Goal: Information Seeking & Learning: Learn about a topic

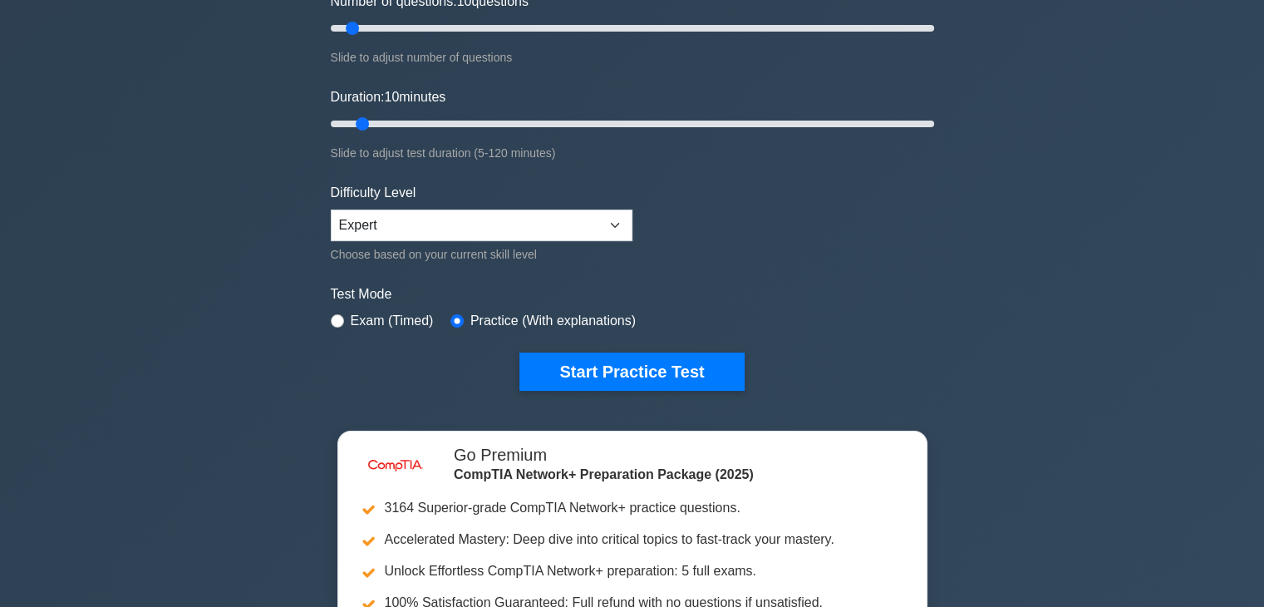
scroll to position [235, 0]
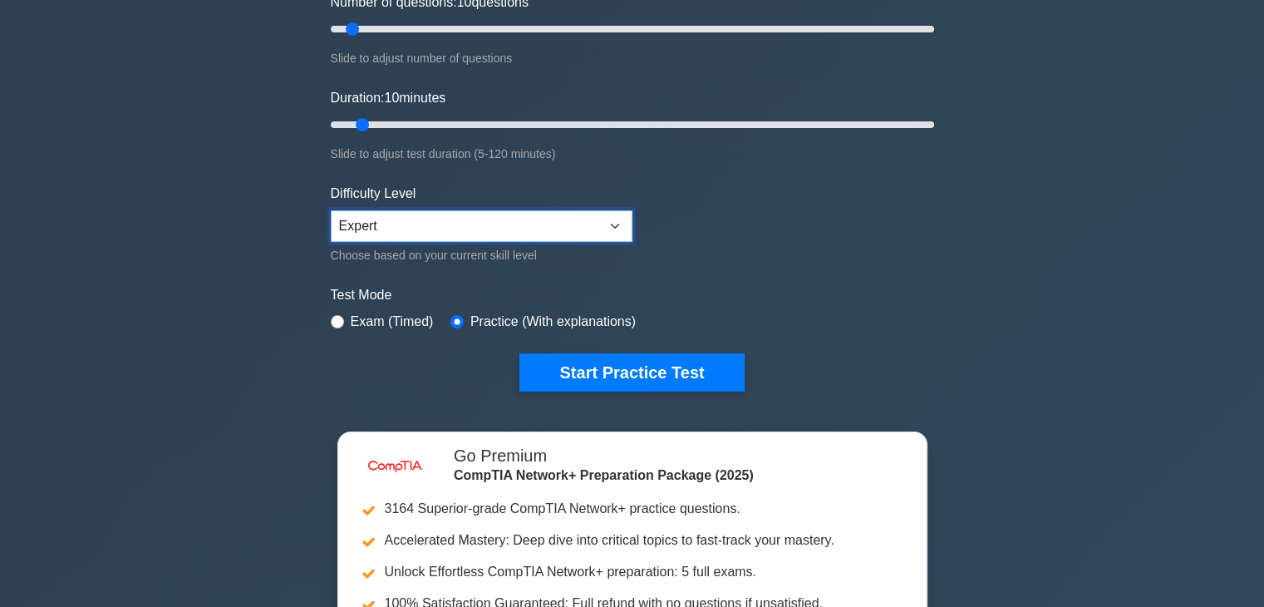
click at [609, 220] on select "Beginner Intermediate Expert" at bounding box center [482, 226] width 302 height 32
click at [331, 210] on select "Beginner Intermediate Expert" at bounding box center [482, 226] width 302 height 32
click at [342, 315] on input "radio" at bounding box center [337, 321] width 13 height 13
radio input "true"
click at [459, 320] on input "radio" at bounding box center [456, 321] width 13 height 13
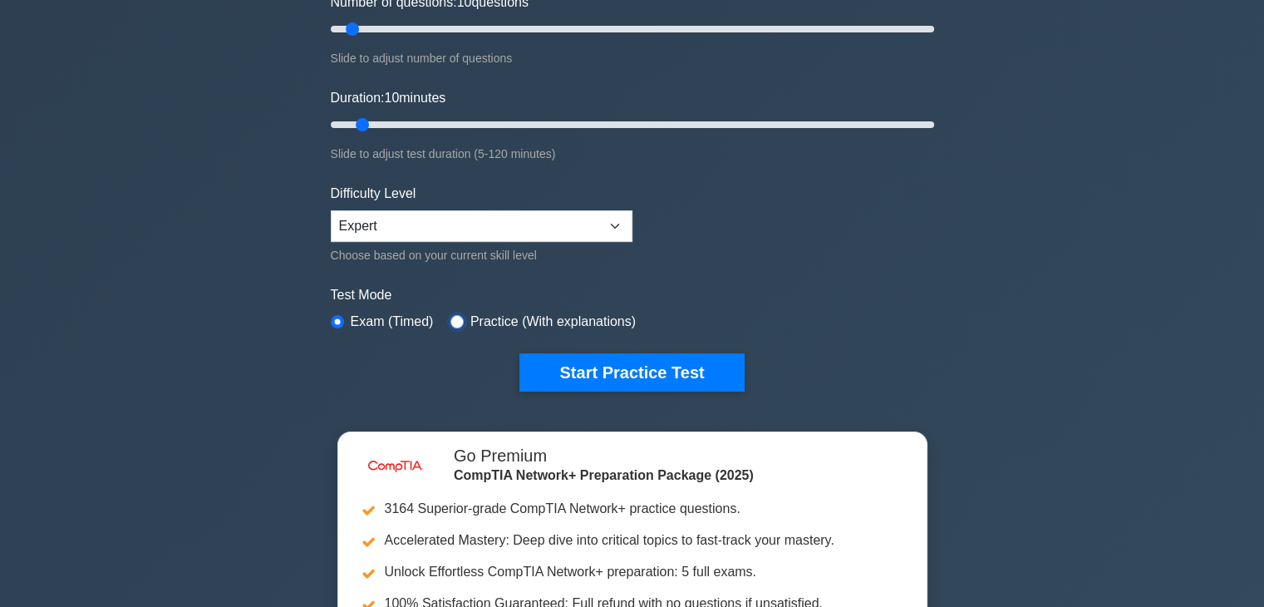
radio input "true"
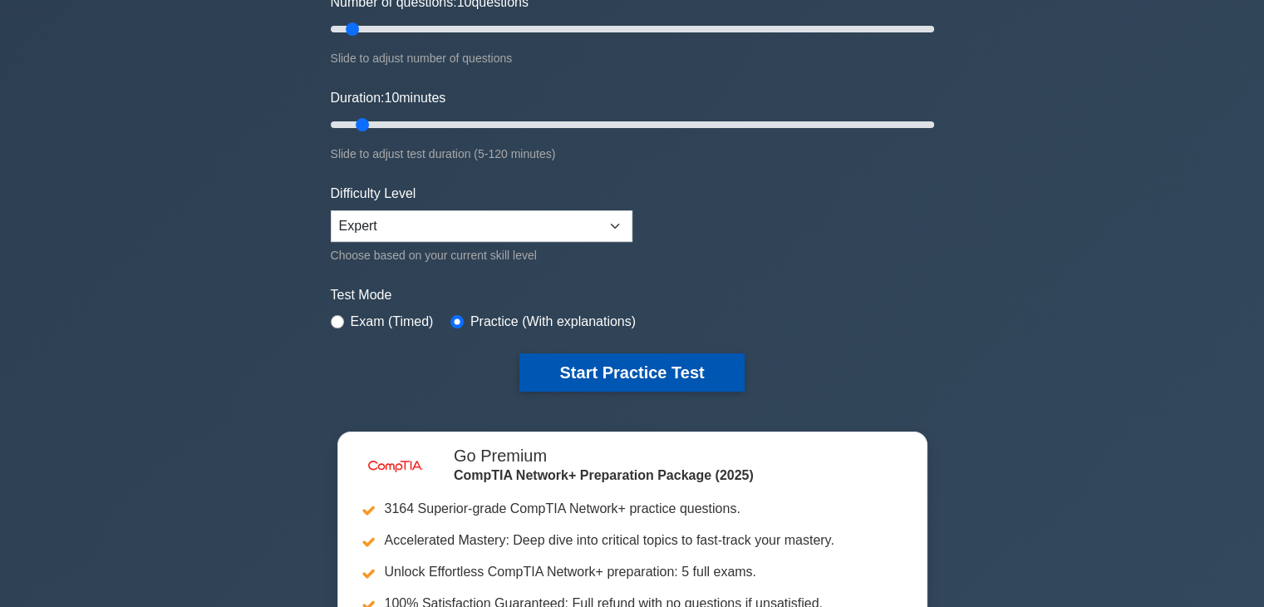
click at [565, 364] on button "Start Practice Test" at bounding box center [631, 372] width 224 height 38
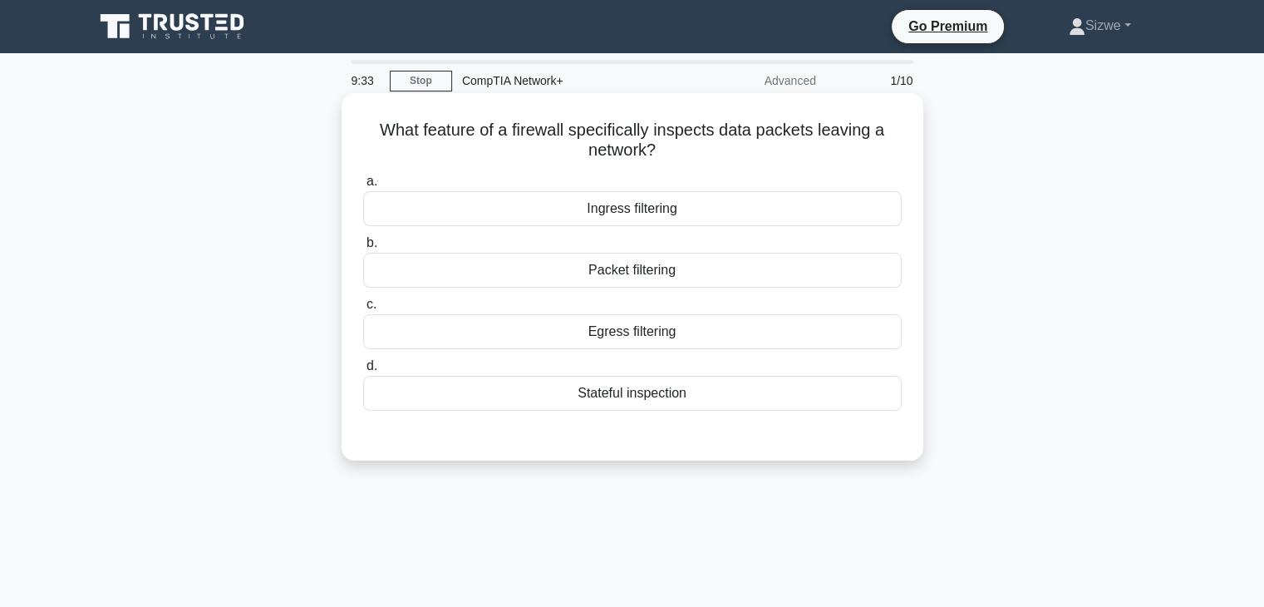
click at [602, 330] on div "Egress filtering" at bounding box center [632, 331] width 538 height 35
click at [363, 310] on input "c. Egress filtering" at bounding box center [363, 304] width 0 height 11
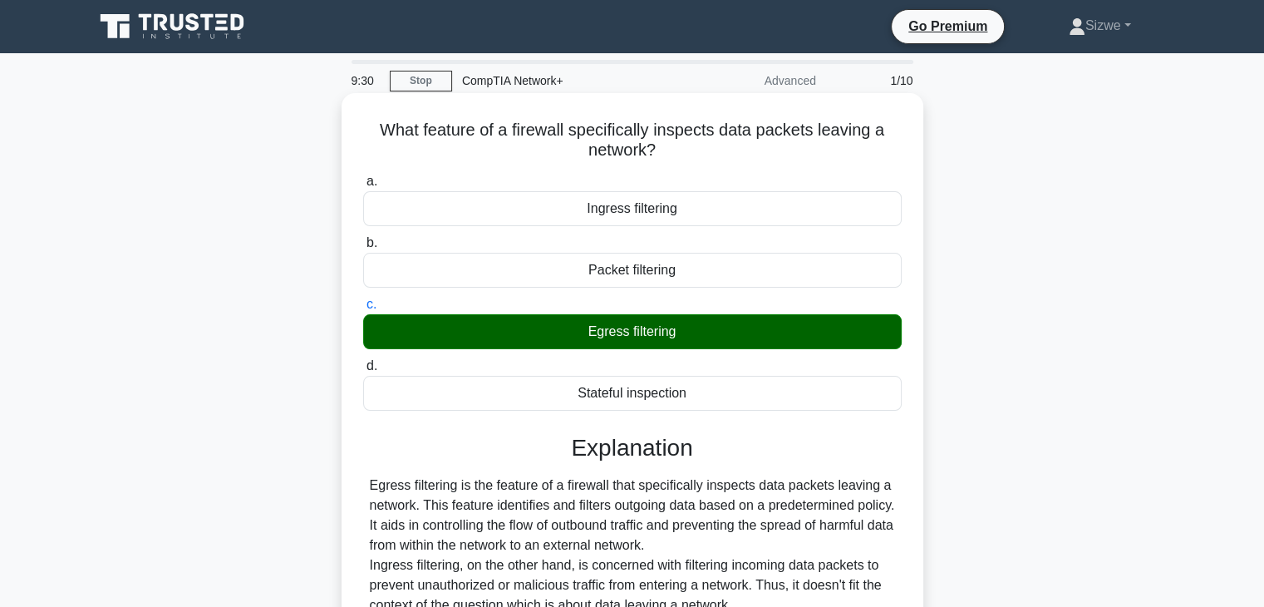
click at [363, 361] on input "d. Stateful inspection" at bounding box center [363, 366] width 0 height 11
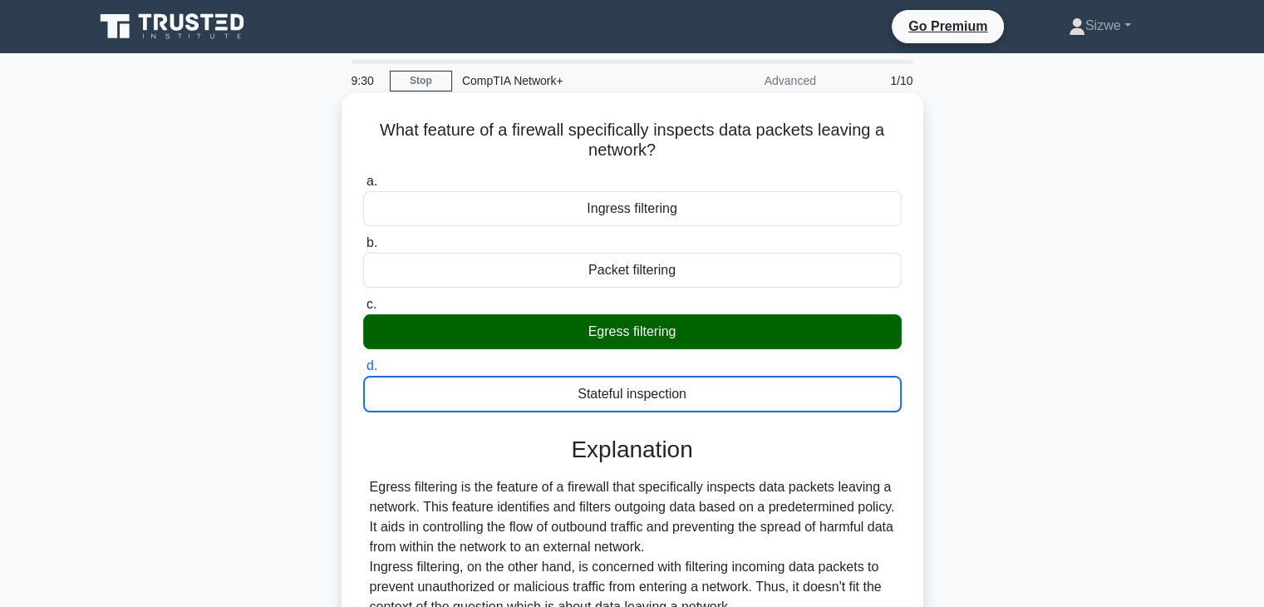
click at [363, 176] on input "a. Ingress filtering" at bounding box center [363, 181] width 0 height 11
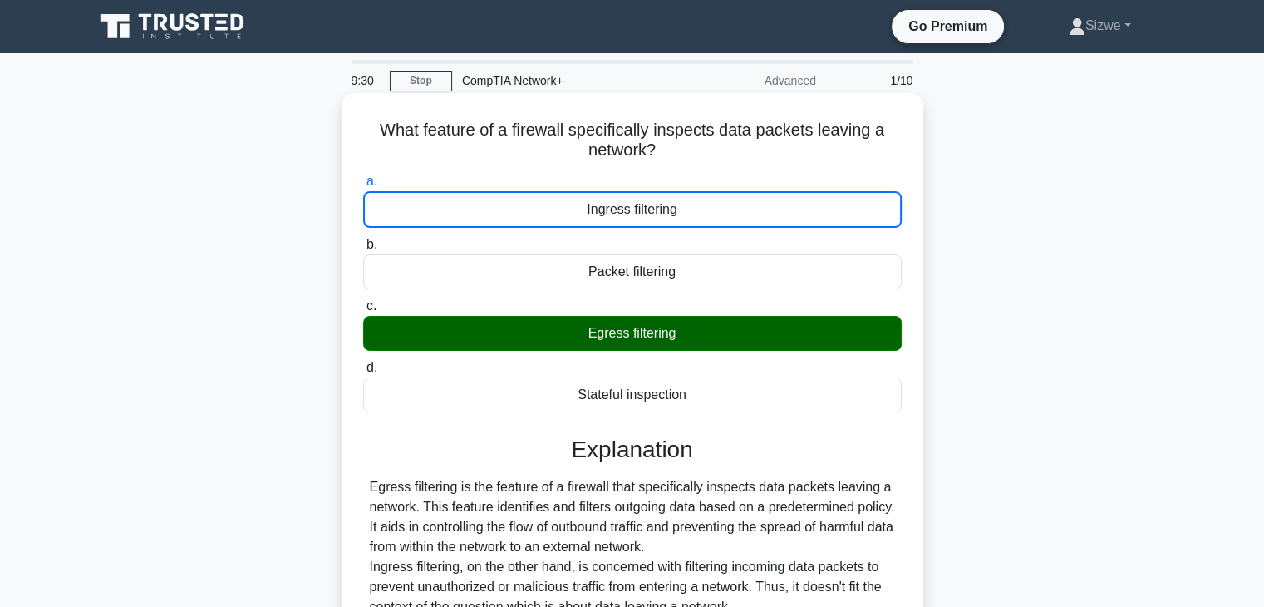
click at [363, 239] on input "b. Packet filtering" at bounding box center [363, 244] width 0 height 11
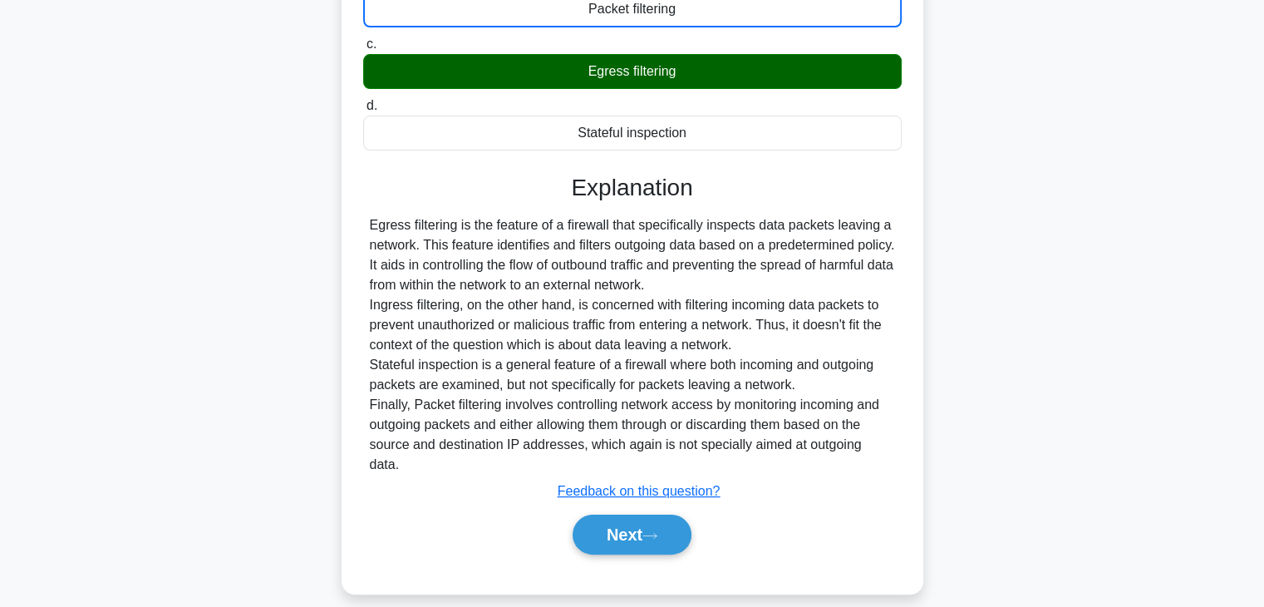
scroll to position [292, 0]
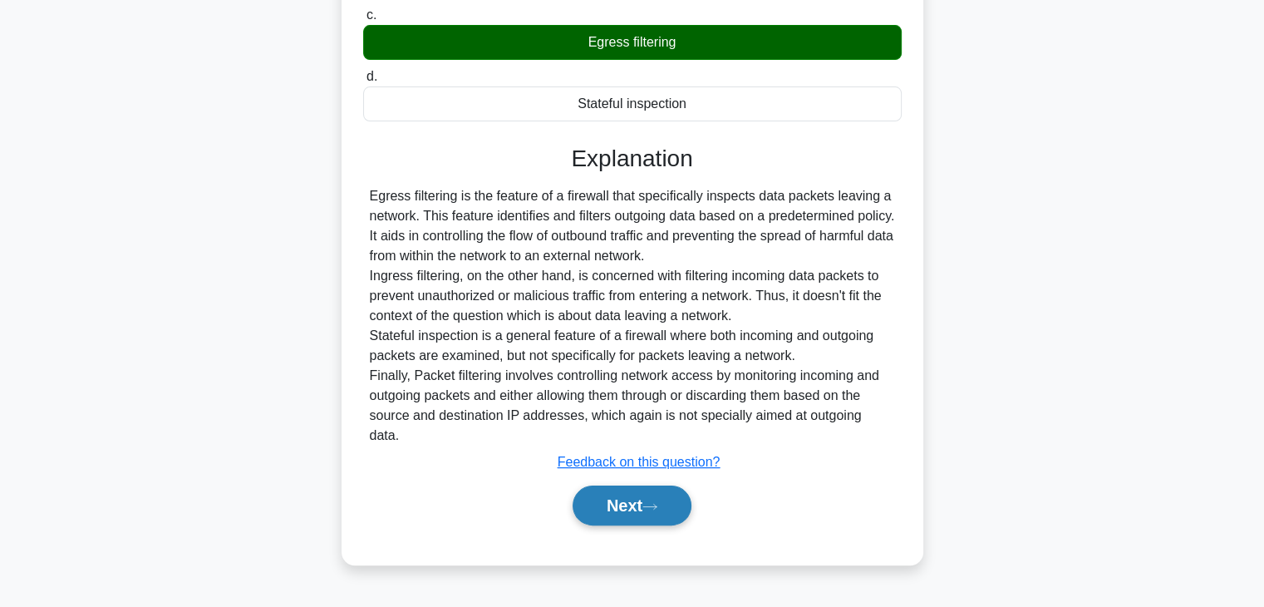
click at [598, 485] on button "Next" at bounding box center [632, 505] width 119 height 40
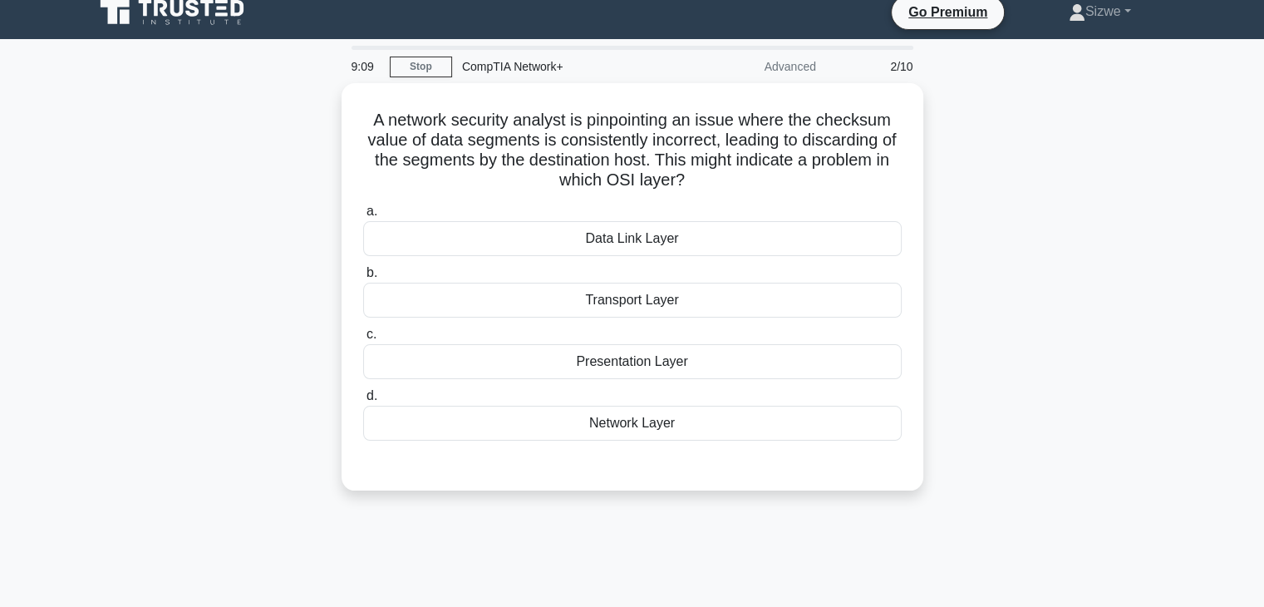
scroll to position [12, 0]
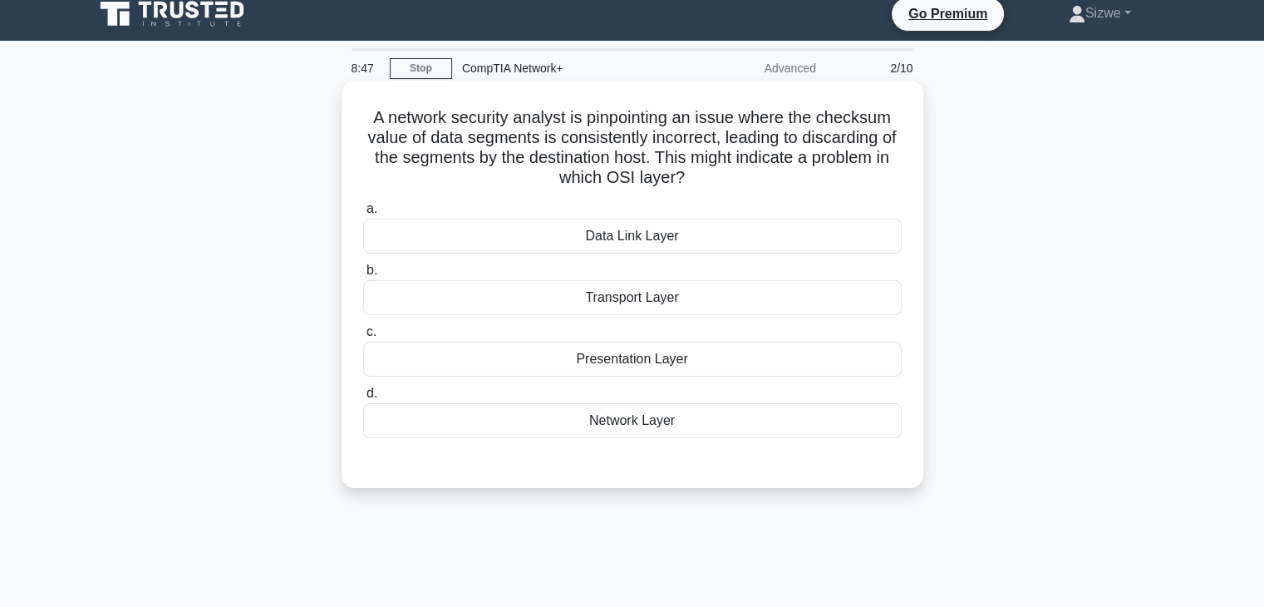
click at [600, 299] on div "Transport Layer" at bounding box center [632, 297] width 538 height 35
click at [363, 276] on input "b. Transport Layer" at bounding box center [363, 270] width 0 height 11
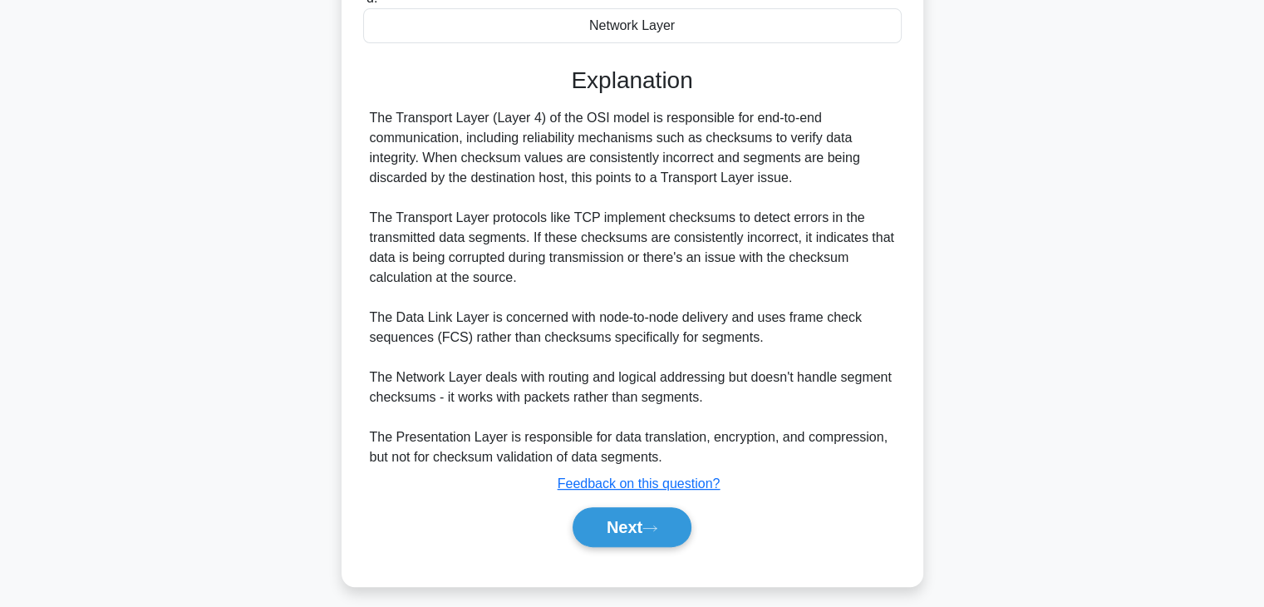
scroll to position [417, 0]
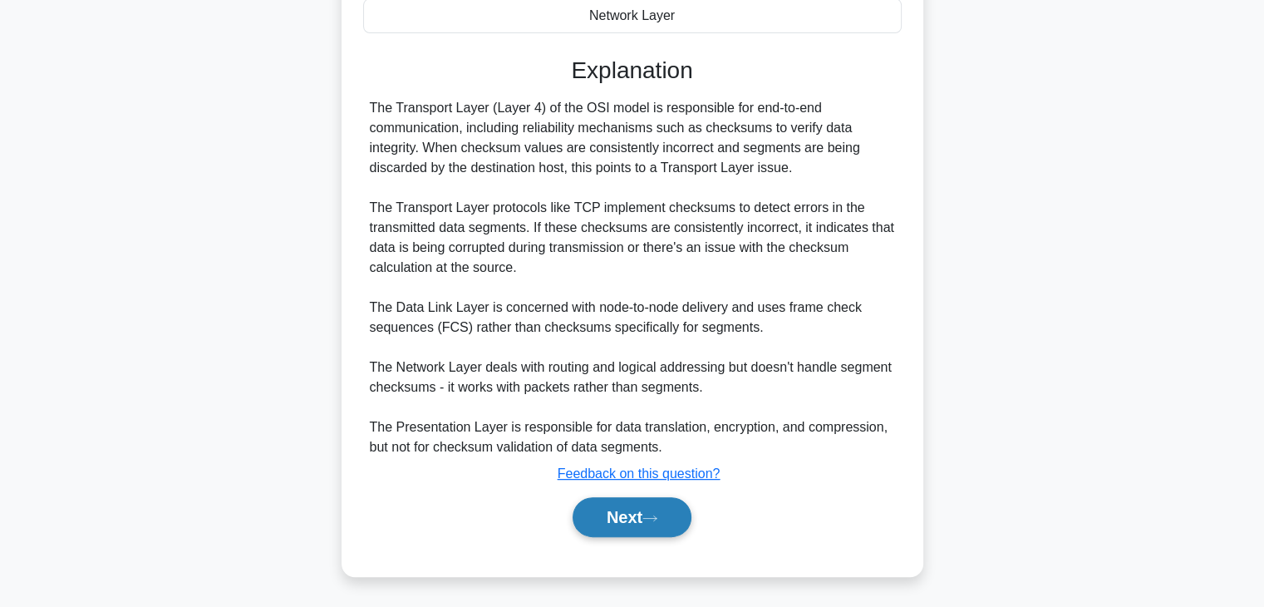
click at [627, 524] on button "Next" at bounding box center [632, 517] width 119 height 40
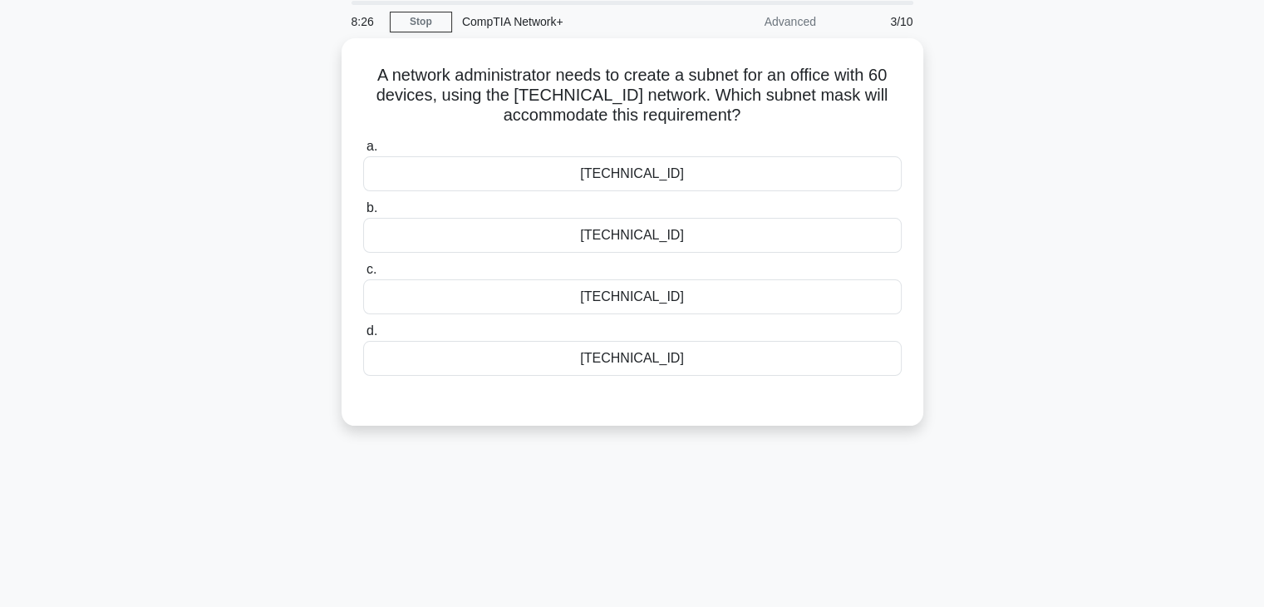
scroll to position [26, 0]
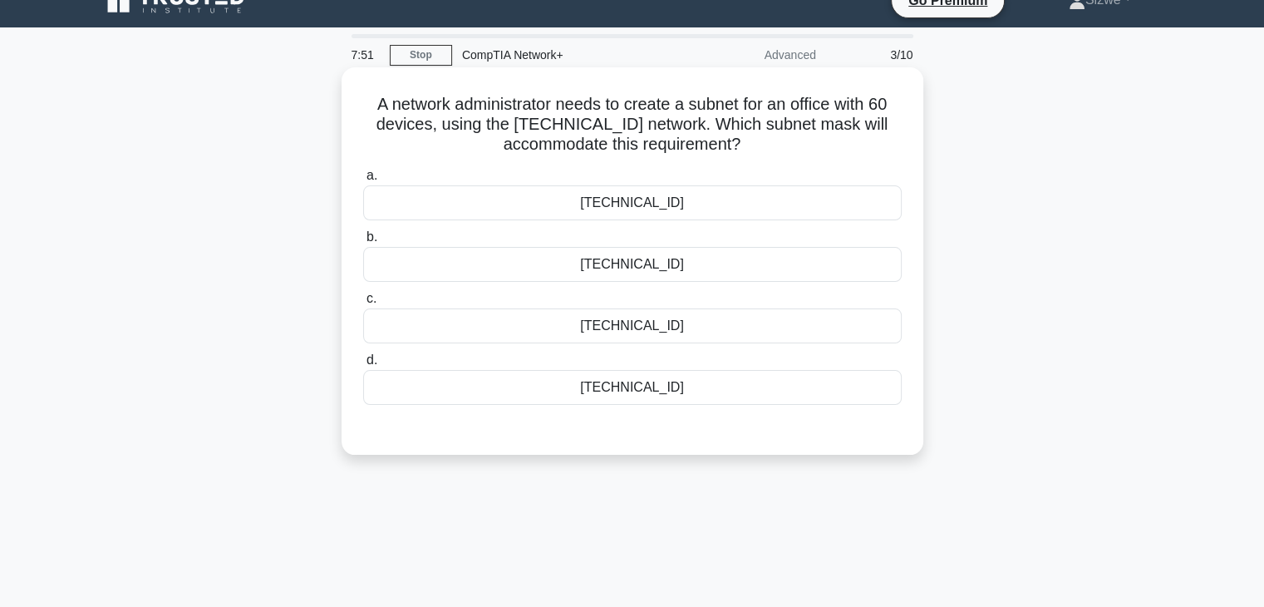
click at [662, 350] on div "a. 255.255.255.128 b. 255.255.255.192 c. d." at bounding box center [632, 285] width 558 height 246
click at [639, 390] on div "255.255.255.240" at bounding box center [632, 387] width 538 height 35
click at [363, 366] on input "d. 255.255.255.240" at bounding box center [363, 360] width 0 height 11
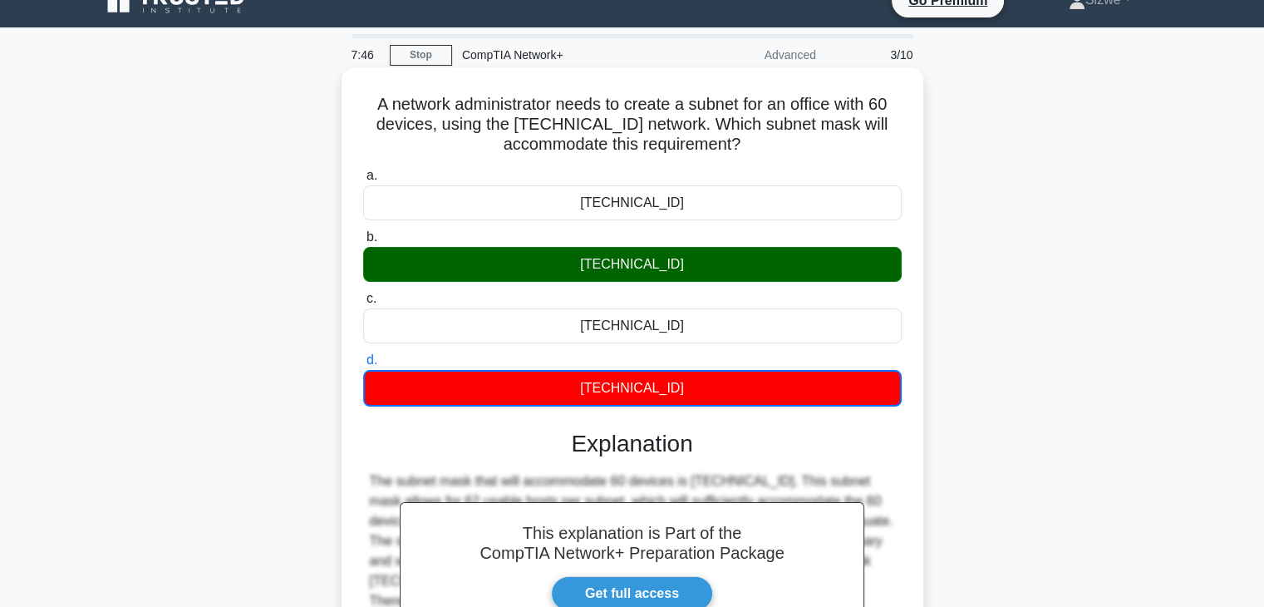
click at [363, 170] on input "a. 255.255.255.128" at bounding box center [363, 175] width 0 height 11
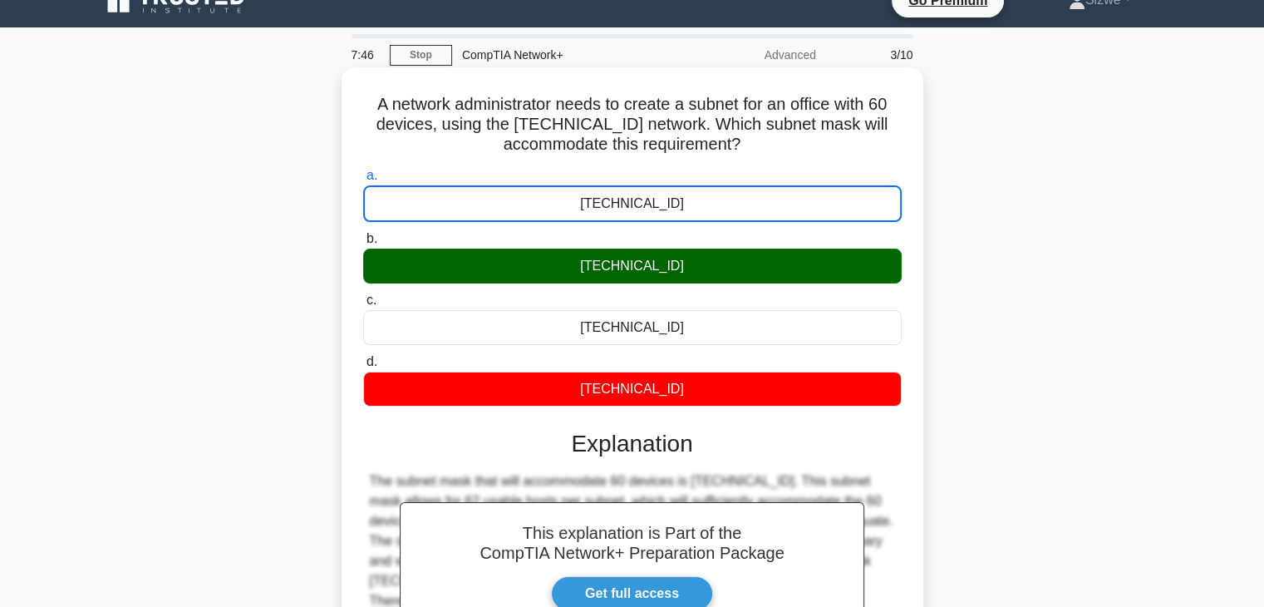
click at [363, 234] on input "b. 255.255.255.192" at bounding box center [363, 239] width 0 height 11
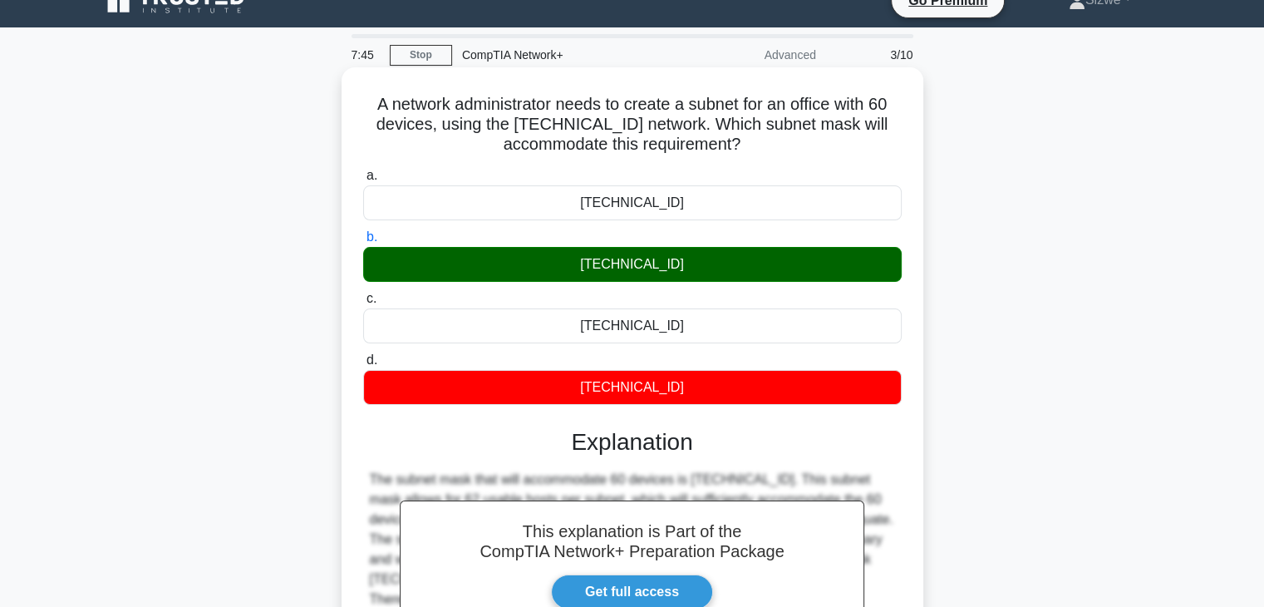
click at [363, 293] on input "c. 255.255.255.254" at bounding box center [363, 298] width 0 height 11
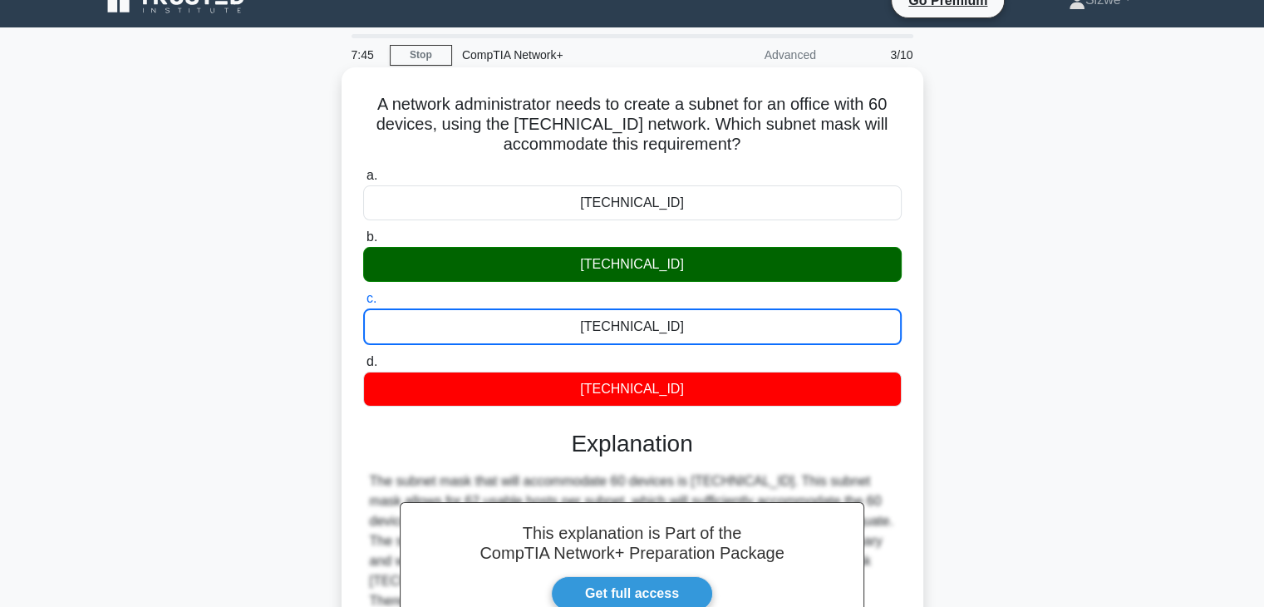
click at [363, 356] on input "d. 255.255.255.240" at bounding box center [363, 361] width 0 height 11
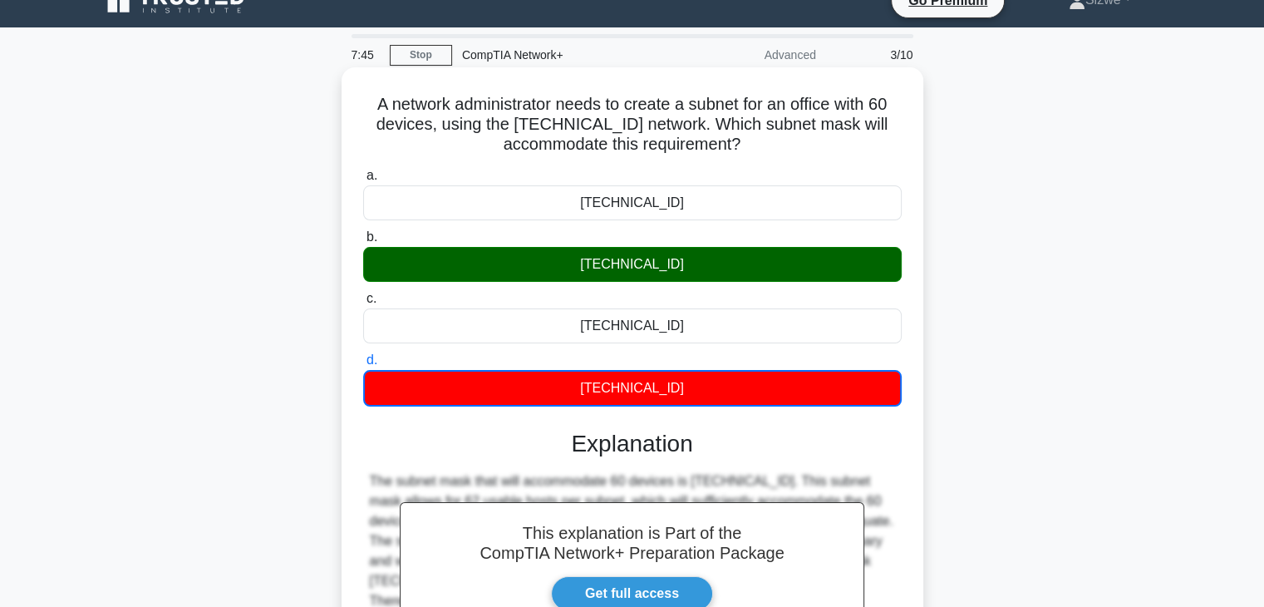
click at [363, 170] on input "a. 255.255.255.128" at bounding box center [363, 175] width 0 height 11
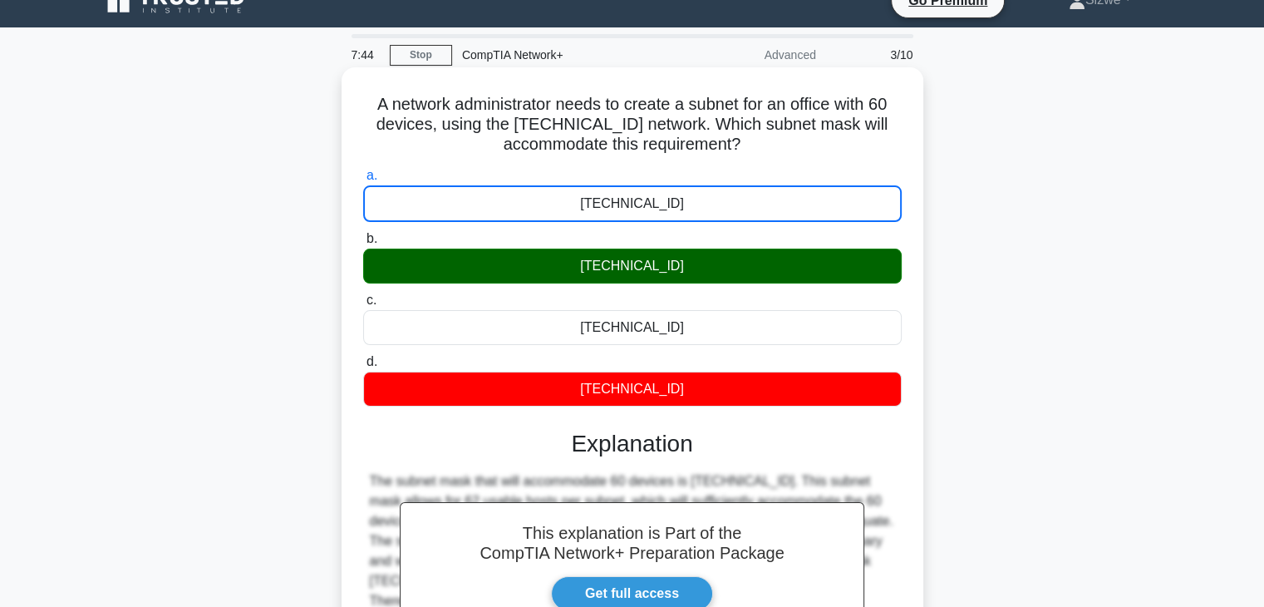
click at [363, 234] on input "b. 255.255.255.192" at bounding box center [363, 239] width 0 height 11
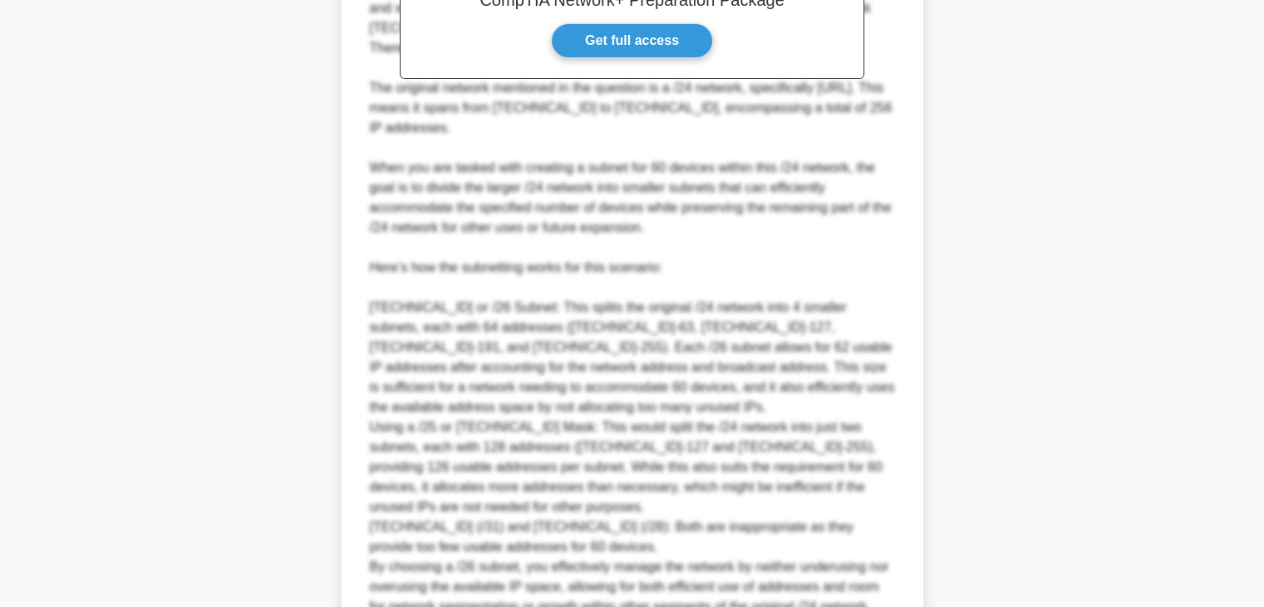
scroll to position [736, 0]
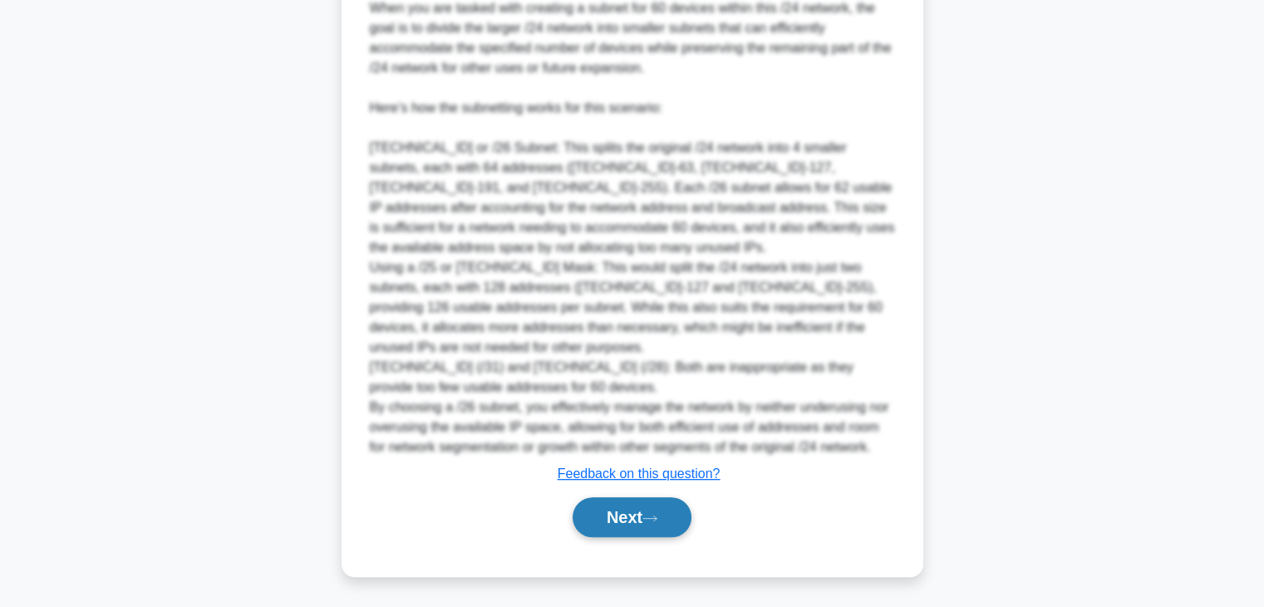
click at [612, 519] on button "Next" at bounding box center [632, 517] width 119 height 40
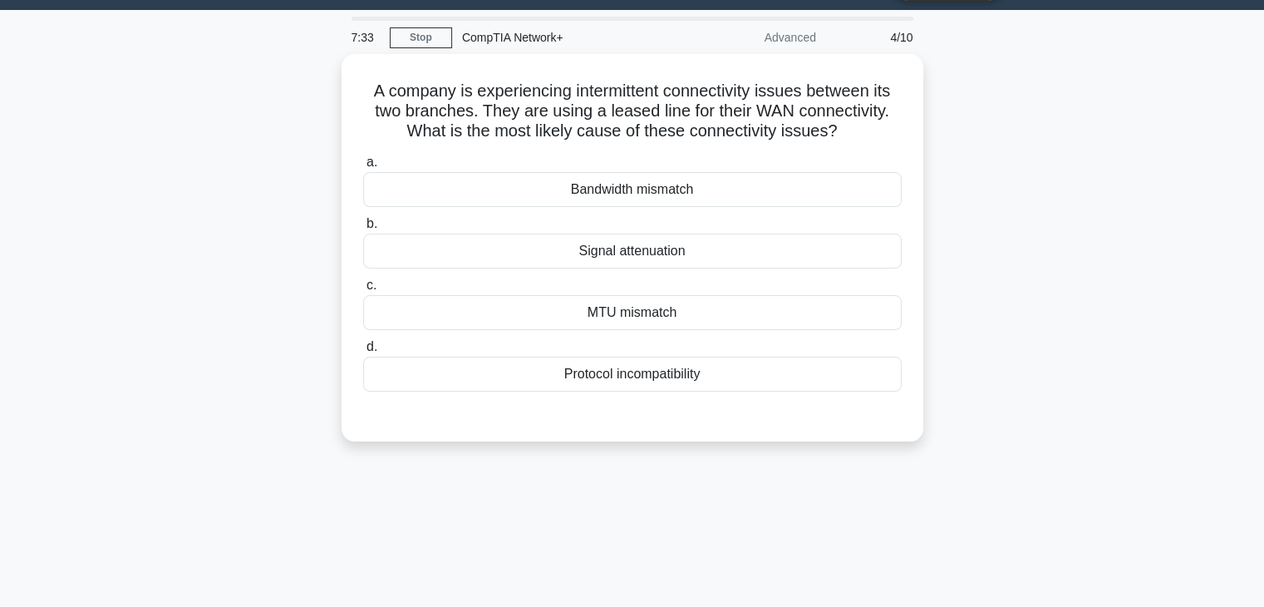
scroll to position [43, 0]
drag, startPoint x: 748, startPoint y: 403, endPoint x: 720, endPoint y: 563, distance: 162.9
click at [720, 563] on div "7:32 Stop CompTIA Network+ Advanced 4/10 A company is experiencing intermittent…" at bounding box center [632, 432] width 1097 height 831
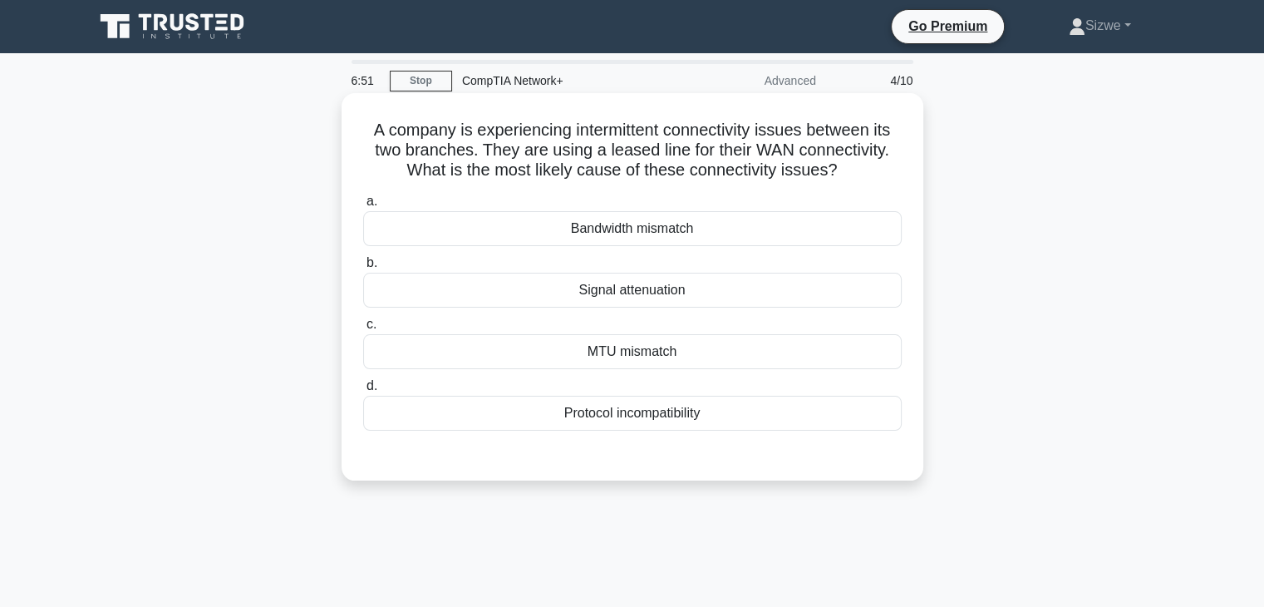
click at [740, 347] on div "MTU mismatch" at bounding box center [632, 351] width 538 height 35
click at [363, 330] on input "c. MTU mismatch" at bounding box center [363, 324] width 0 height 11
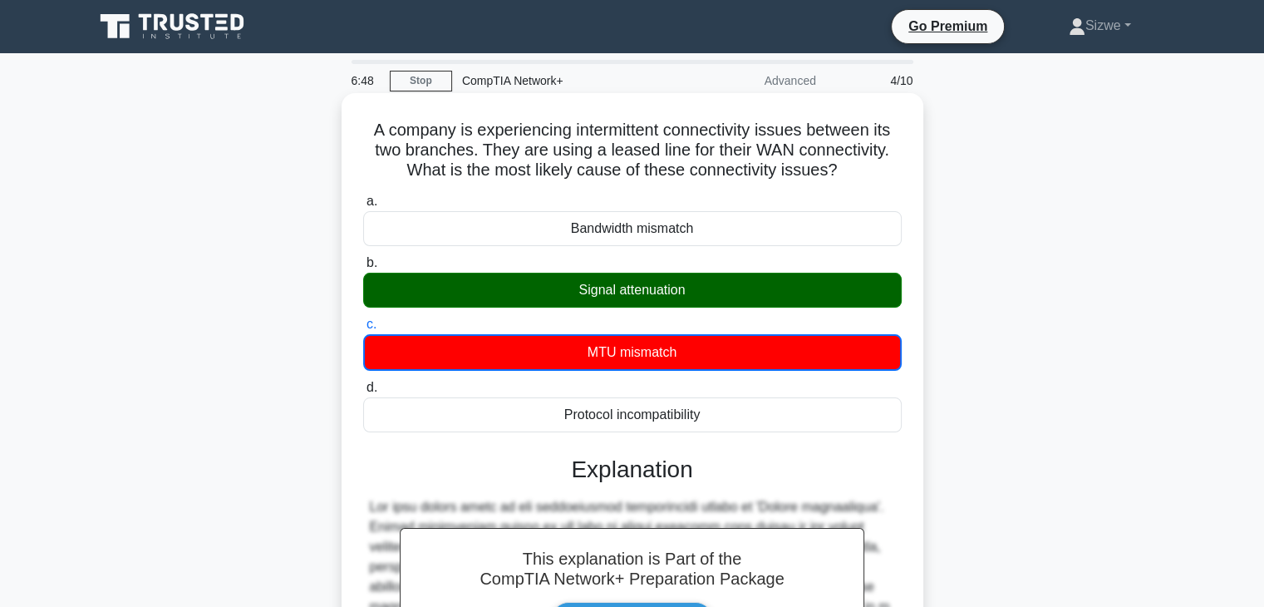
click at [363, 382] on input "d. Protocol incompatibility" at bounding box center [363, 387] width 0 height 11
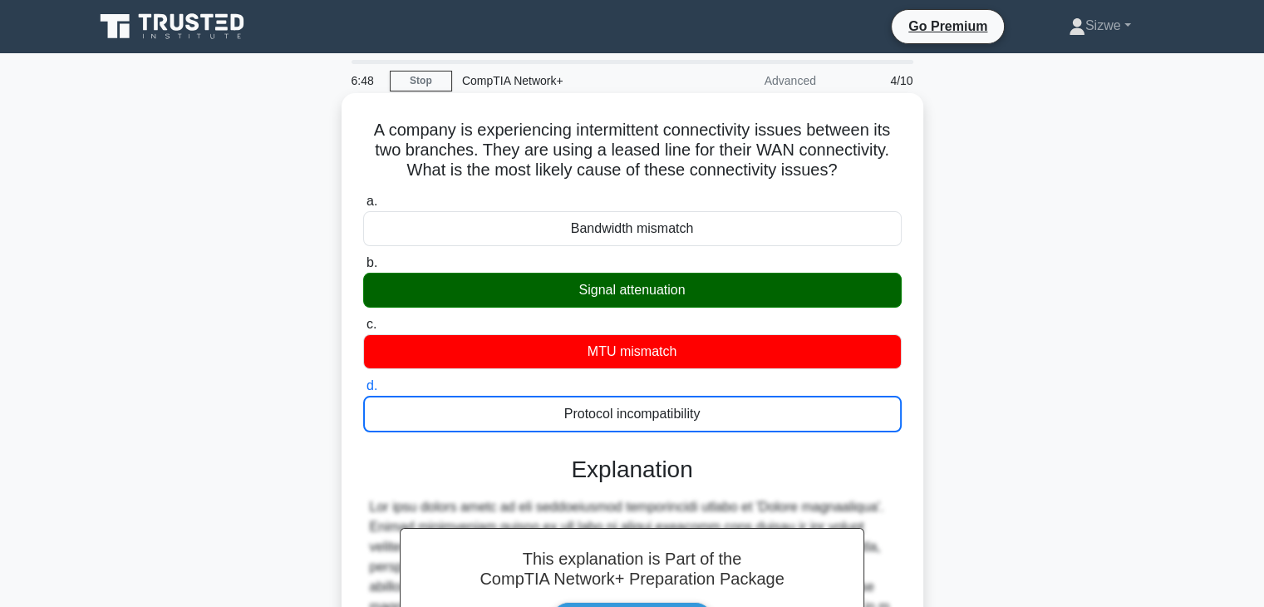
click at [363, 196] on input "a. Bandwidth mismatch" at bounding box center [363, 201] width 0 height 11
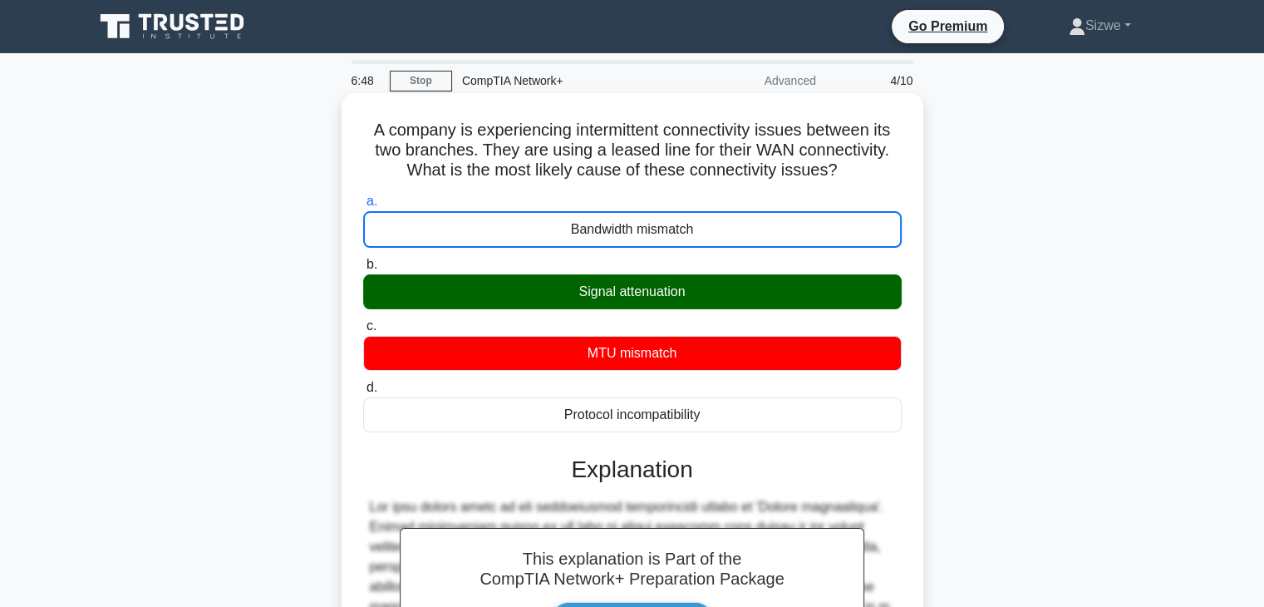
click at [363, 259] on input "b. Signal attenuation" at bounding box center [363, 264] width 0 height 11
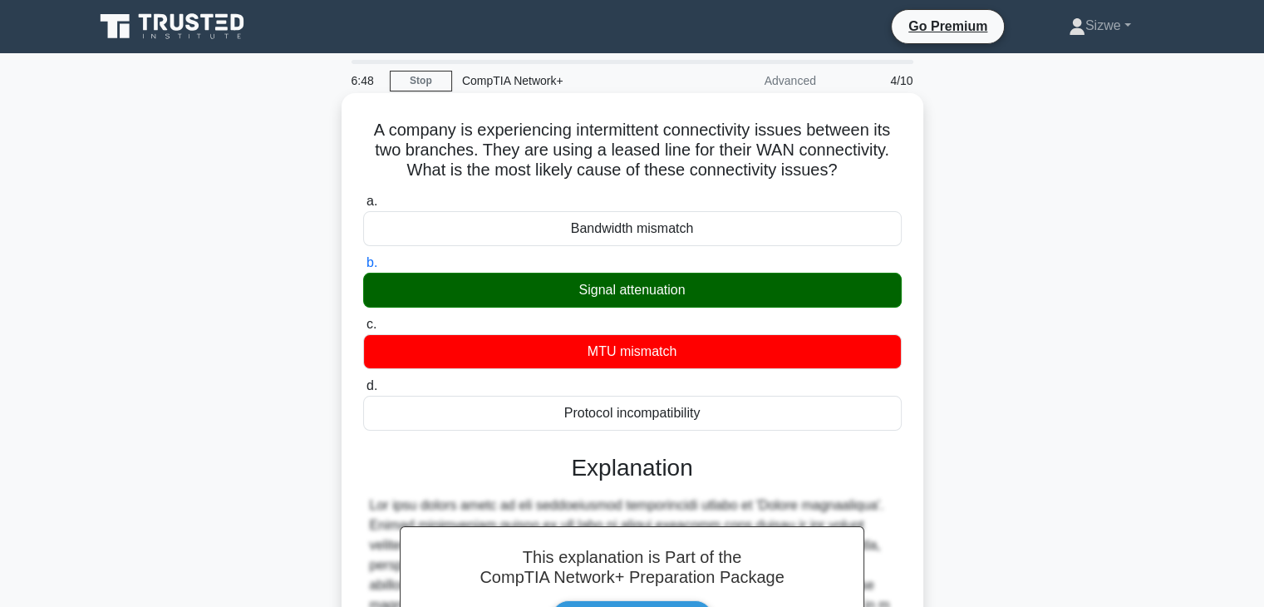
click at [363, 319] on input "c. MTU mismatch" at bounding box center [363, 324] width 0 height 11
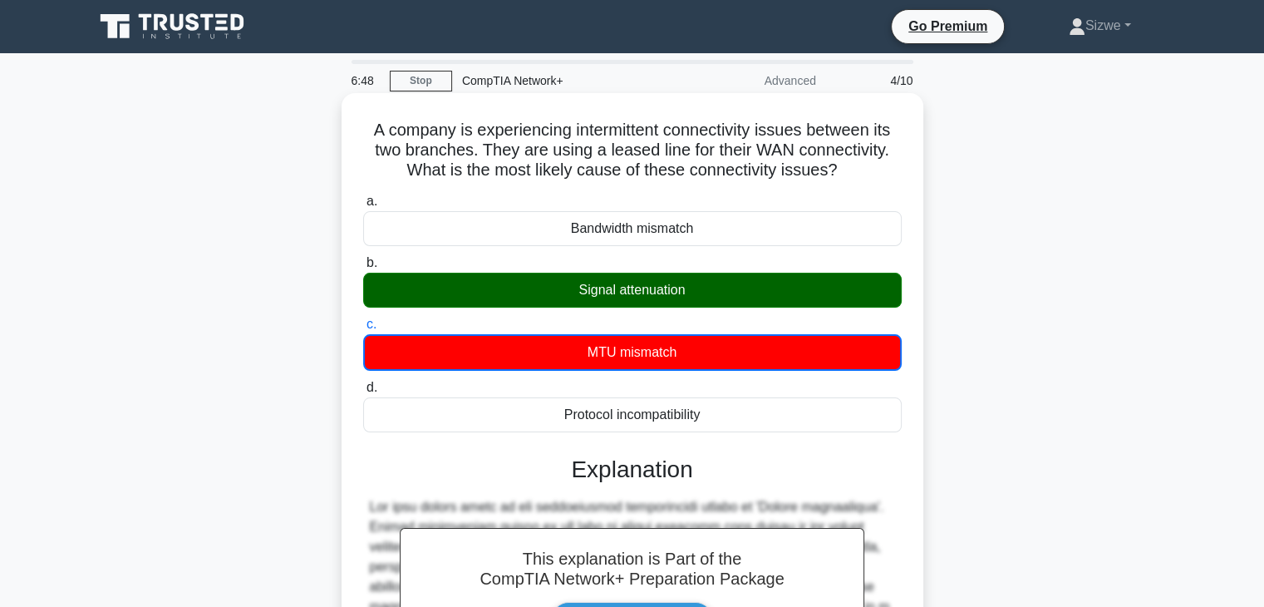
click at [363, 382] on input "d. Protocol incompatibility" at bounding box center [363, 387] width 0 height 11
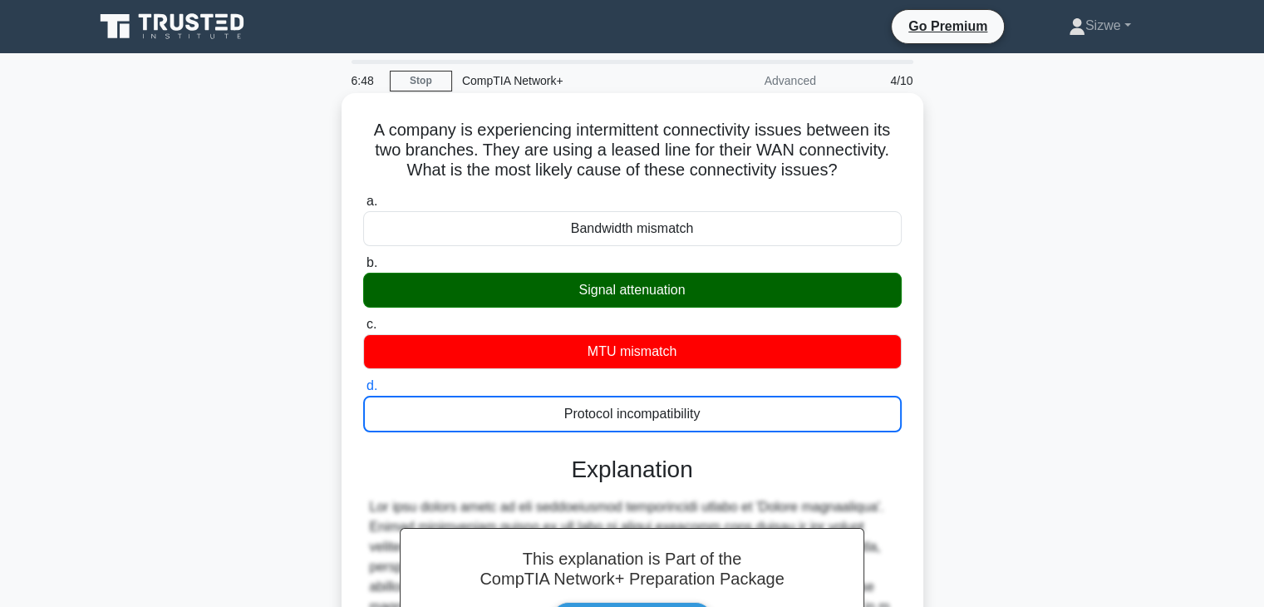
click at [363, 196] on input "a. Bandwidth mismatch" at bounding box center [363, 201] width 0 height 11
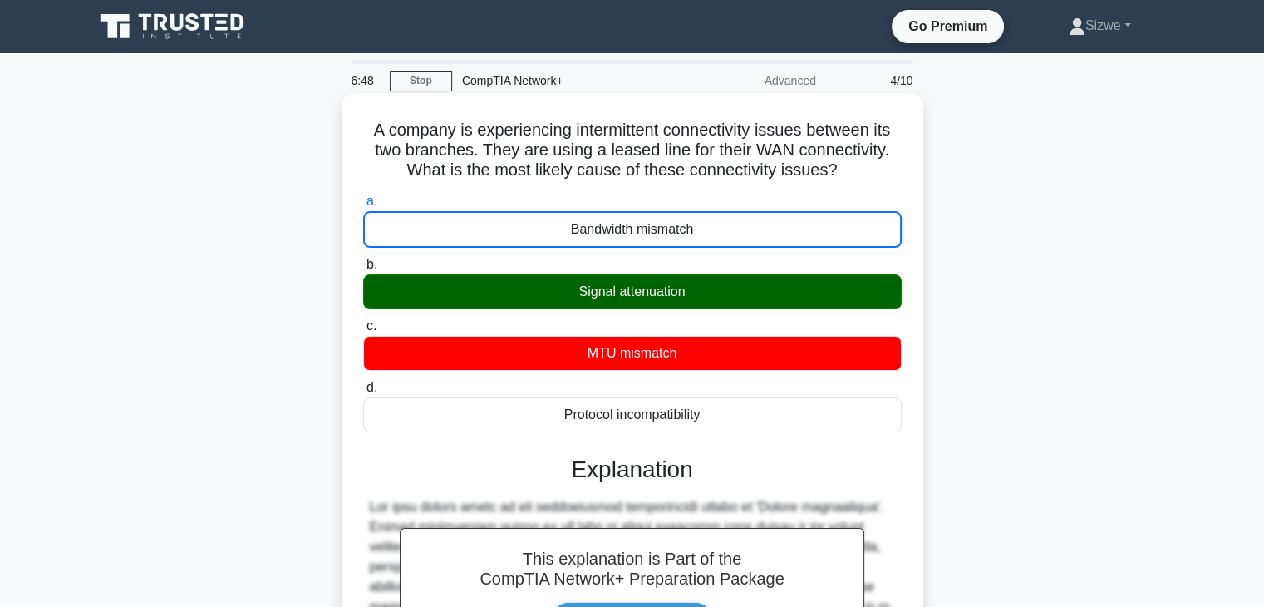
click at [363, 259] on input "b. Signal attenuation" at bounding box center [363, 264] width 0 height 11
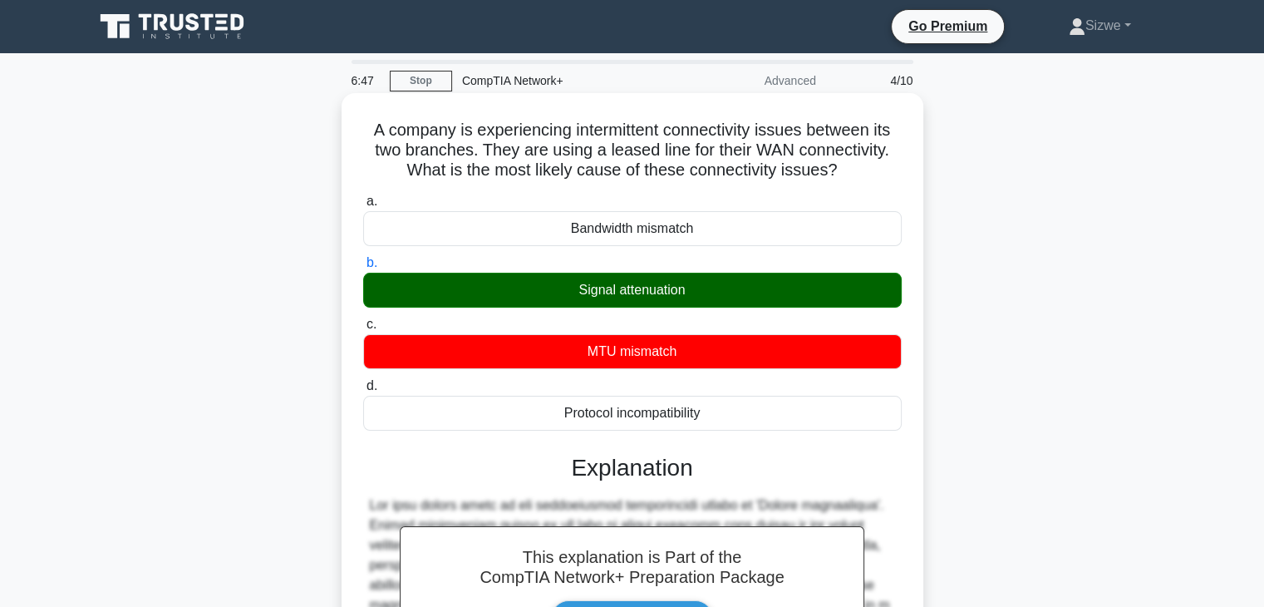
click at [363, 319] on input "c. MTU mismatch" at bounding box center [363, 324] width 0 height 11
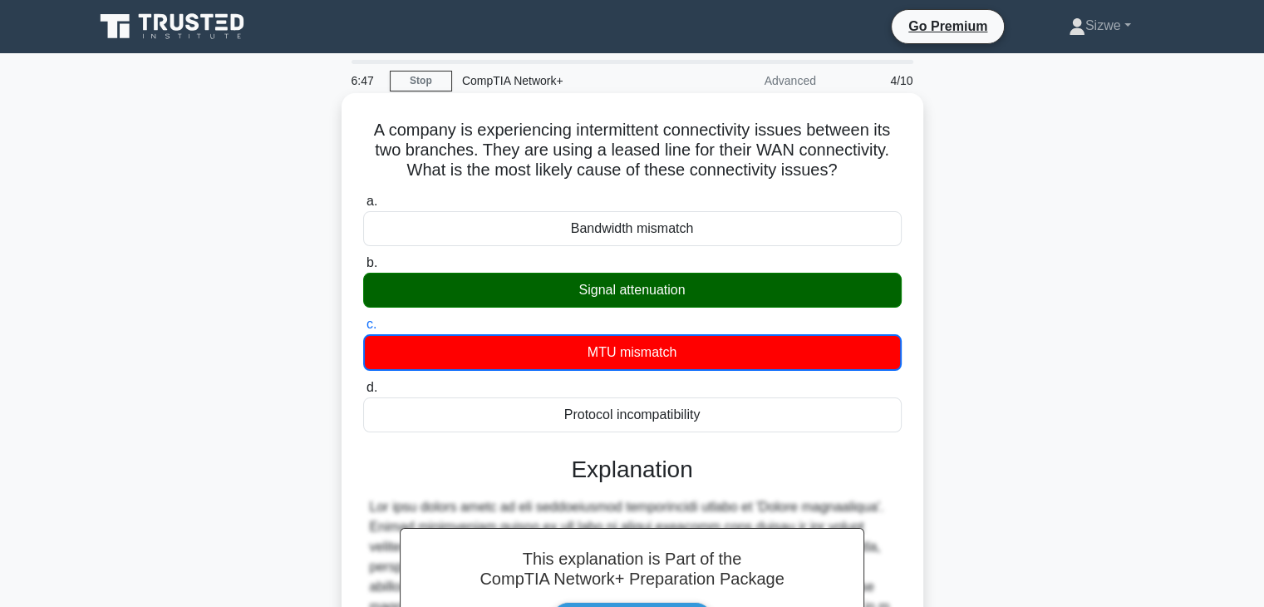
click at [363, 382] on input "d. Protocol incompatibility" at bounding box center [363, 387] width 0 height 11
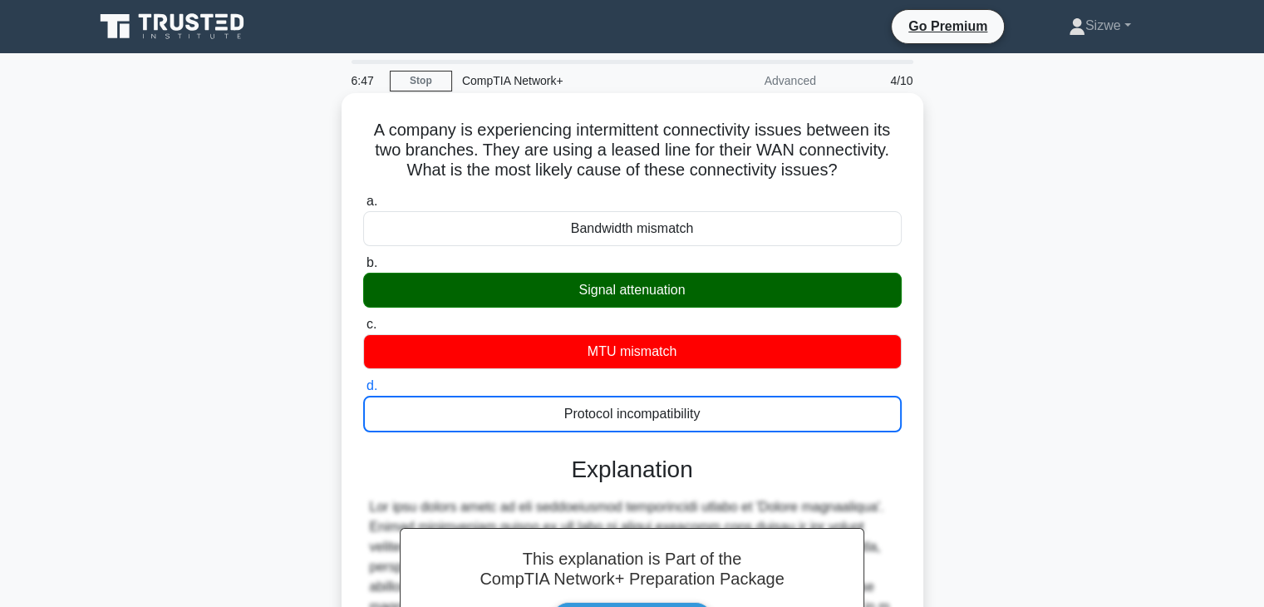
click at [363, 196] on input "a. Bandwidth mismatch" at bounding box center [363, 201] width 0 height 11
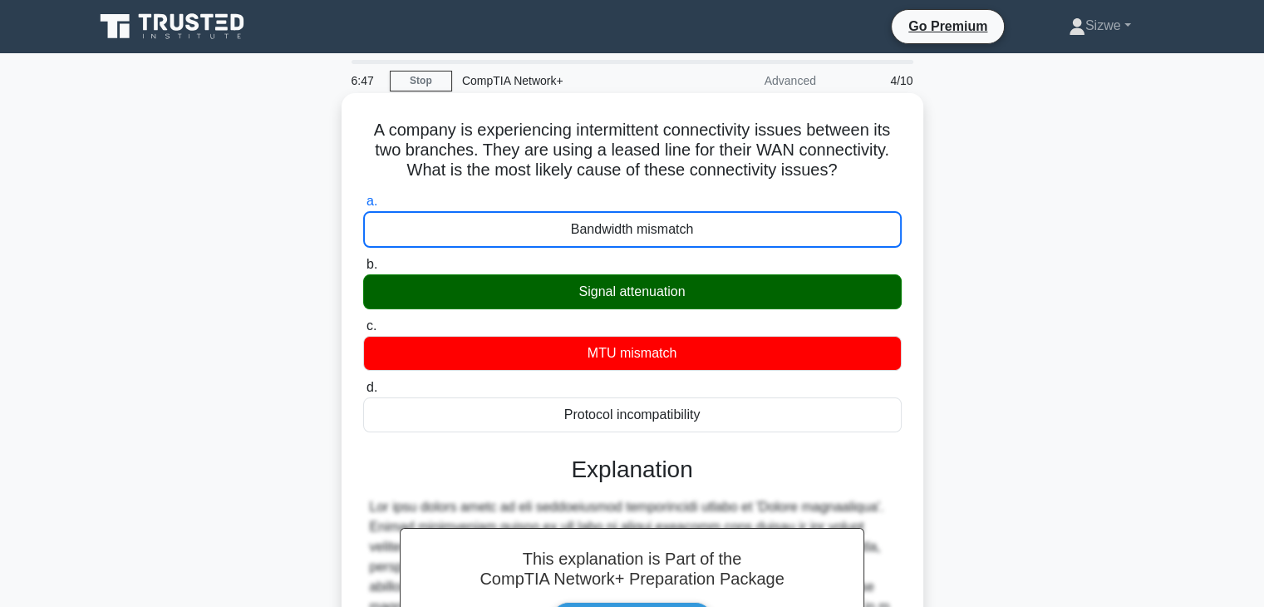
click at [363, 259] on input "b. Signal attenuation" at bounding box center [363, 264] width 0 height 11
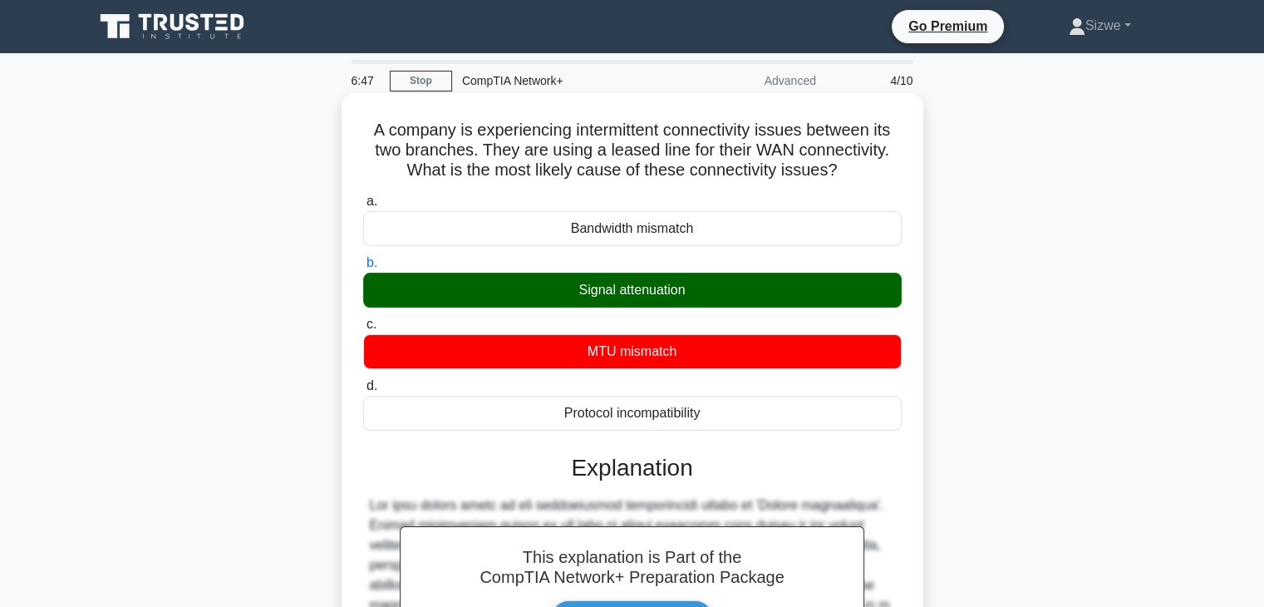
click at [363, 319] on input "c. MTU mismatch" at bounding box center [363, 324] width 0 height 11
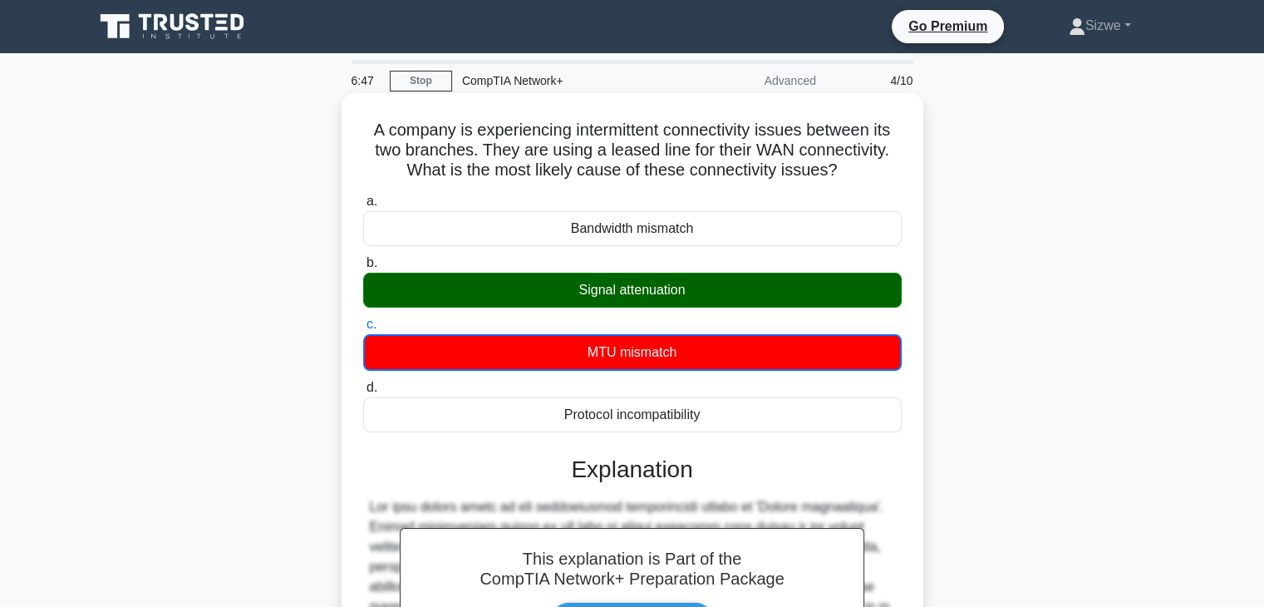
click at [363, 382] on input "d. Protocol incompatibility" at bounding box center [363, 387] width 0 height 11
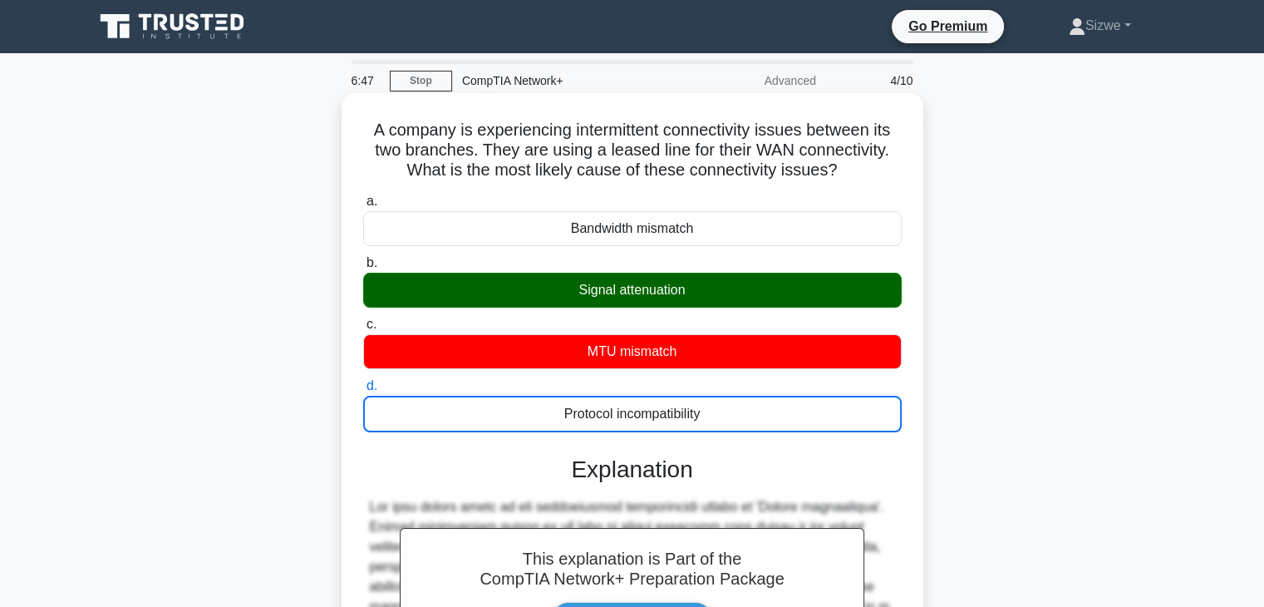
click at [363, 196] on input "a. Bandwidth mismatch" at bounding box center [363, 201] width 0 height 11
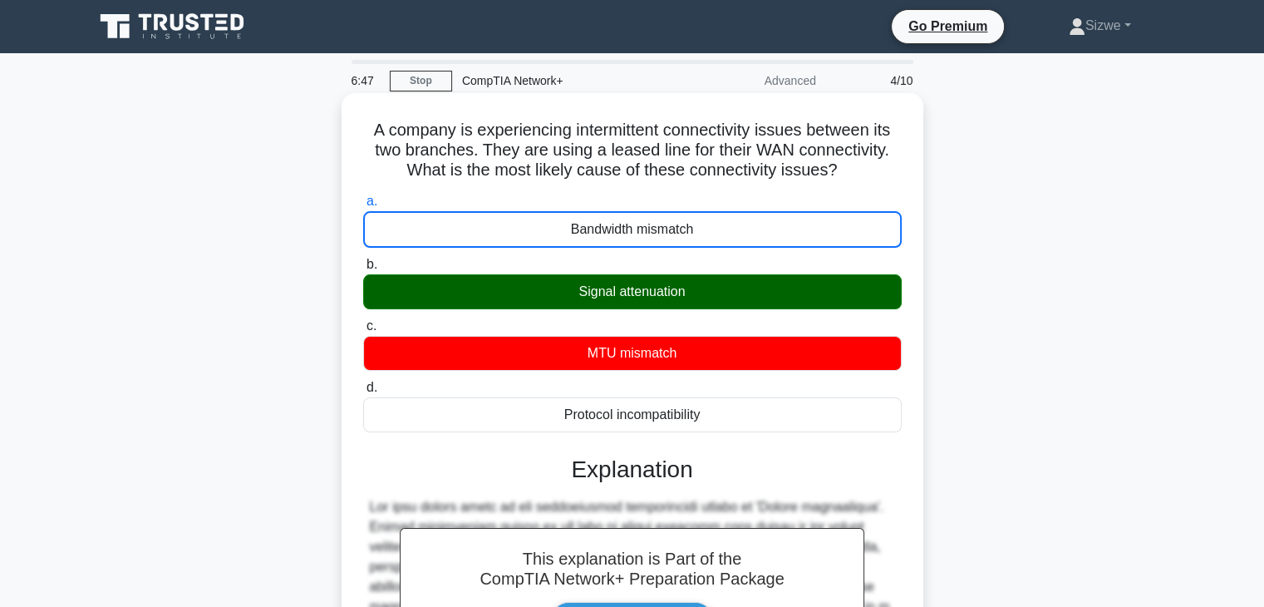
click at [363, 259] on input "b. Signal attenuation" at bounding box center [363, 264] width 0 height 11
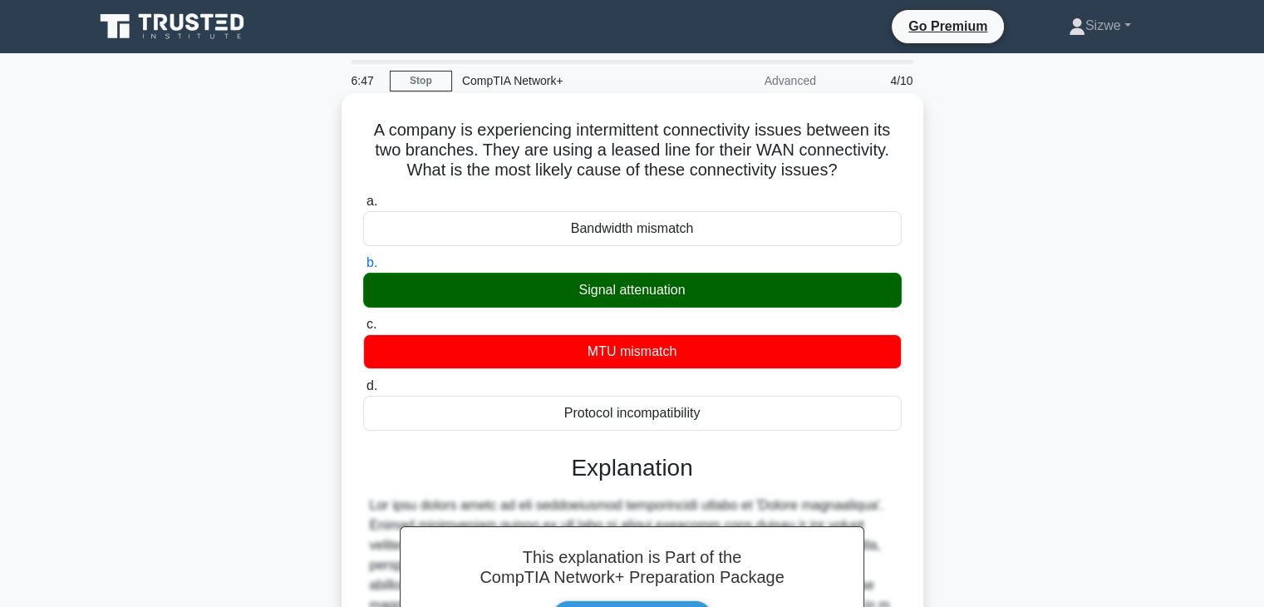
click at [363, 319] on input "c. MTU mismatch" at bounding box center [363, 324] width 0 height 11
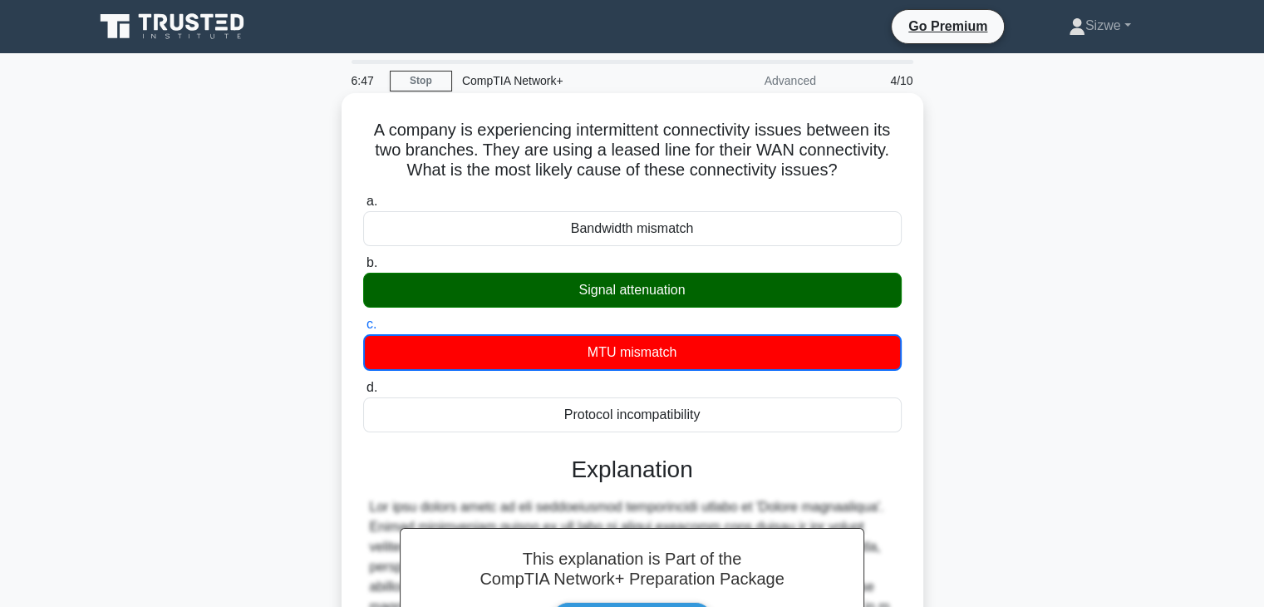
click at [363, 382] on input "d. Protocol incompatibility" at bounding box center [363, 387] width 0 height 11
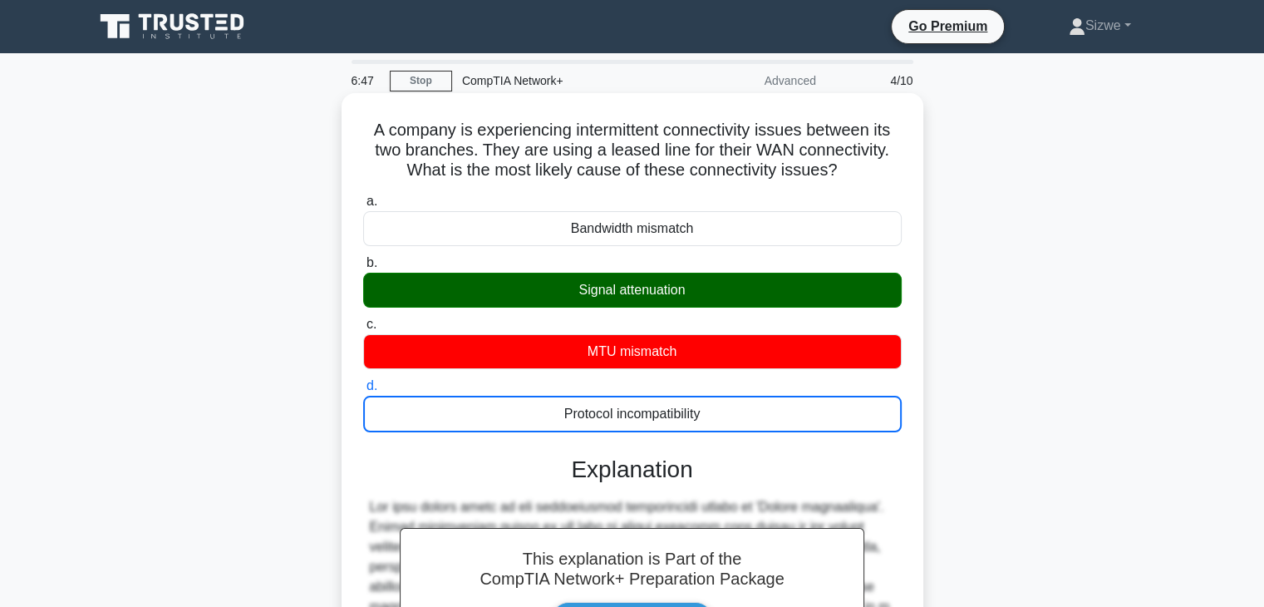
click at [363, 196] on input "a. Bandwidth mismatch" at bounding box center [363, 201] width 0 height 11
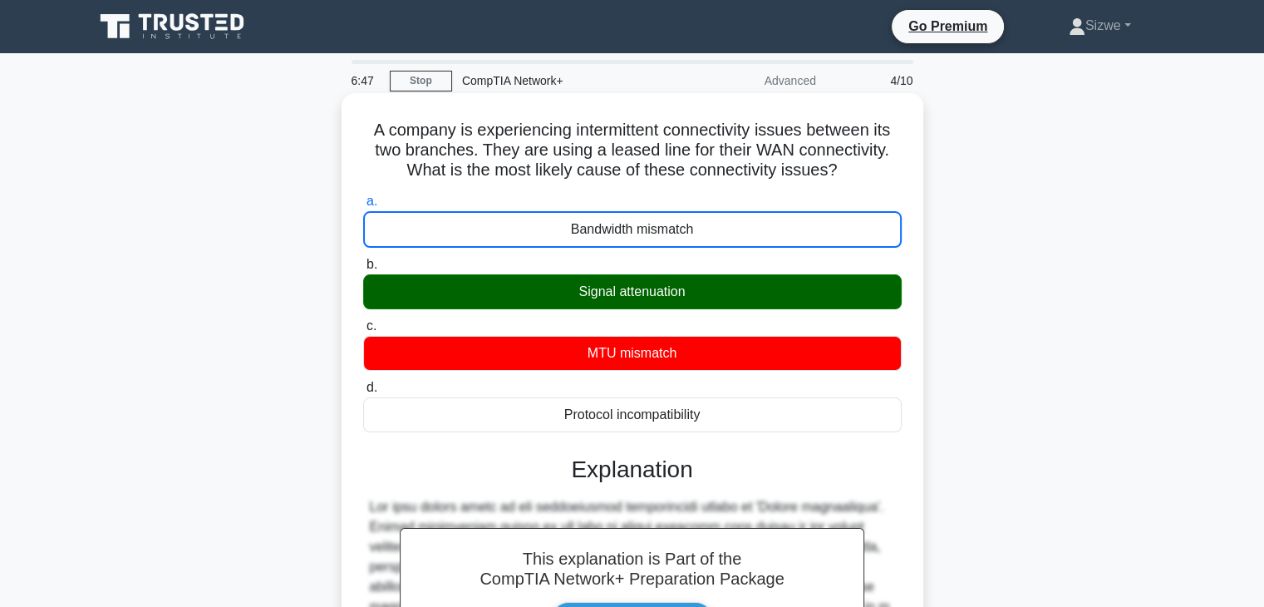
click at [363, 259] on input "b. Signal attenuation" at bounding box center [363, 264] width 0 height 11
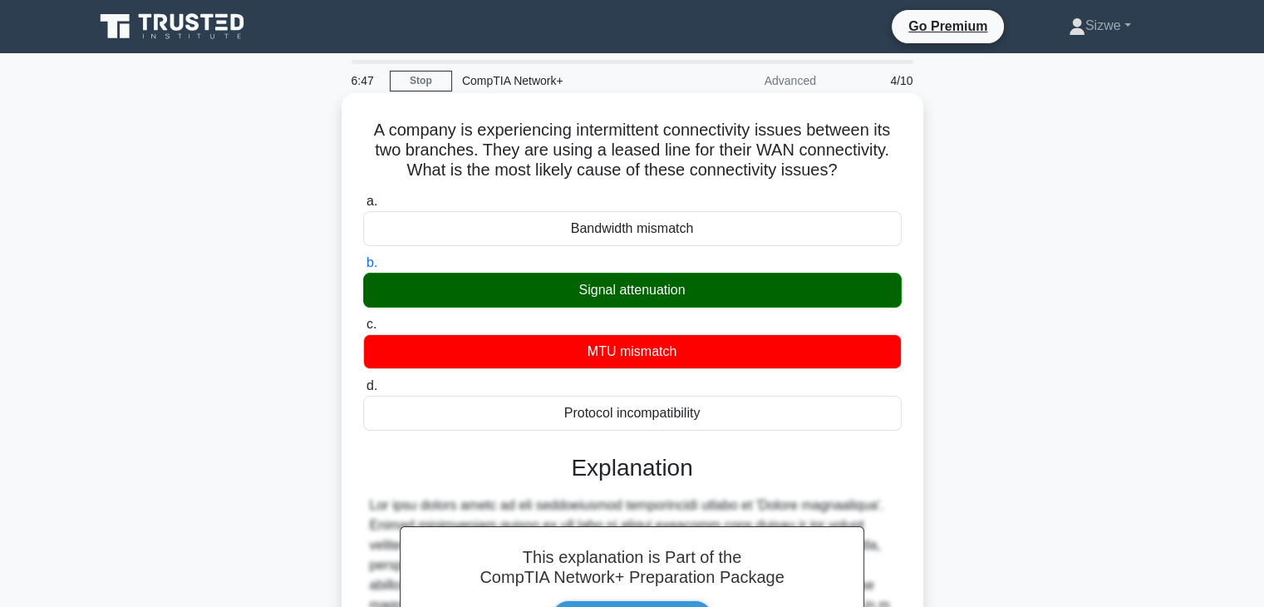
click at [363, 319] on input "c. MTU mismatch" at bounding box center [363, 324] width 0 height 11
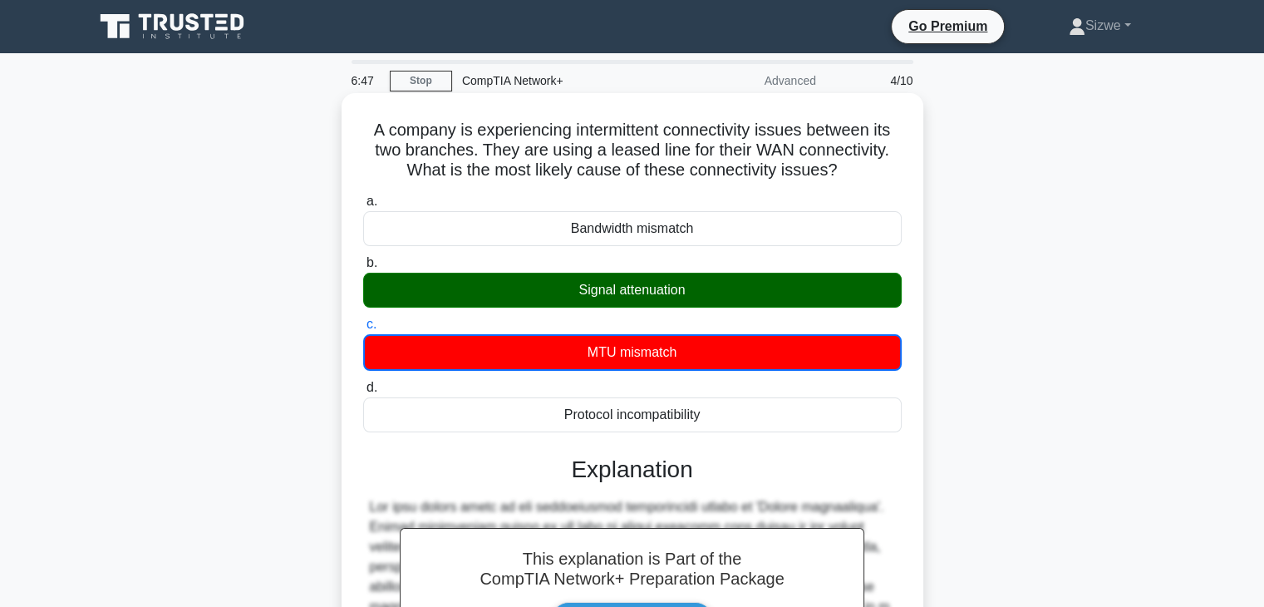
click at [363, 382] on input "d. Protocol incompatibility" at bounding box center [363, 387] width 0 height 11
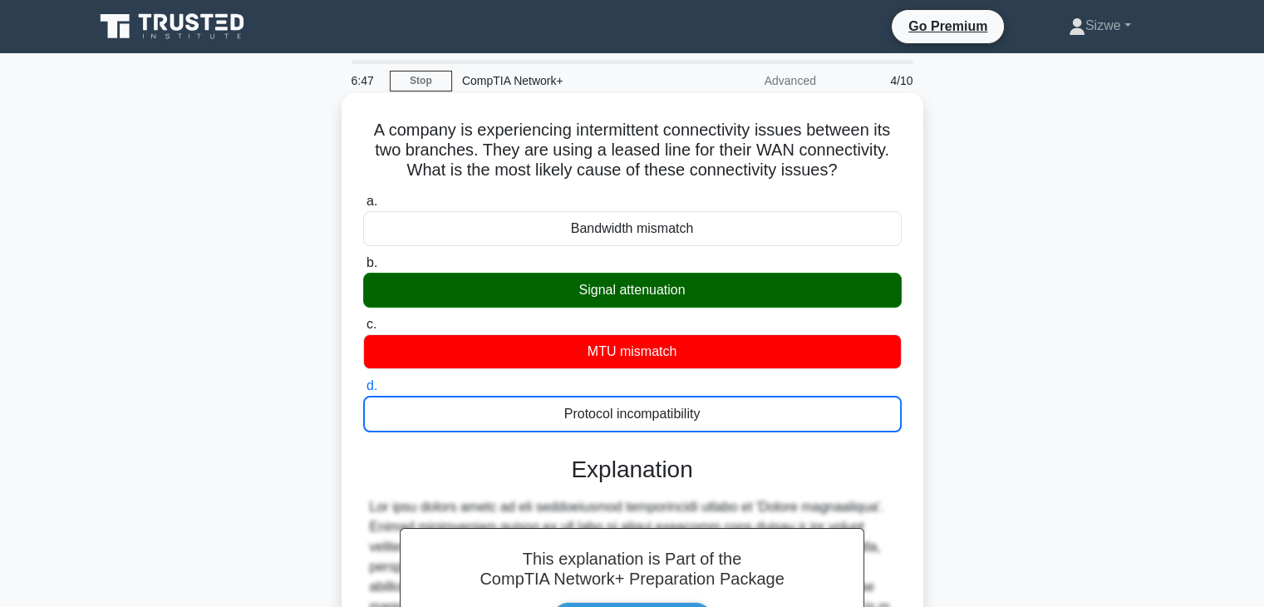
click at [363, 196] on input "a. Bandwidth mismatch" at bounding box center [363, 201] width 0 height 11
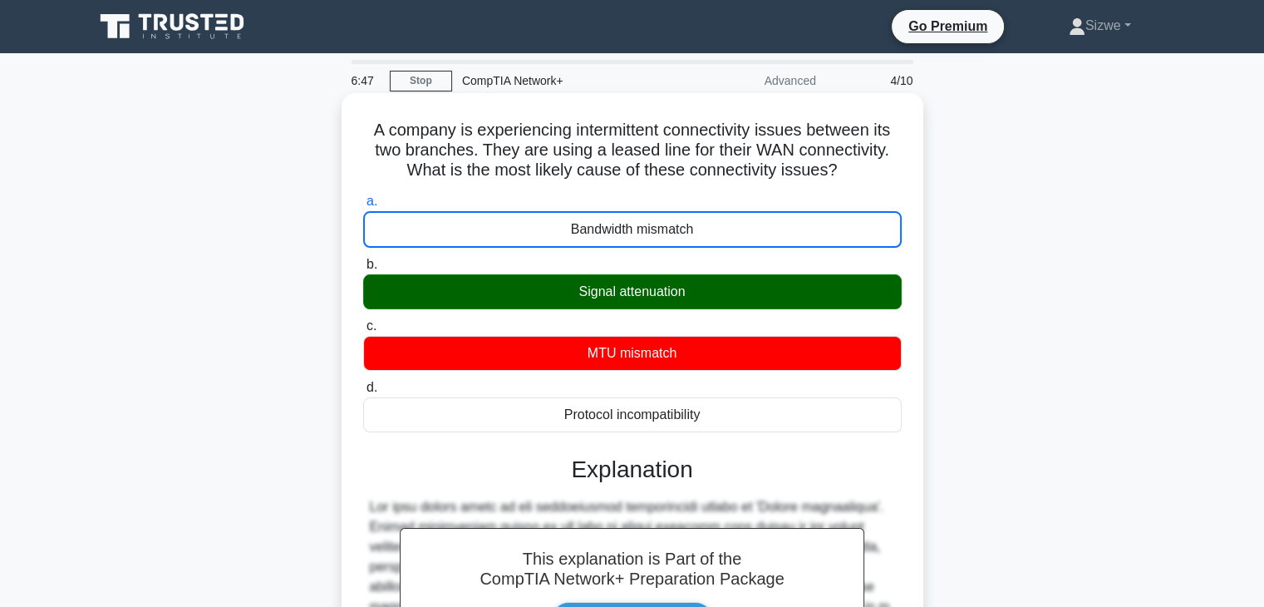
click at [363, 259] on input "b. Signal attenuation" at bounding box center [363, 264] width 0 height 11
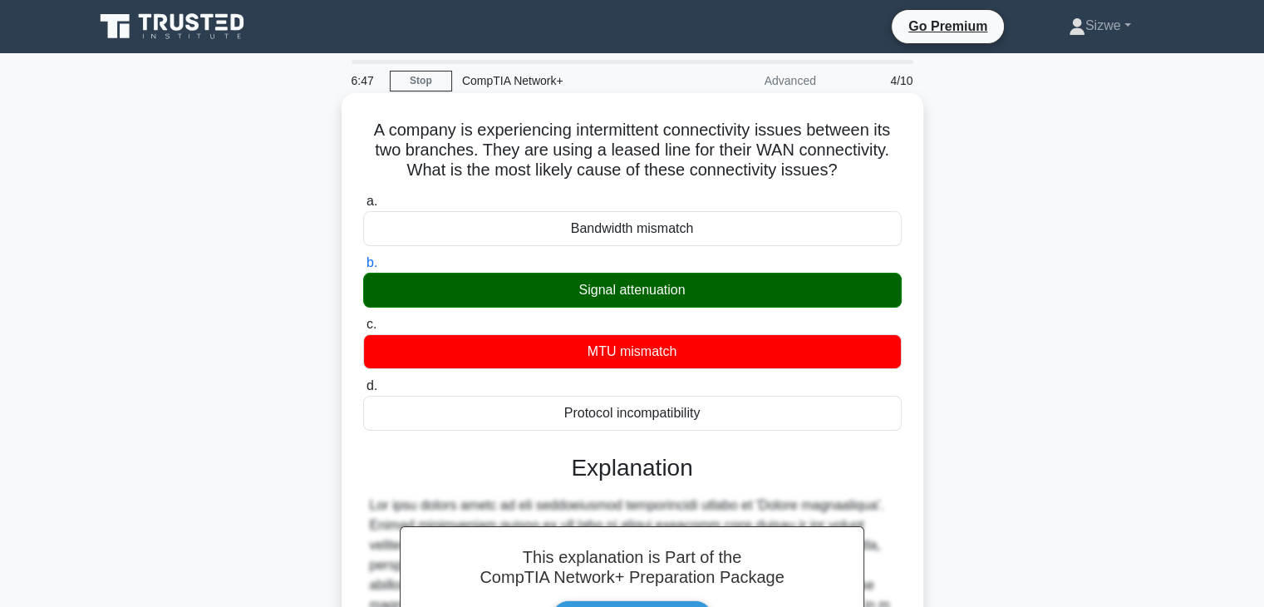
click at [363, 319] on input "c. MTU mismatch" at bounding box center [363, 324] width 0 height 11
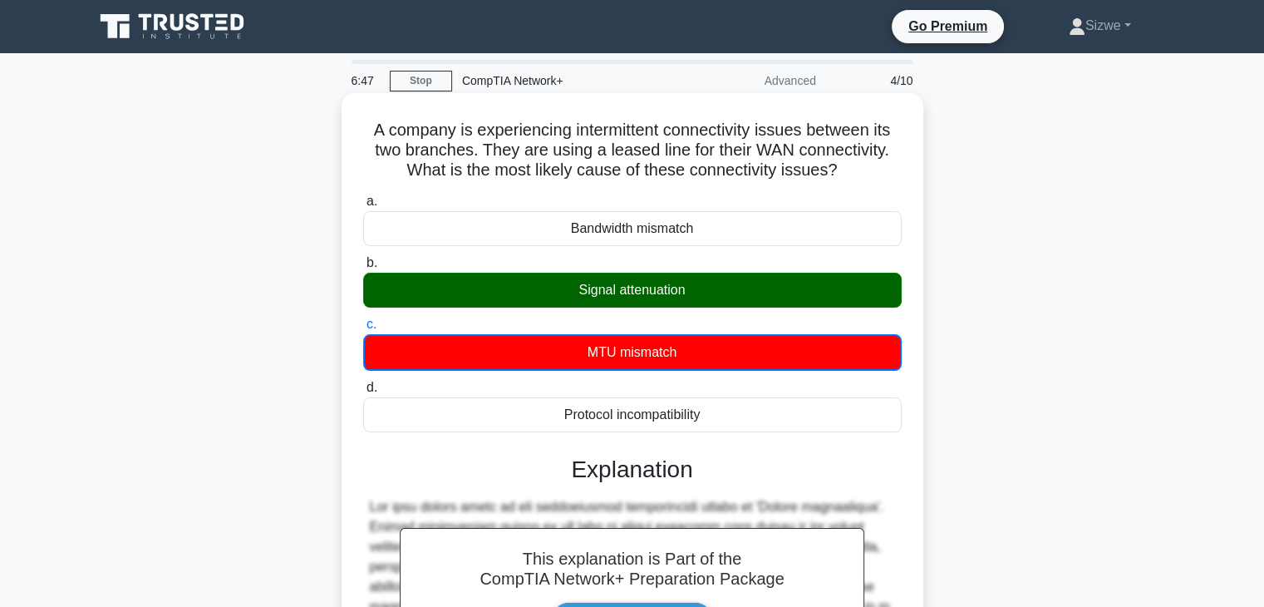
click at [363, 382] on input "d. Protocol incompatibility" at bounding box center [363, 387] width 0 height 11
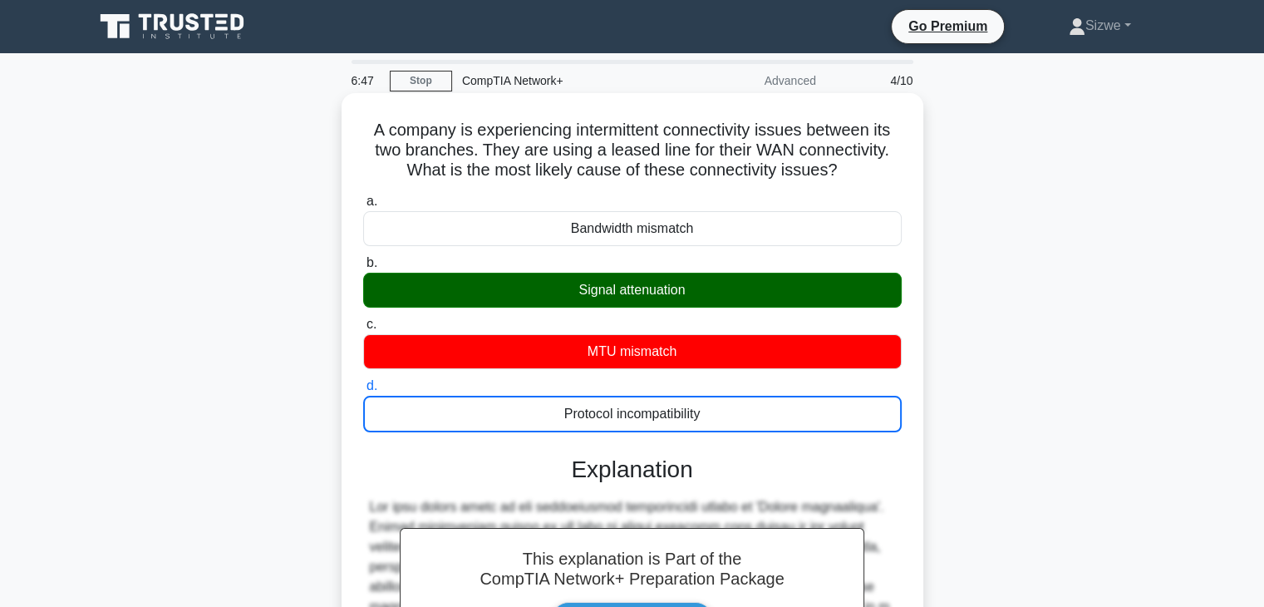
click at [363, 196] on input "a. Bandwidth mismatch" at bounding box center [363, 201] width 0 height 11
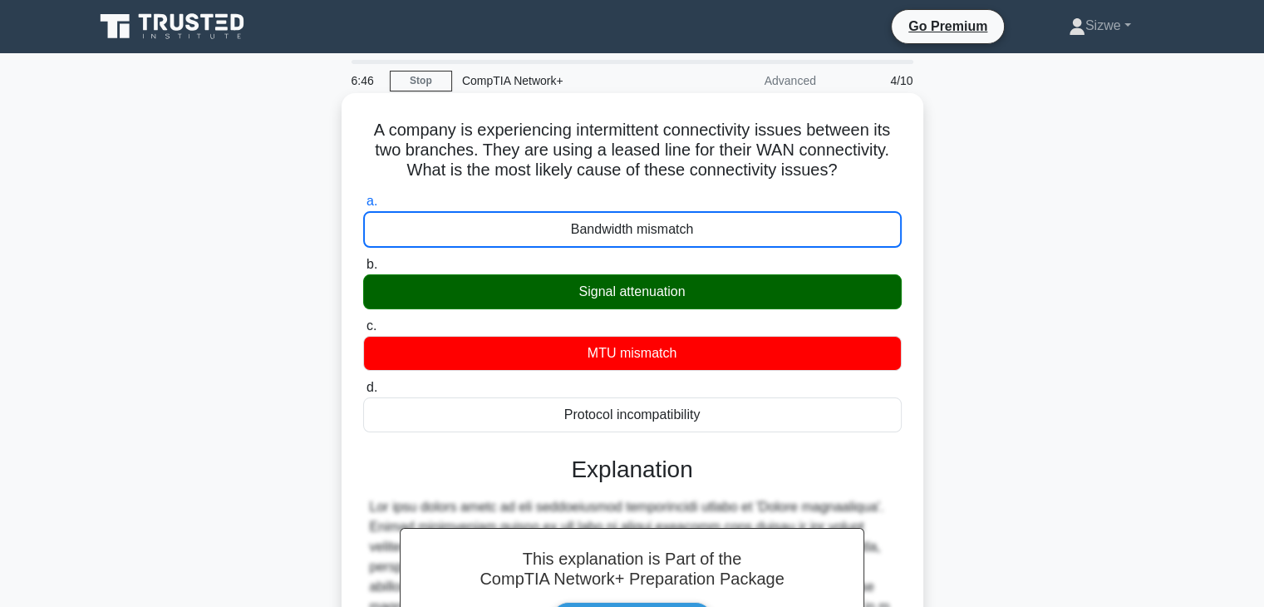
scroll to position [299, 0]
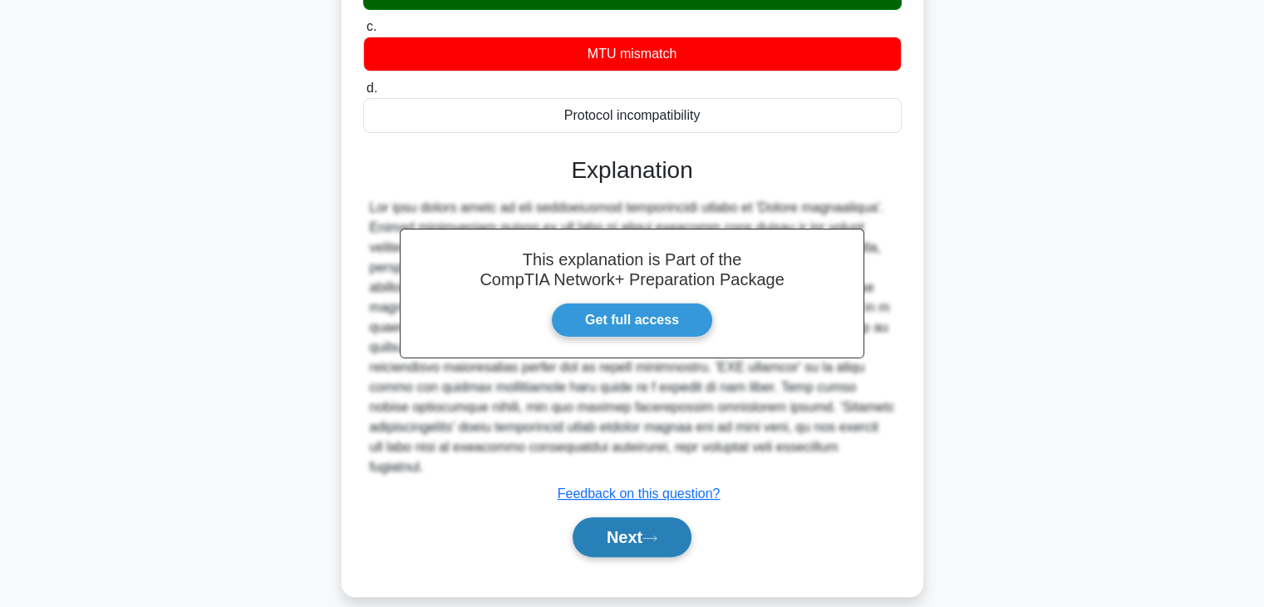
click at [628, 517] on button "Next" at bounding box center [632, 537] width 119 height 40
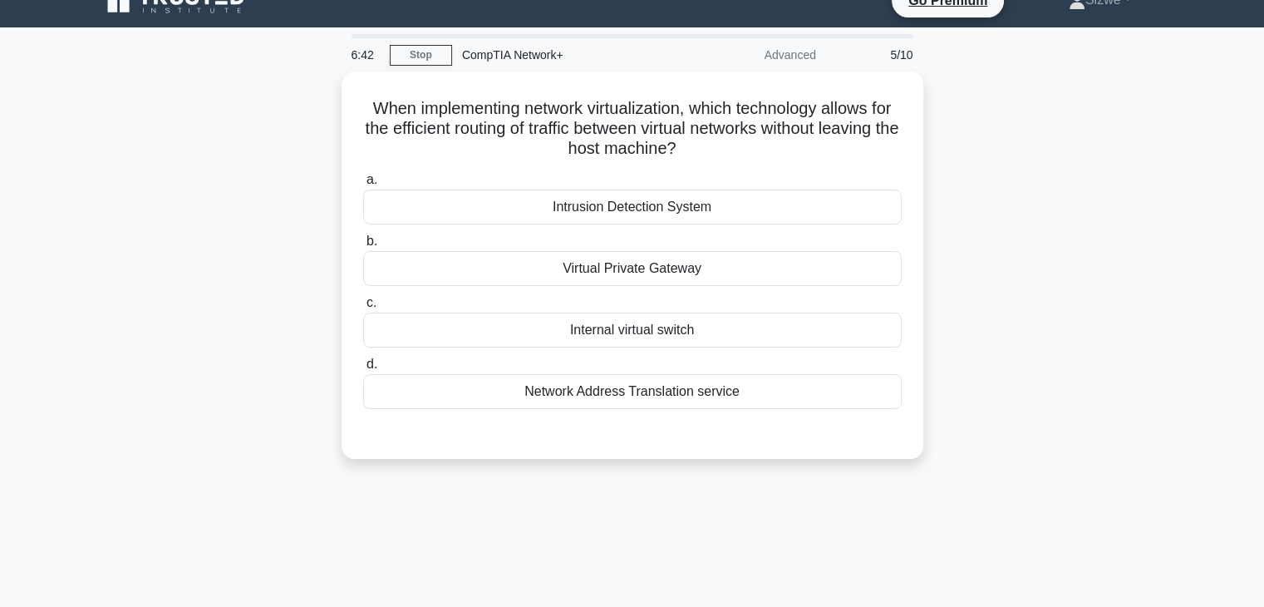
scroll to position [0, 0]
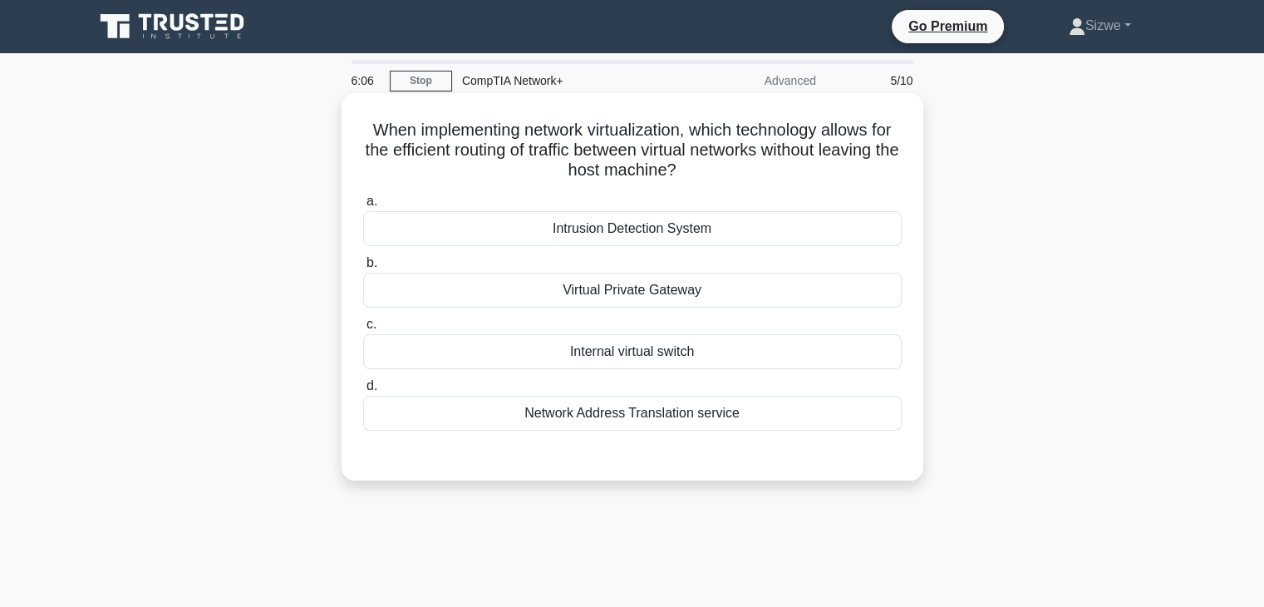
click at [634, 293] on div "Virtual Private Gateway" at bounding box center [632, 290] width 538 height 35
click at [363, 268] on input "b. Virtual Private Gateway" at bounding box center [363, 263] width 0 height 11
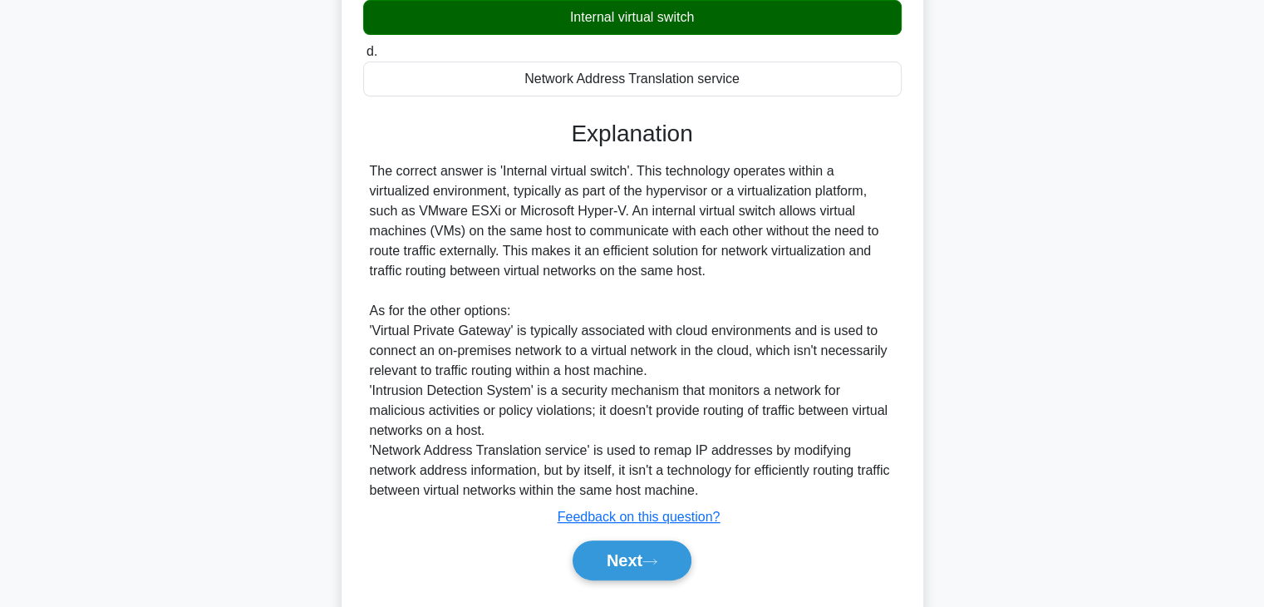
scroll to position [338, 0]
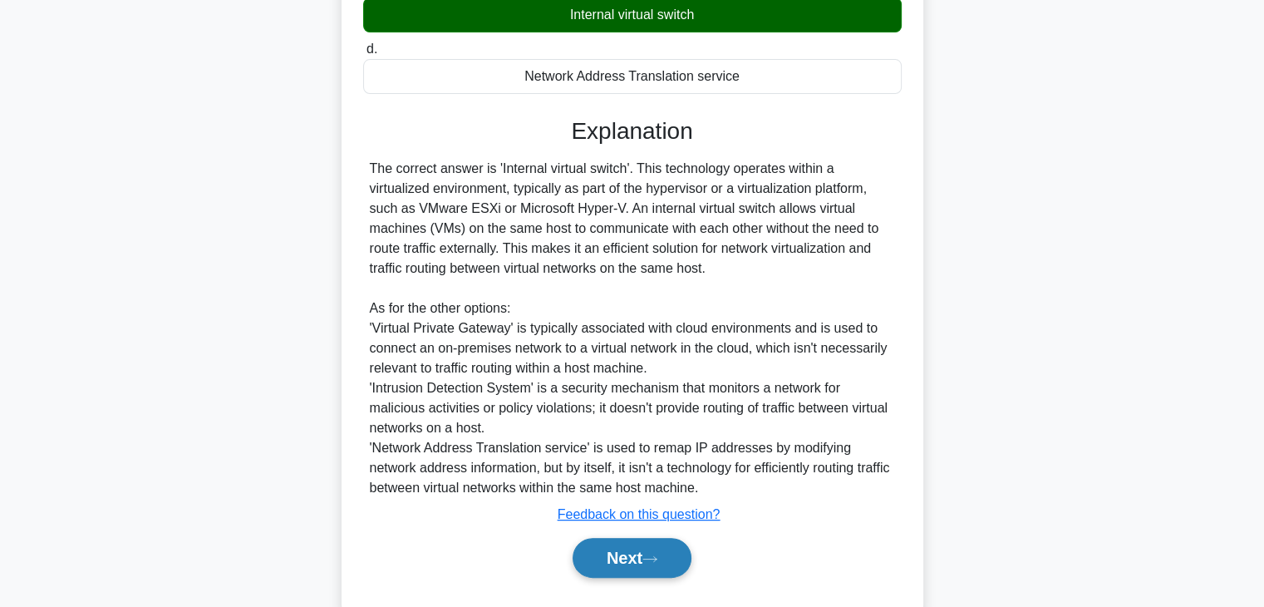
click at [611, 556] on button "Next" at bounding box center [632, 558] width 119 height 40
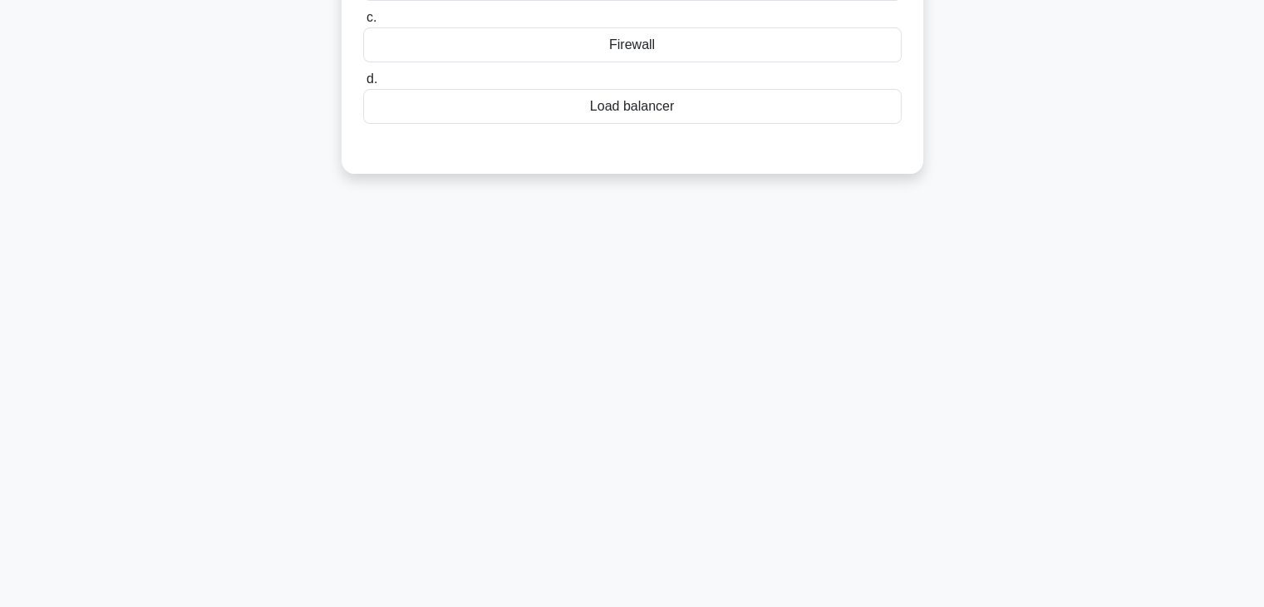
scroll to position [0, 0]
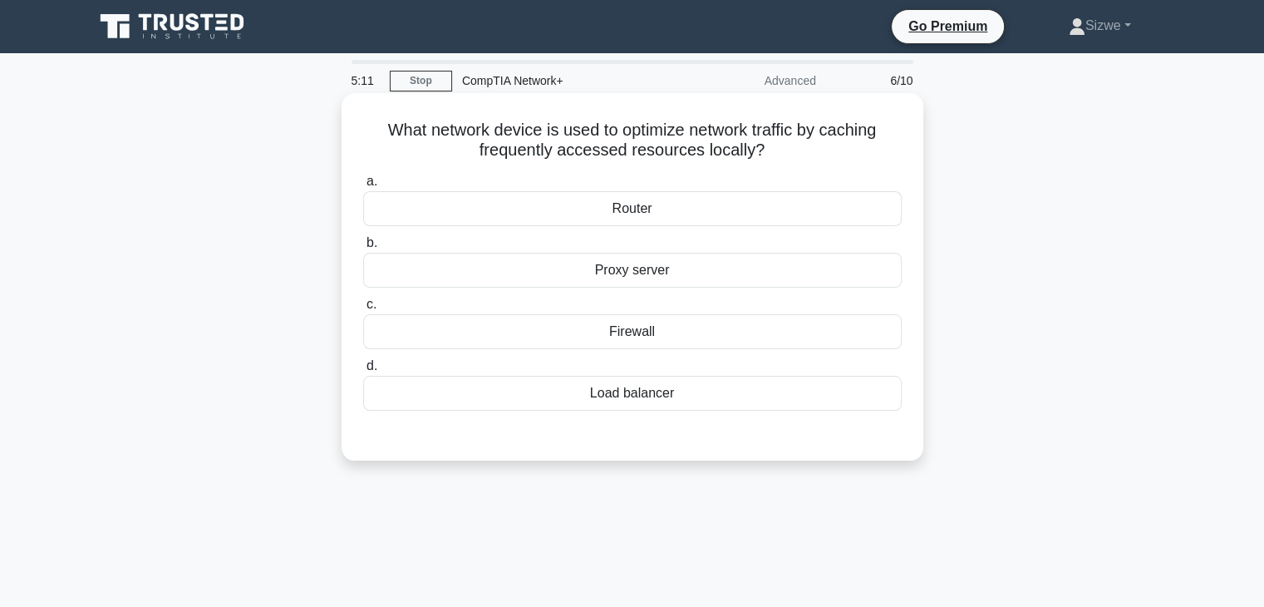
click at [666, 263] on div "Proxy server" at bounding box center [632, 270] width 538 height 35
click at [363, 248] on input "b. Proxy server" at bounding box center [363, 243] width 0 height 11
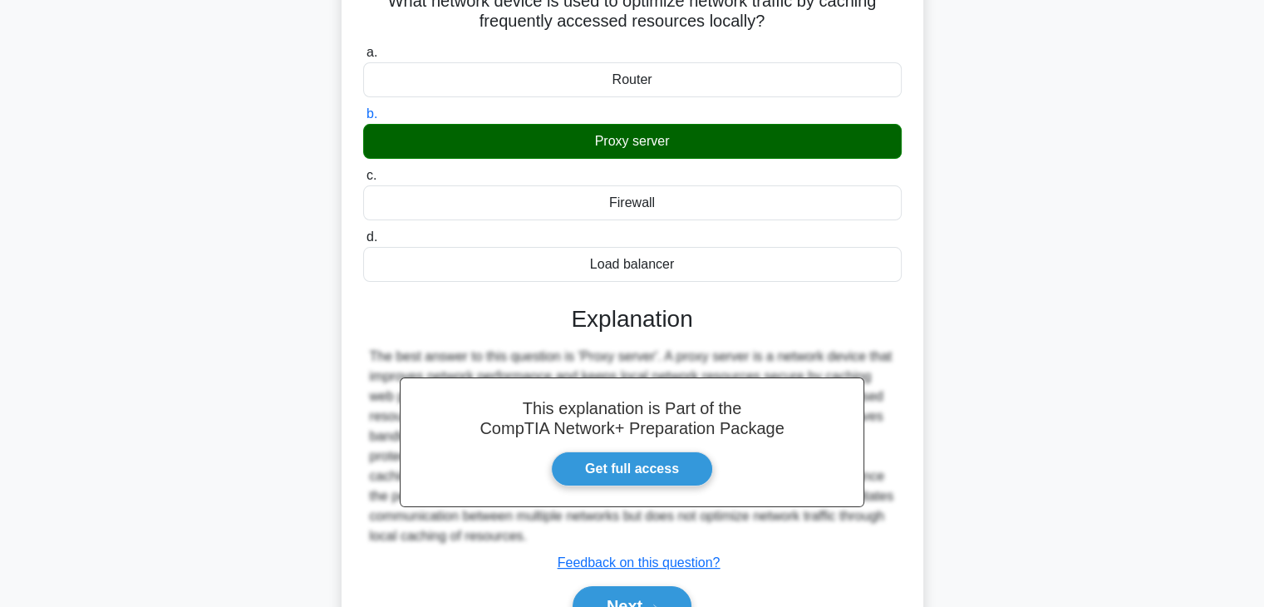
scroll to position [292, 0]
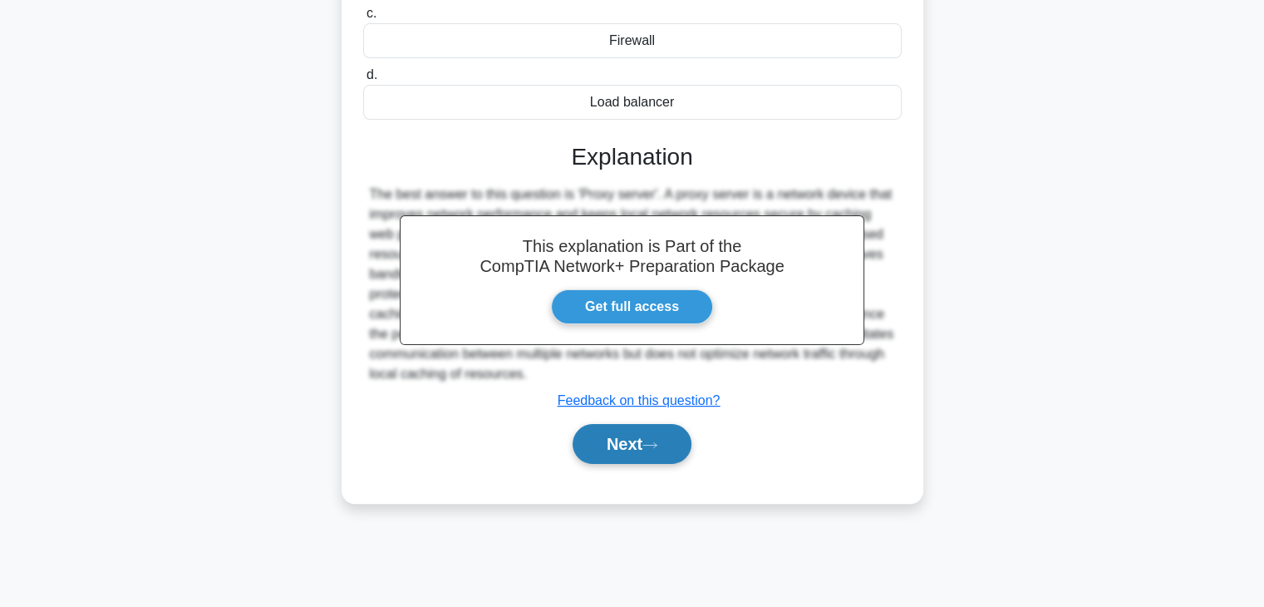
click at [606, 440] on button "Next" at bounding box center [632, 444] width 119 height 40
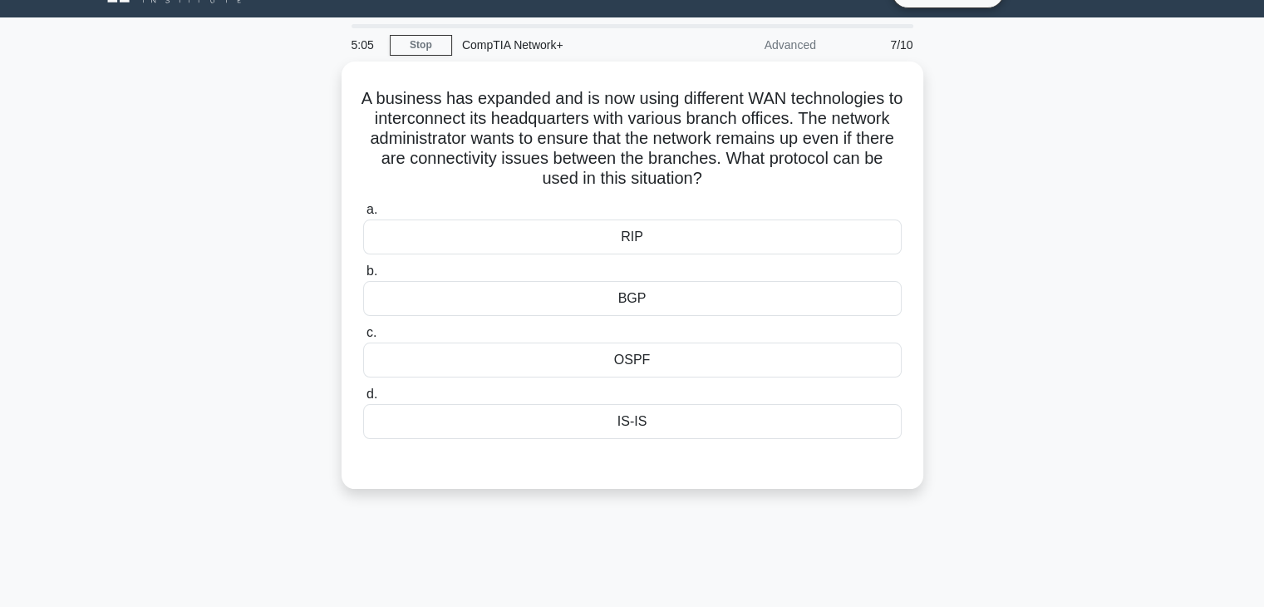
scroll to position [34, 0]
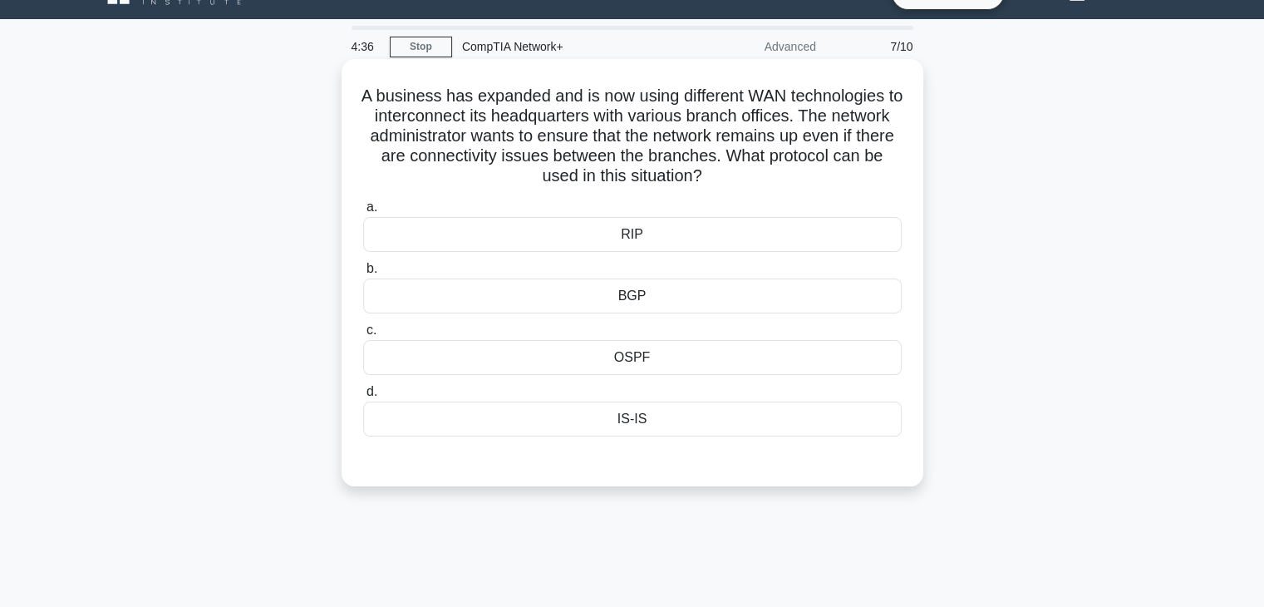
click at [632, 293] on div "BGP" at bounding box center [632, 295] width 538 height 35
click at [363, 274] on input "b. BGP" at bounding box center [363, 268] width 0 height 11
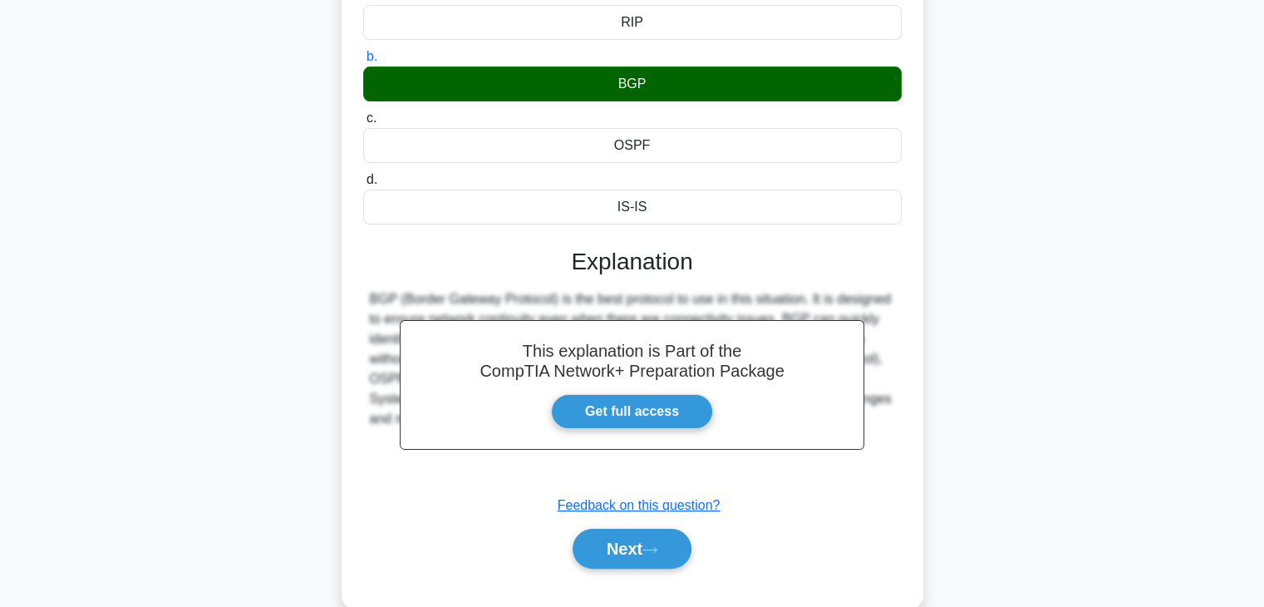
scroll to position [292, 0]
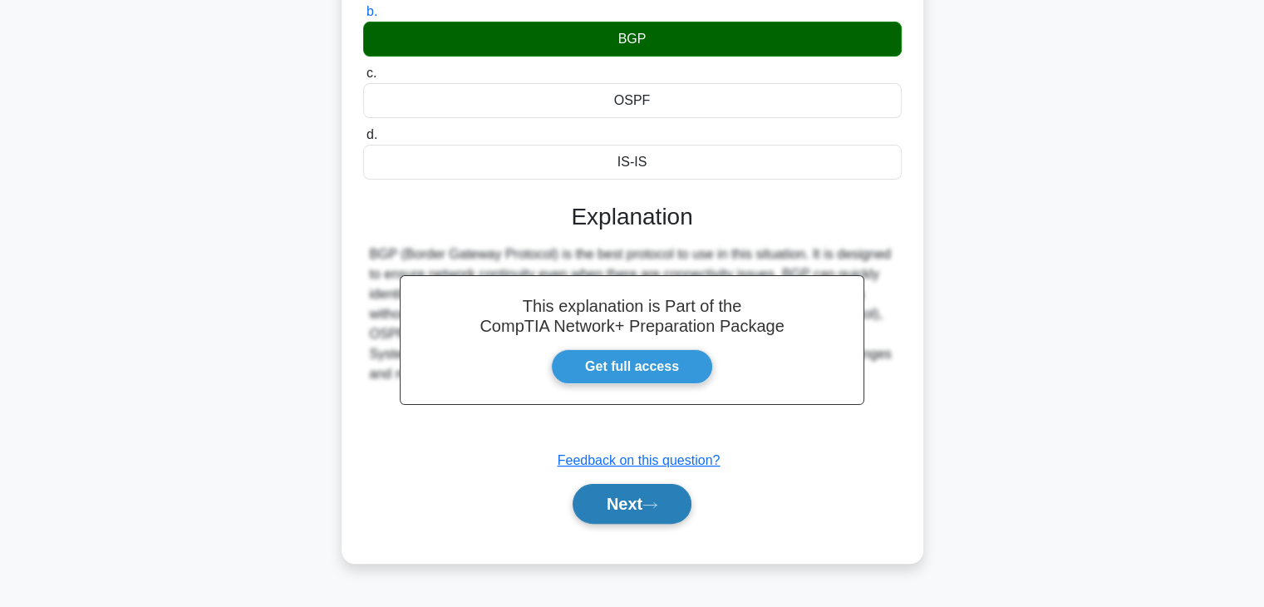
click at [645, 499] on button "Next" at bounding box center [632, 504] width 119 height 40
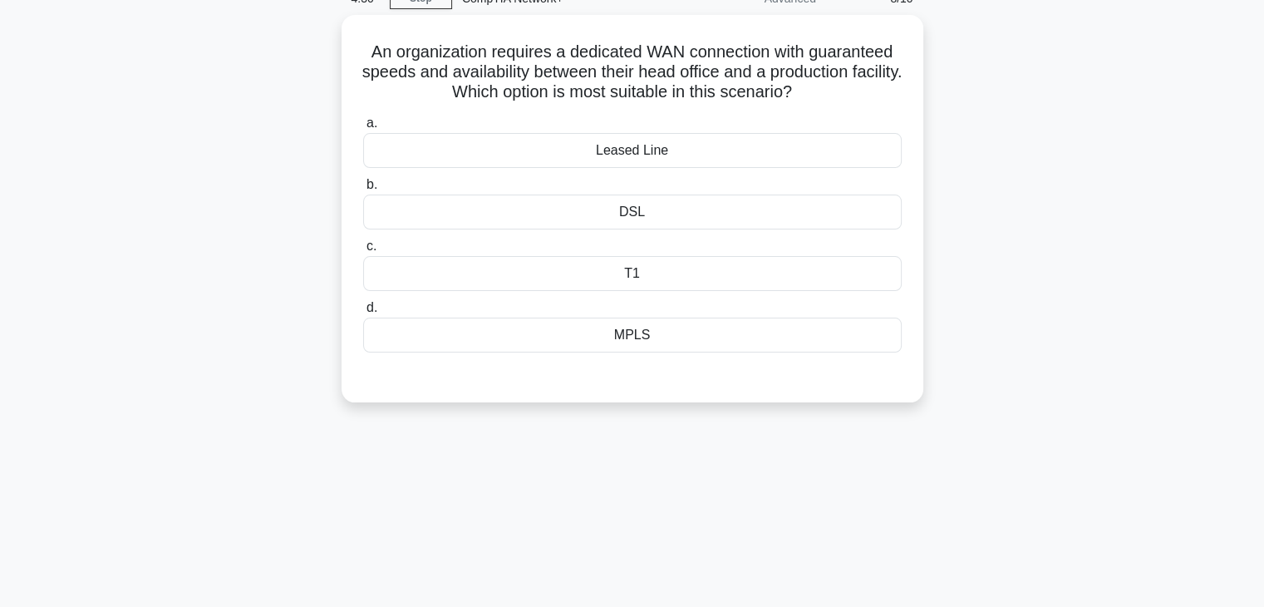
scroll to position [19, 0]
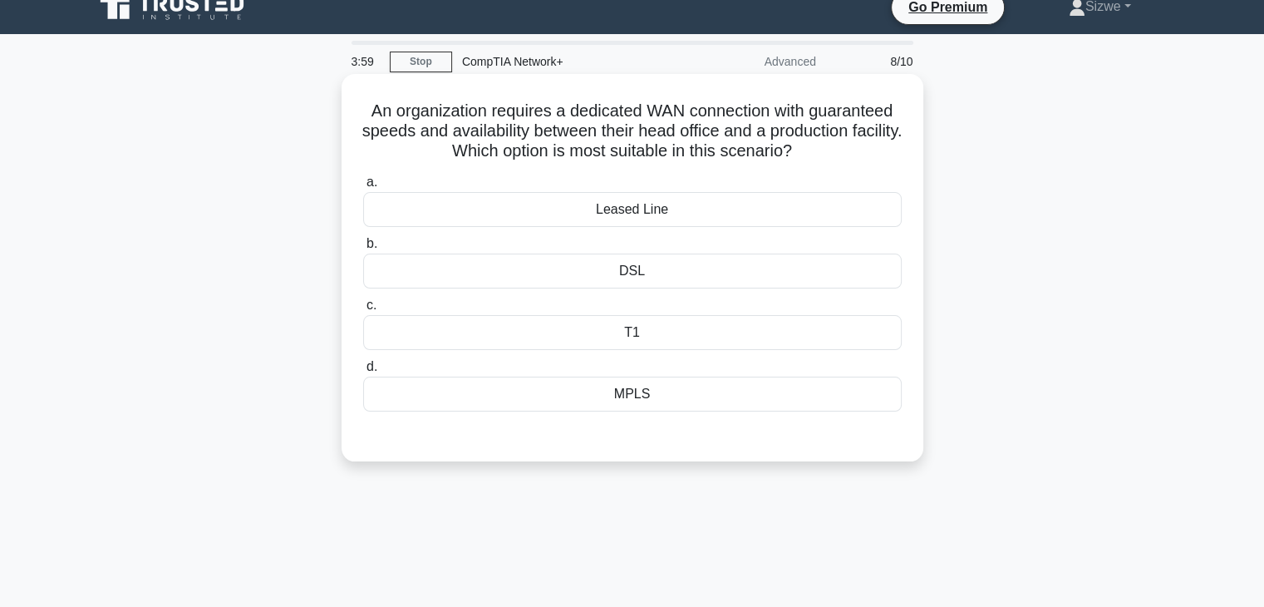
click at [641, 273] on div "DSL" at bounding box center [632, 270] width 538 height 35
click at [363, 249] on input "b. DSL" at bounding box center [363, 243] width 0 height 11
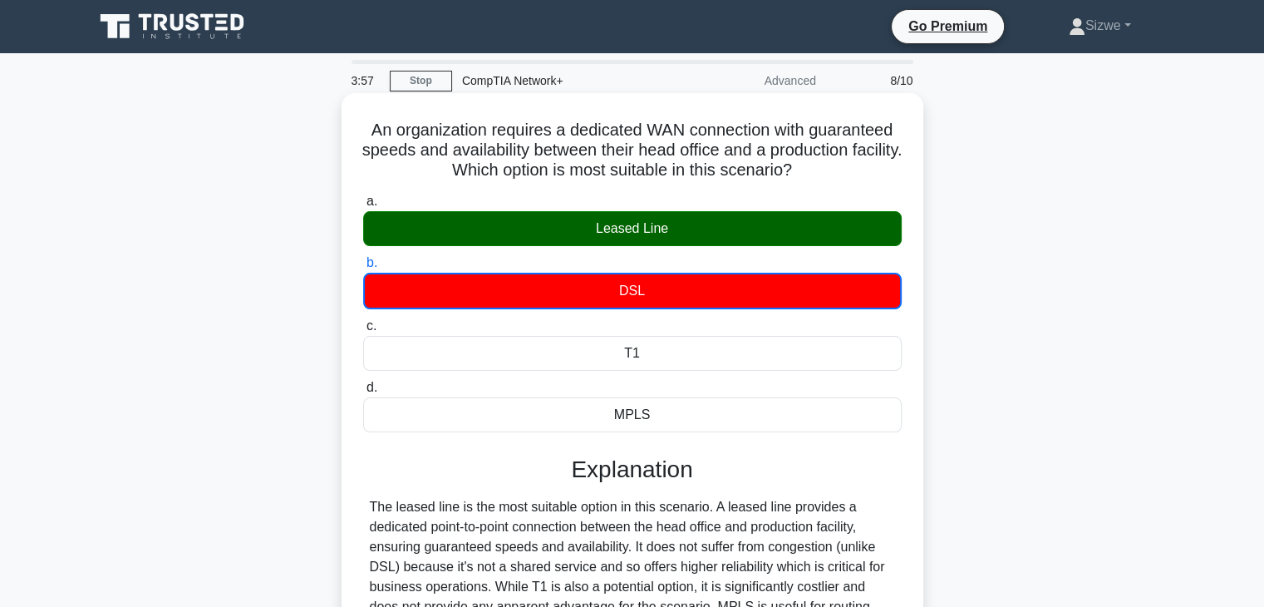
scroll to position [292, 0]
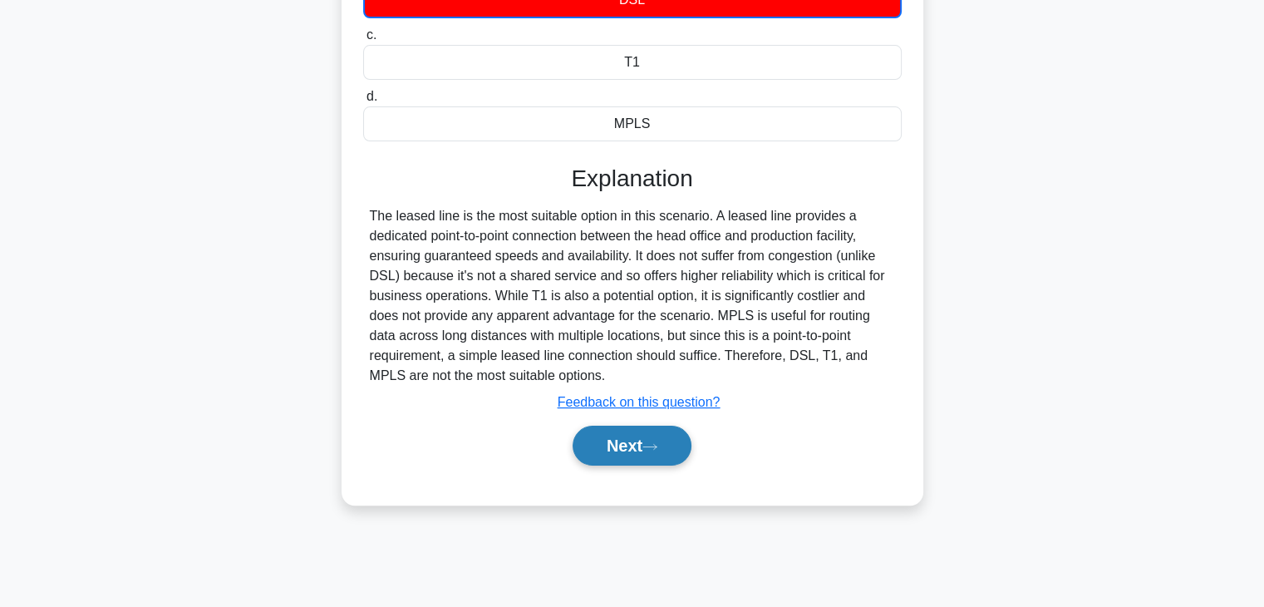
click at [611, 438] on button "Next" at bounding box center [632, 445] width 119 height 40
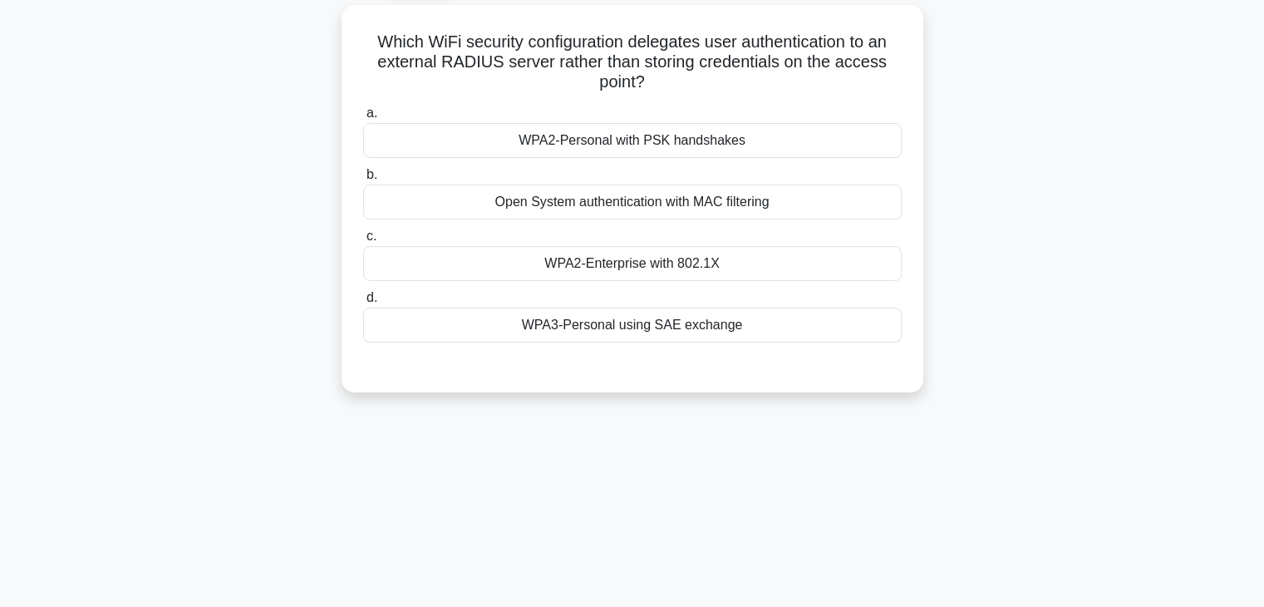
scroll to position [26, 0]
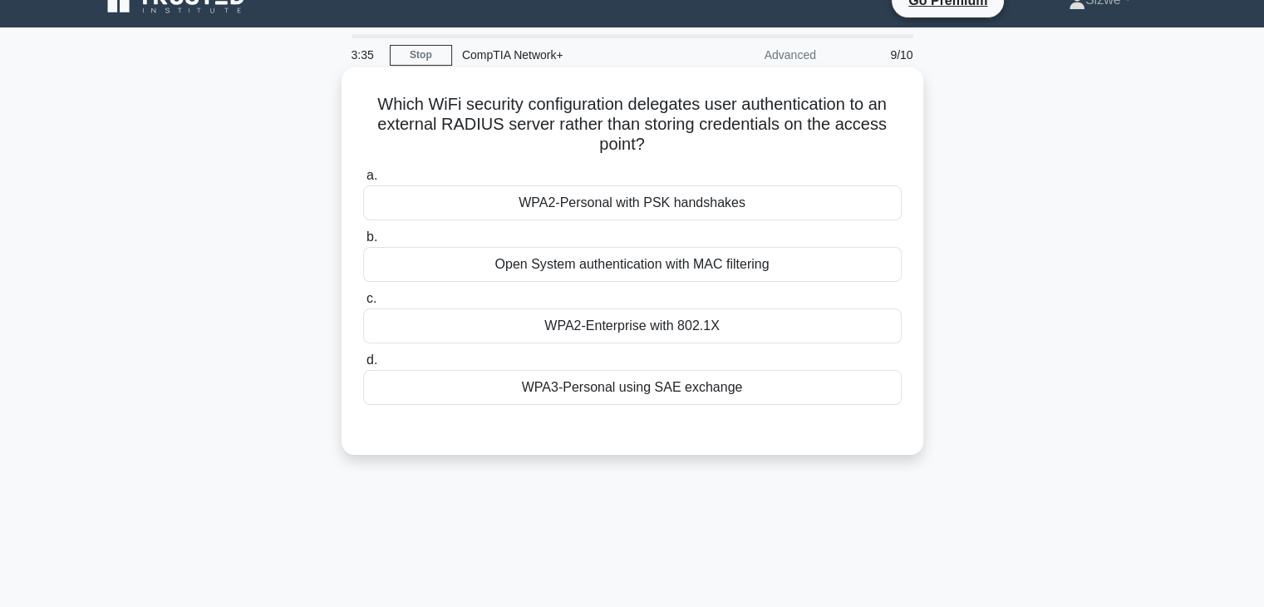
click at [622, 319] on div "WPA2-Enterprise with 802.1X" at bounding box center [632, 325] width 538 height 35
click at [363, 304] on input "c. WPA2-Enterprise with 802.1X" at bounding box center [363, 298] width 0 height 11
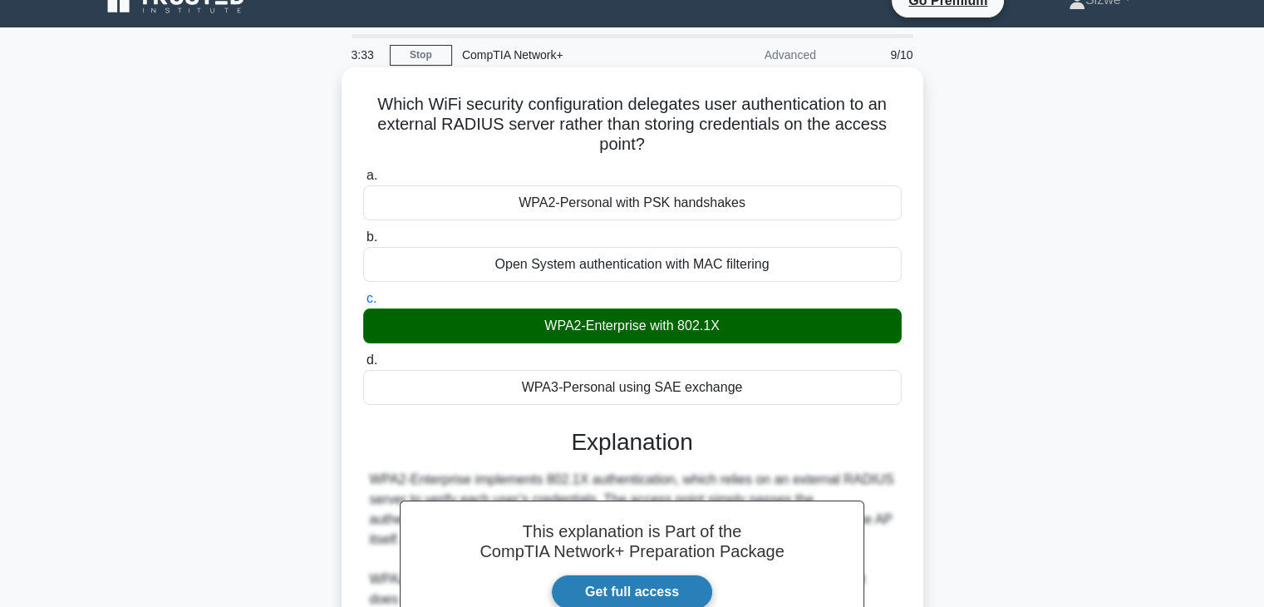
scroll to position [297, 0]
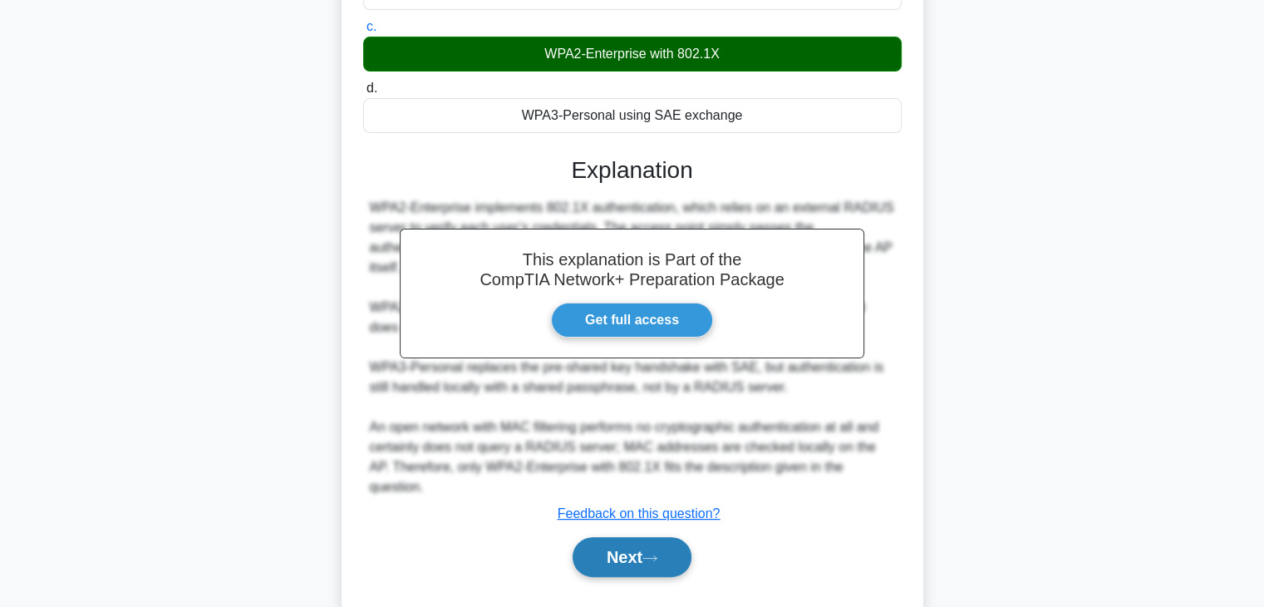
click at [632, 537] on button "Next" at bounding box center [632, 557] width 119 height 40
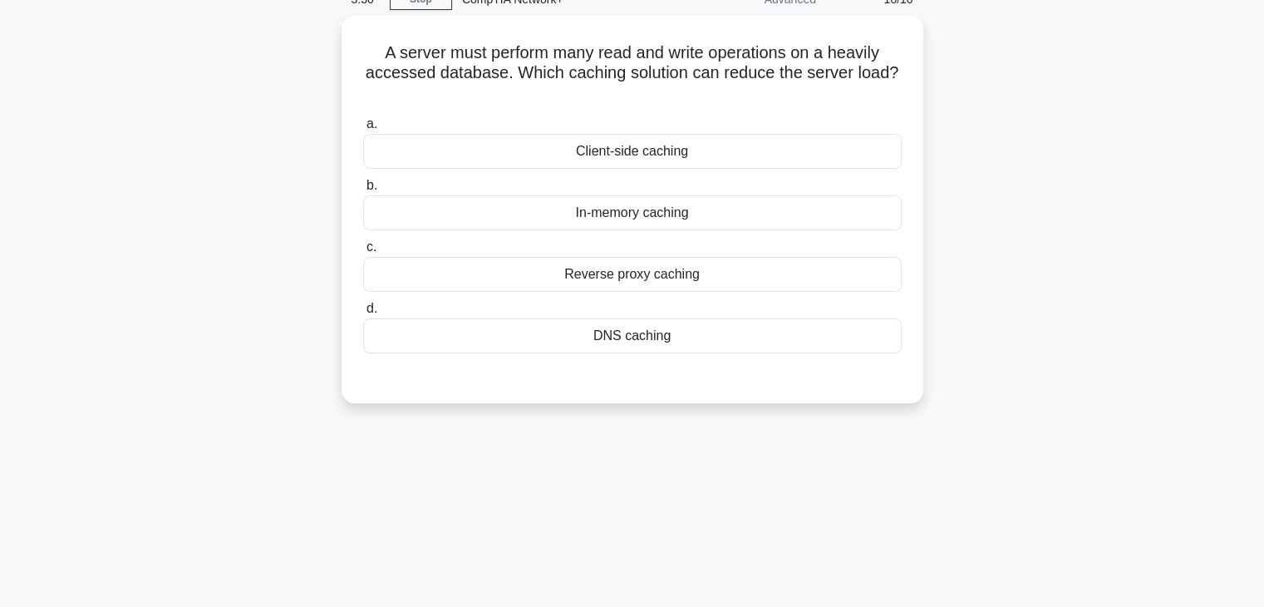
scroll to position [73, 0]
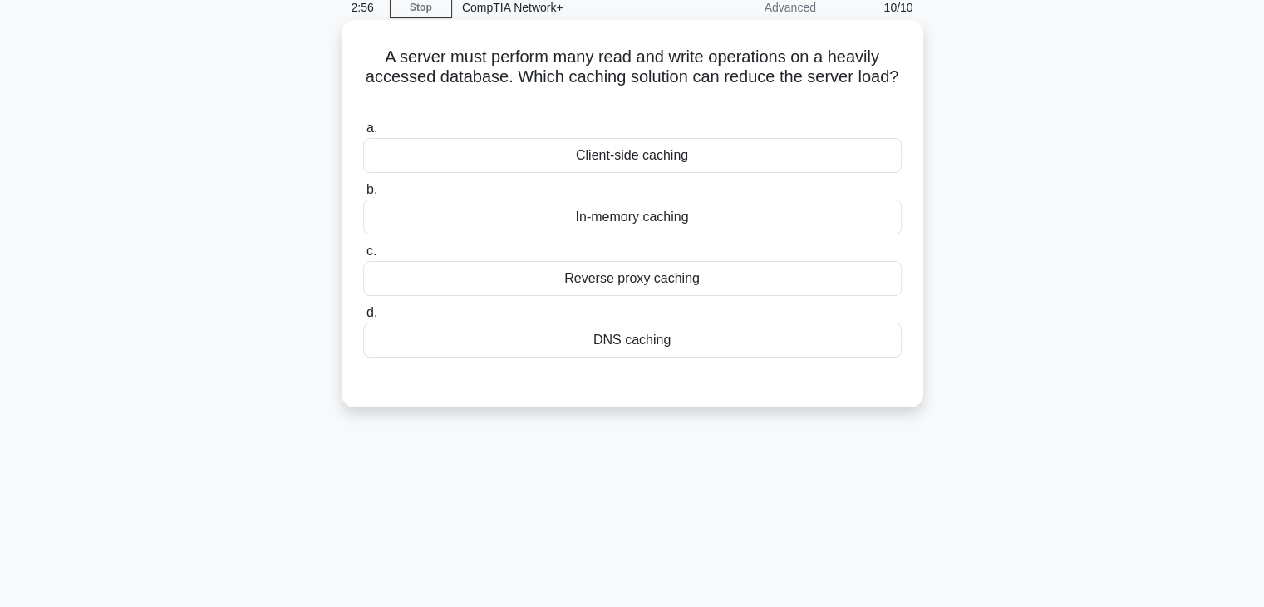
click at [640, 287] on div "Reverse proxy caching" at bounding box center [632, 278] width 538 height 35
click at [363, 257] on input "c. Reverse proxy caching" at bounding box center [363, 251] width 0 height 11
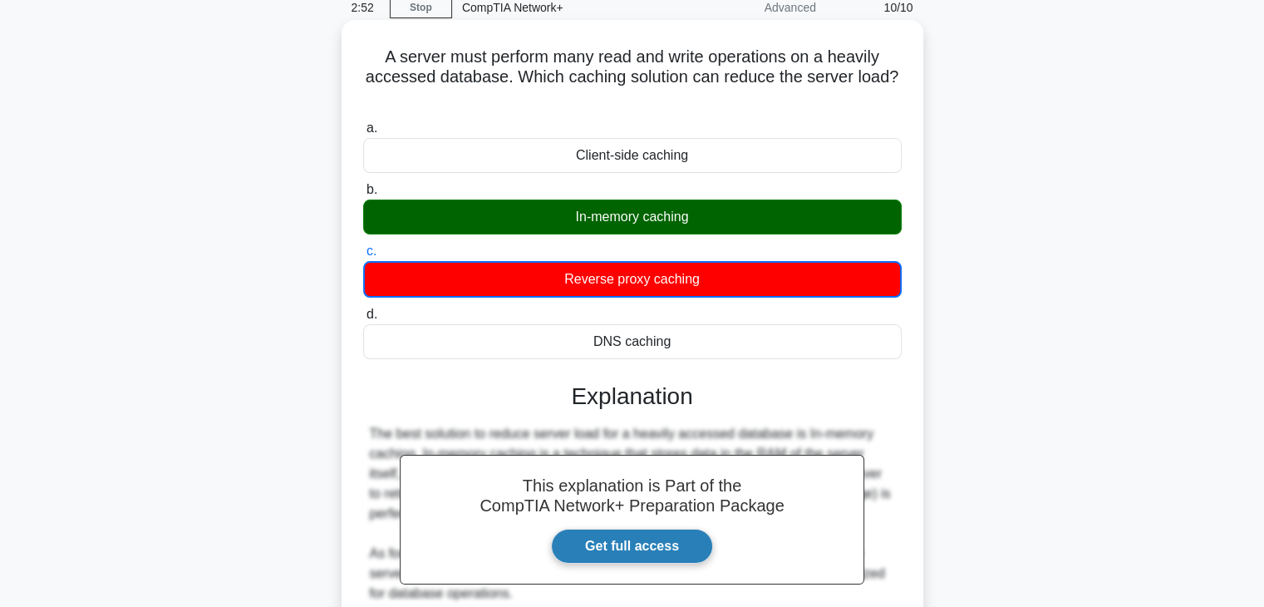
scroll to position [379, 0]
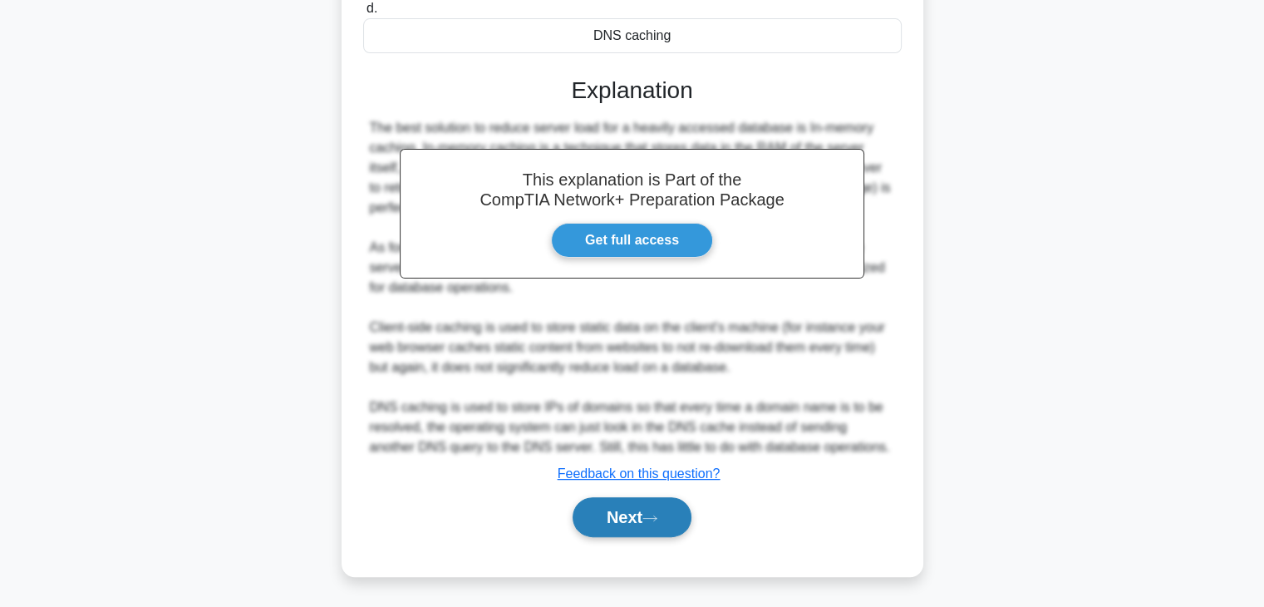
click at [635, 517] on button "Next" at bounding box center [632, 517] width 119 height 40
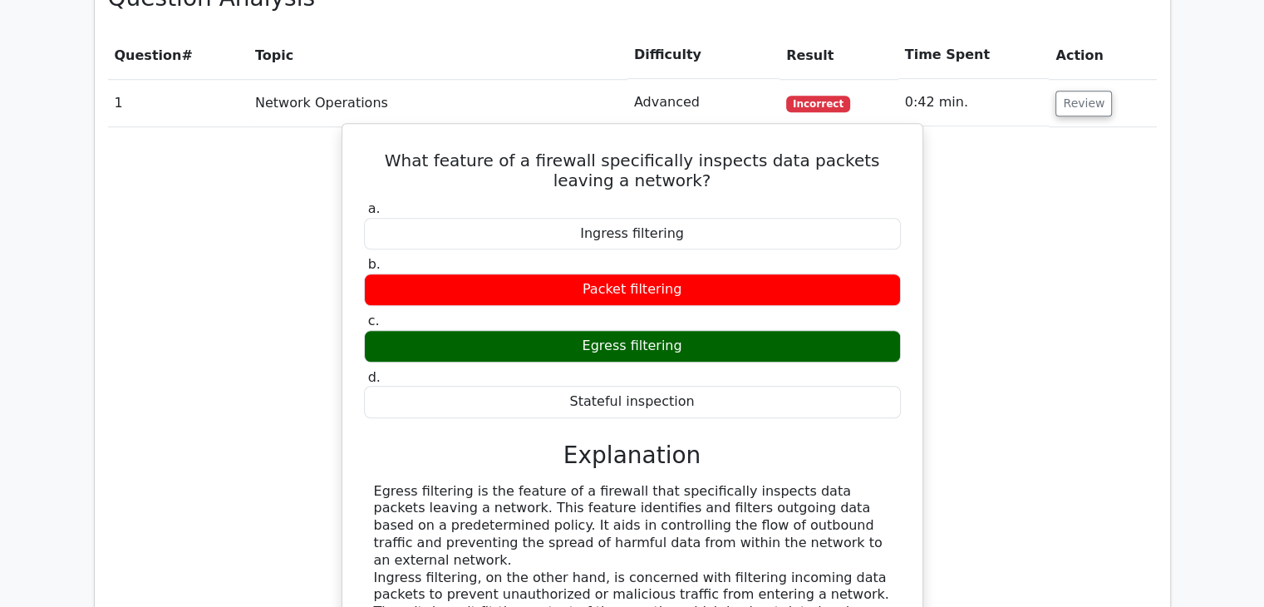
scroll to position [1313, 0]
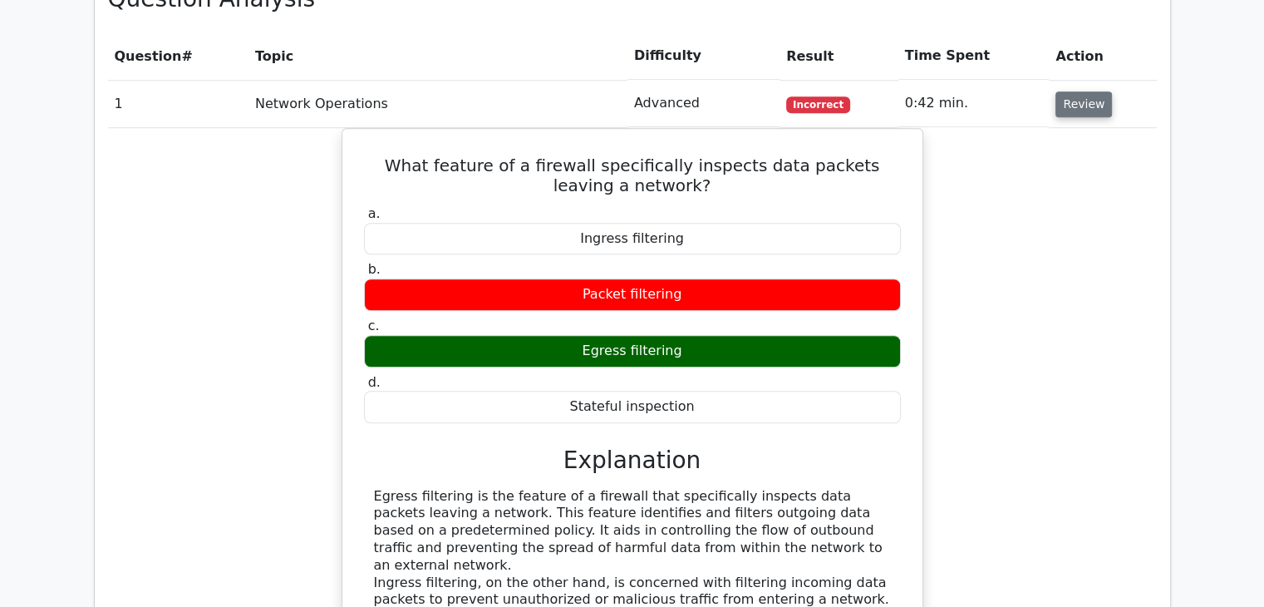
click at [1071, 91] on button "Review" at bounding box center [1083, 104] width 57 height 26
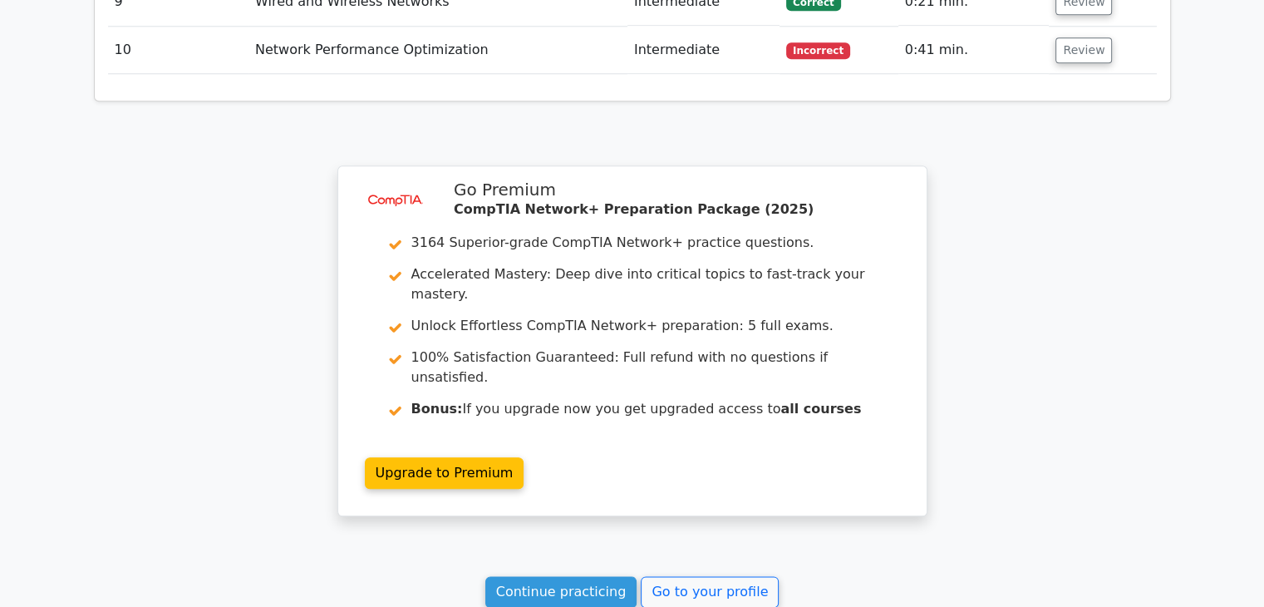
scroll to position [1949, 0]
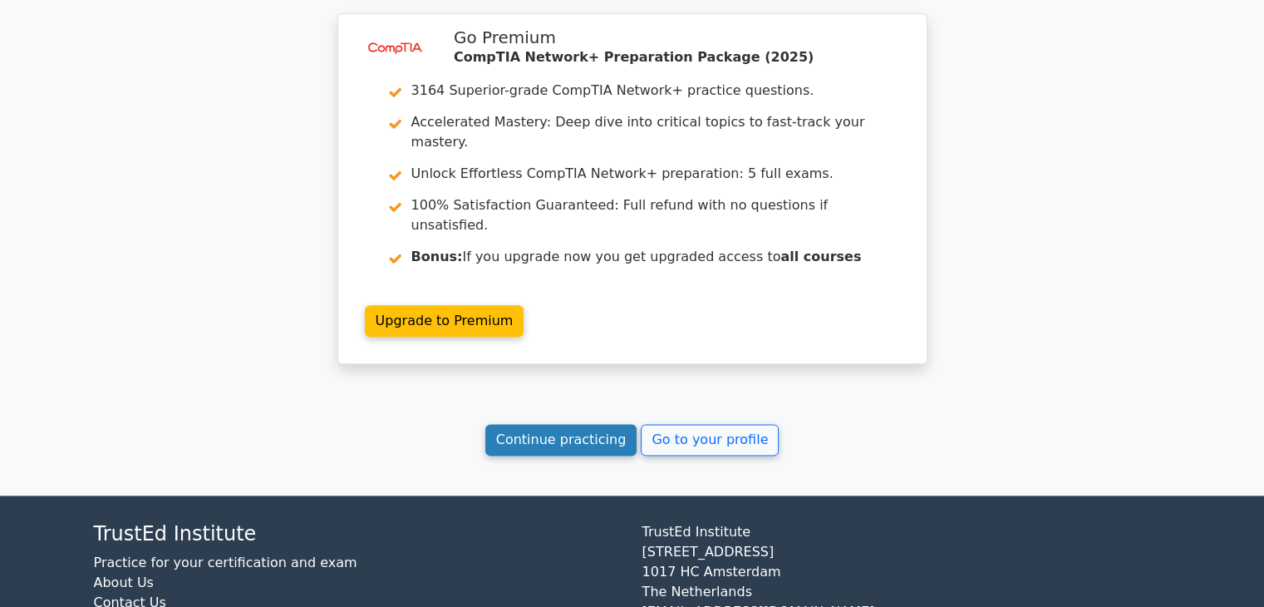
click at [538, 424] on link "Continue practicing" at bounding box center [561, 440] width 152 height 32
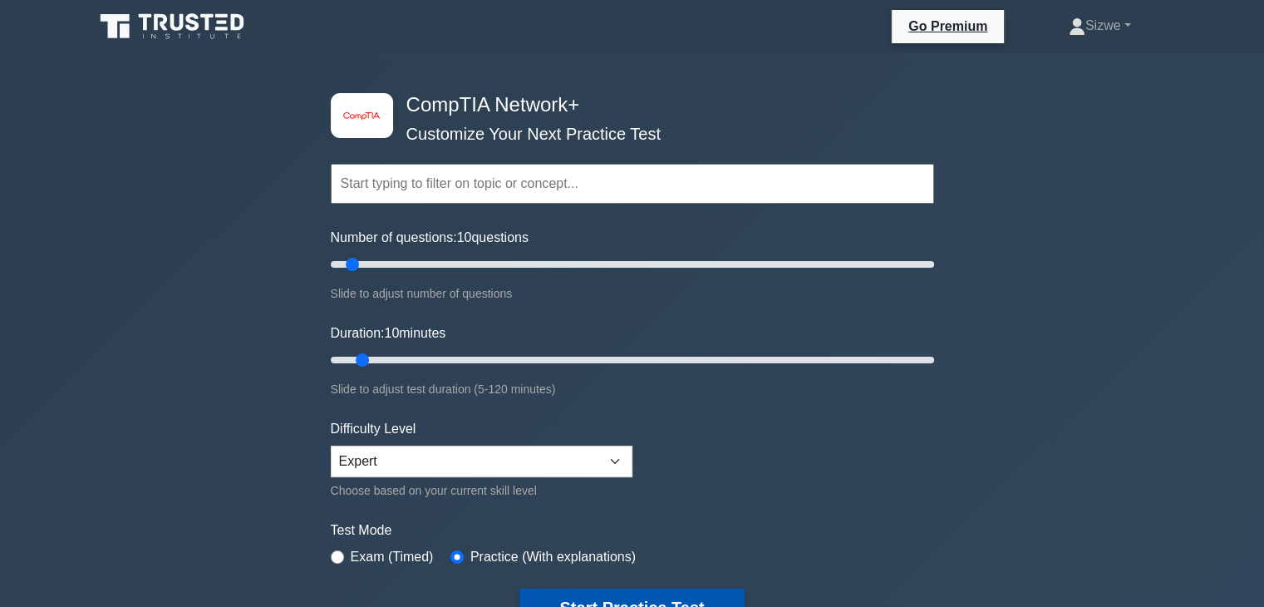
click at [601, 595] on button "Start Practice Test" at bounding box center [631, 607] width 224 height 38
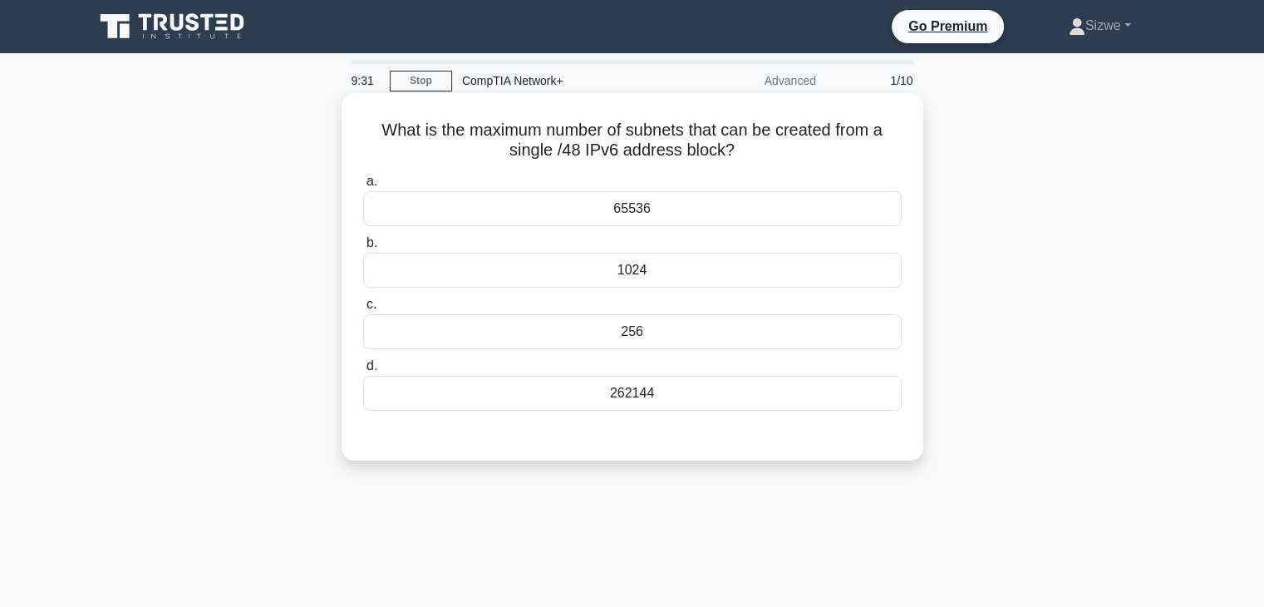
click at [635, 269] on div "1024" at bounding box center [632, 270] width 538 height 35
click at [363, 248] on input "b. 1024" at bounding box center [363, 243] width 0 height 11
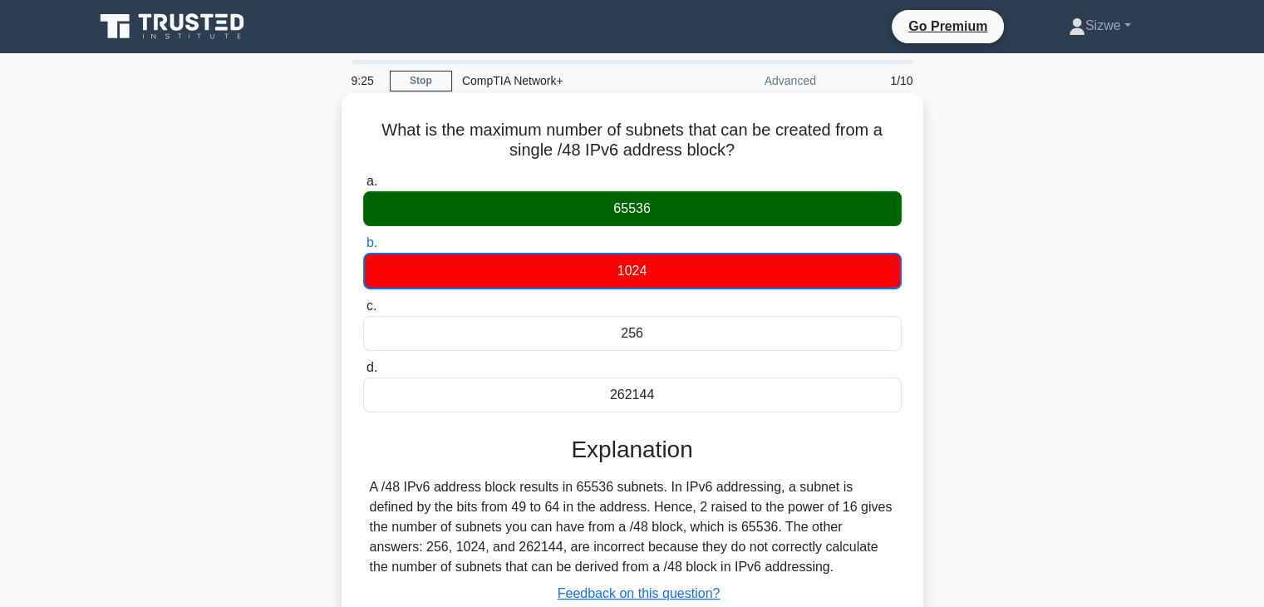
click at [363, 301] on input "c. 256" at bounding box center [363, 306] width 0 height 11
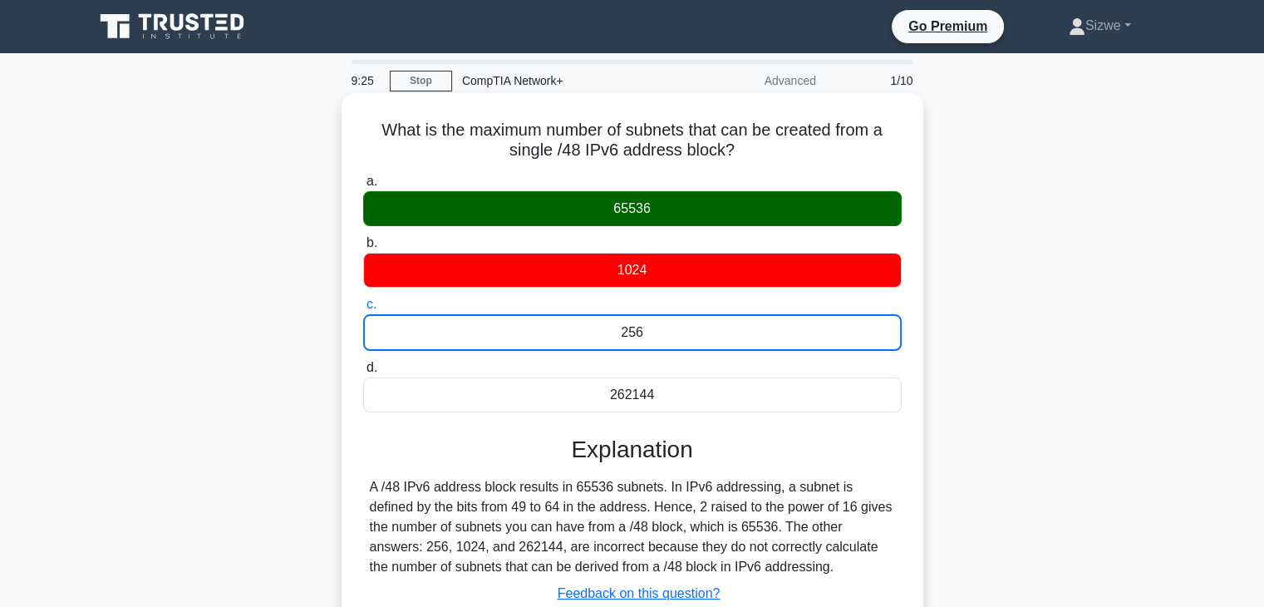
click at [363, 362] on input "d. 262144" at bounding box center [363, 367] width 0 height 11
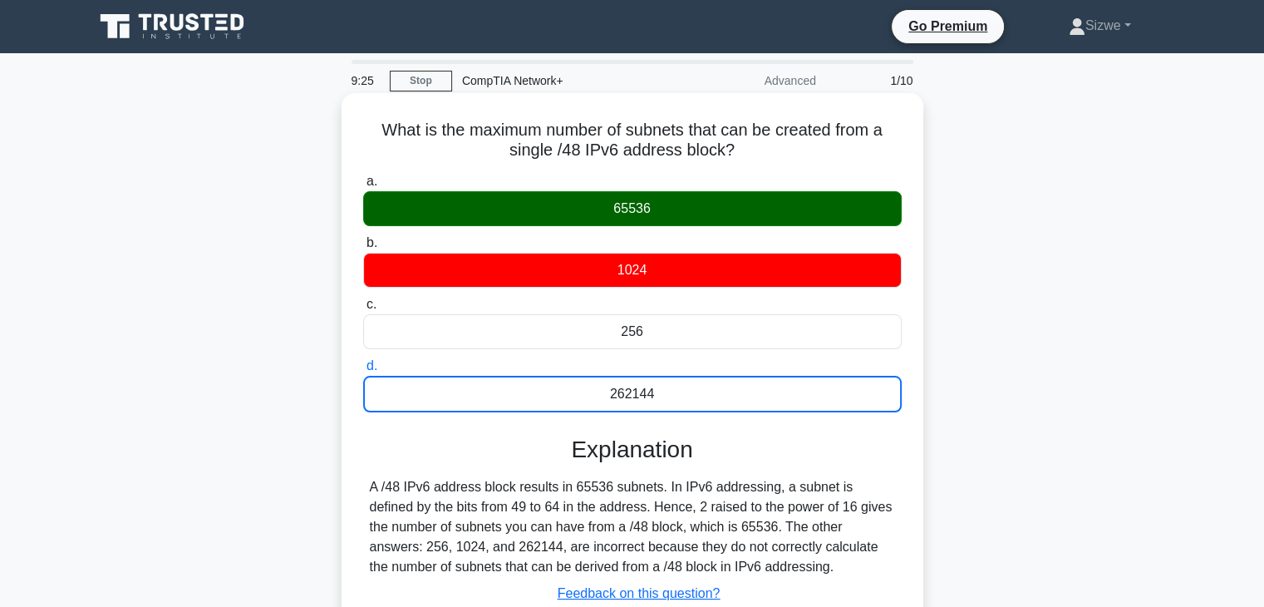
click at [363, 176] on input "a. 65536" at bounding box center [363, 181] width 0 height 11
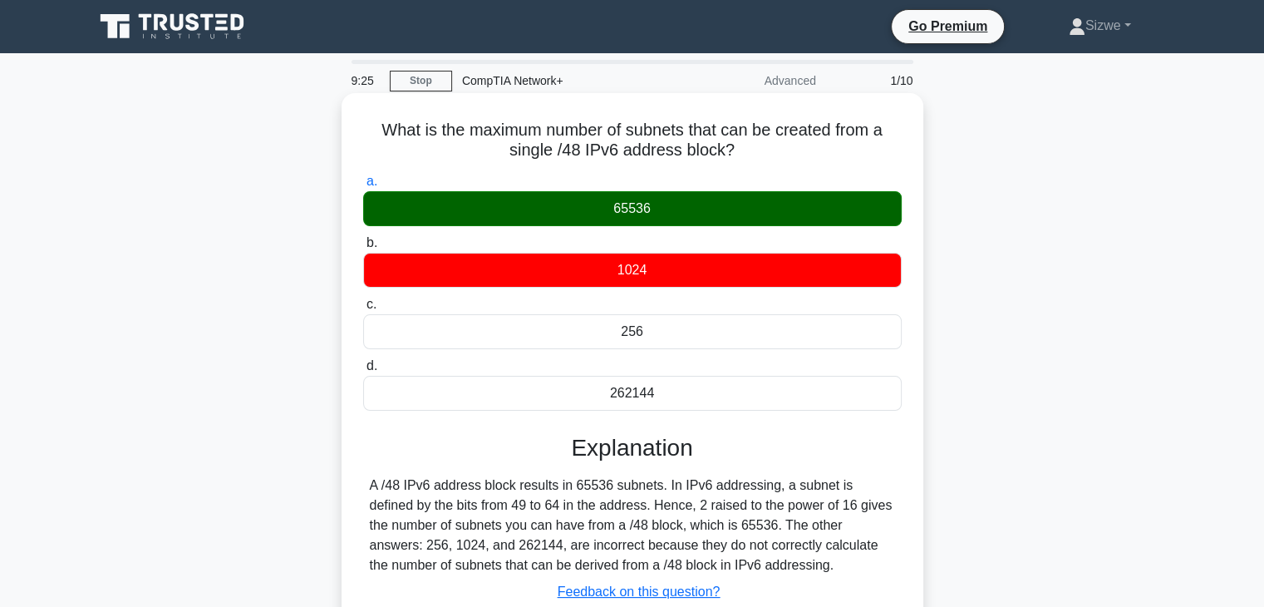
click at [363, 238] on input "b. 1024" at bounding box center [363, 243] width 0 height 11
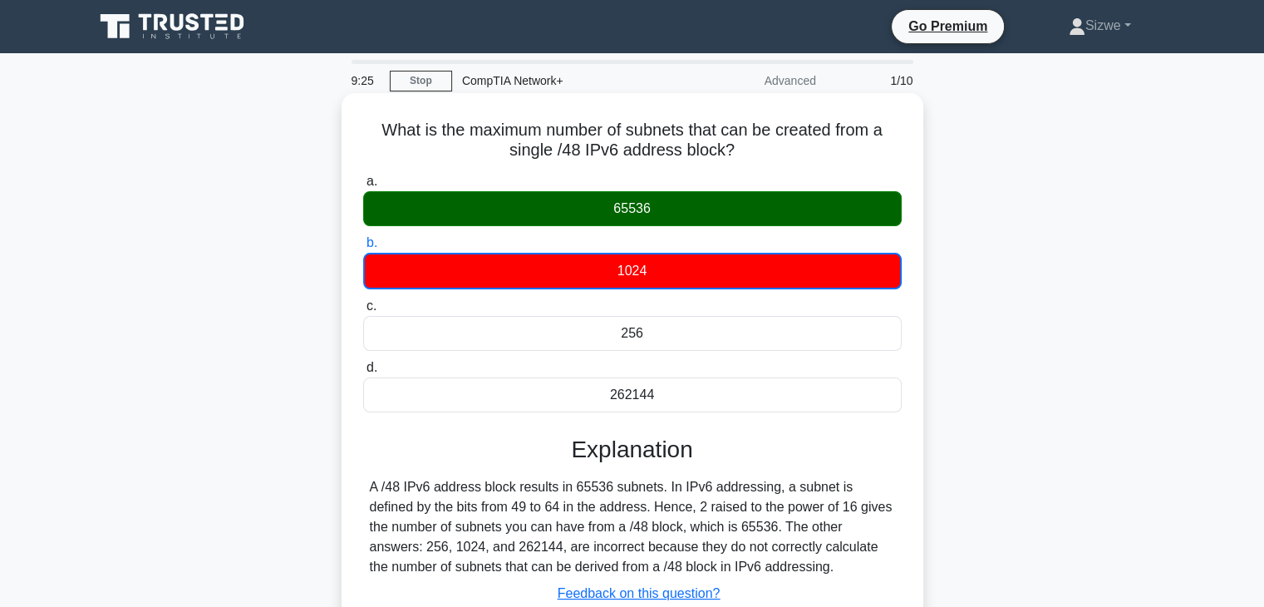
click at [363, 301] on input "c. 256" at bounding box center [363, 306] width 0 height 11
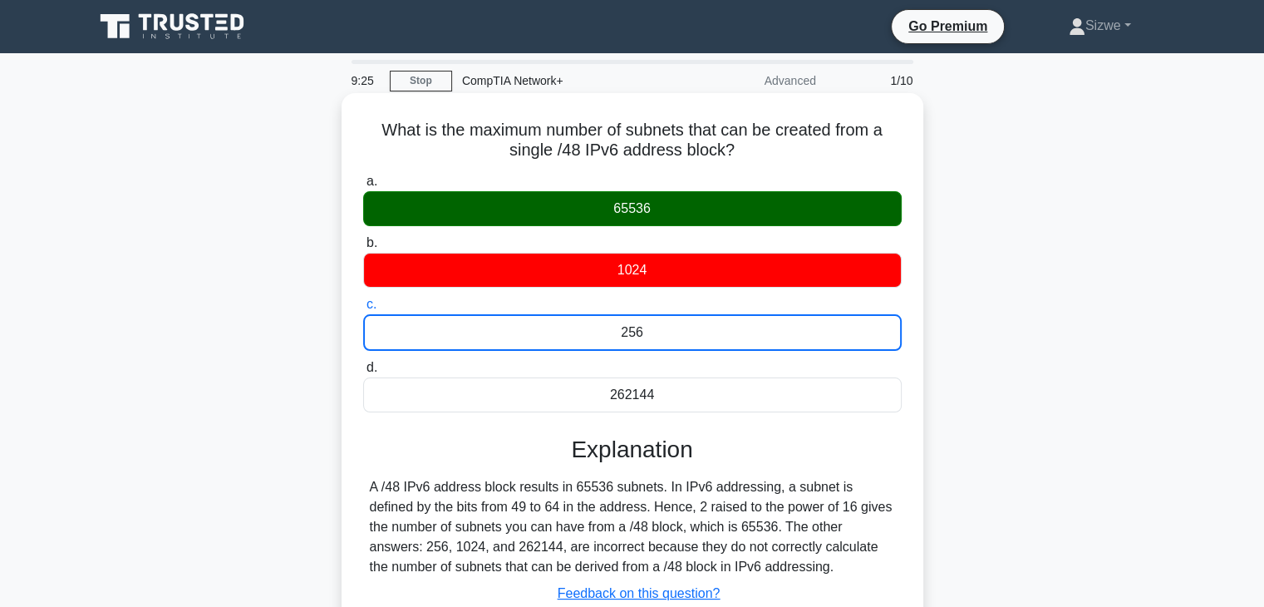
click at [363, 362] on input "d. 262144" at bounding box center [363, 367] width 0 height 11
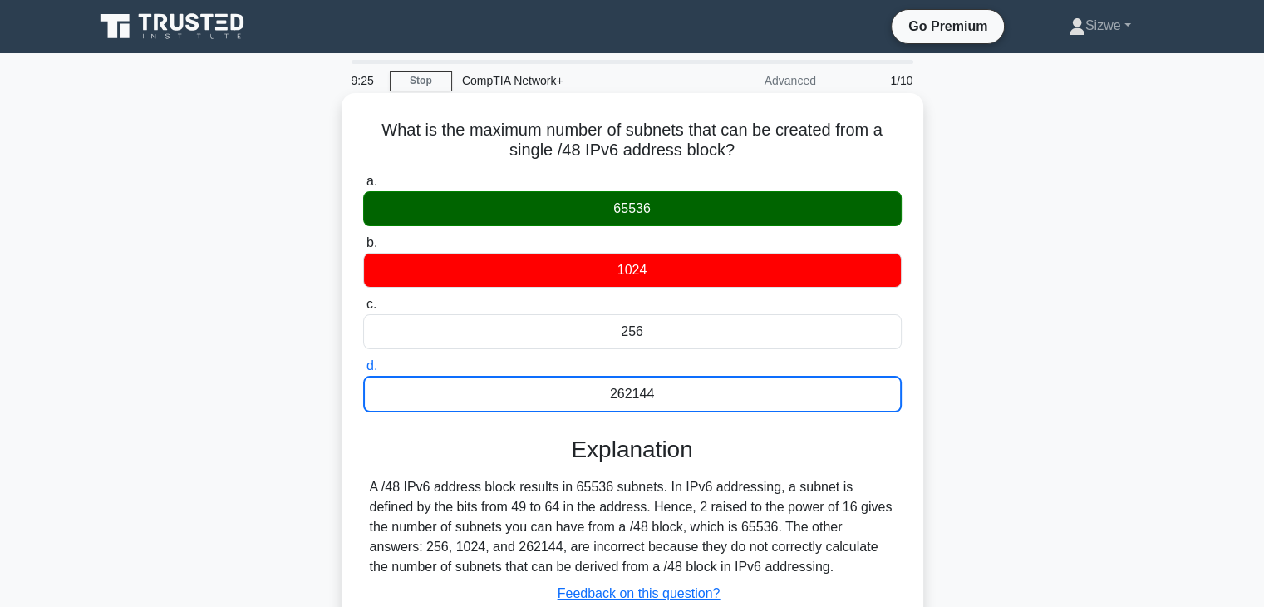
click at [363, 176] on input "a. 65536" at bounding box center [363, 181] width 0 height 11
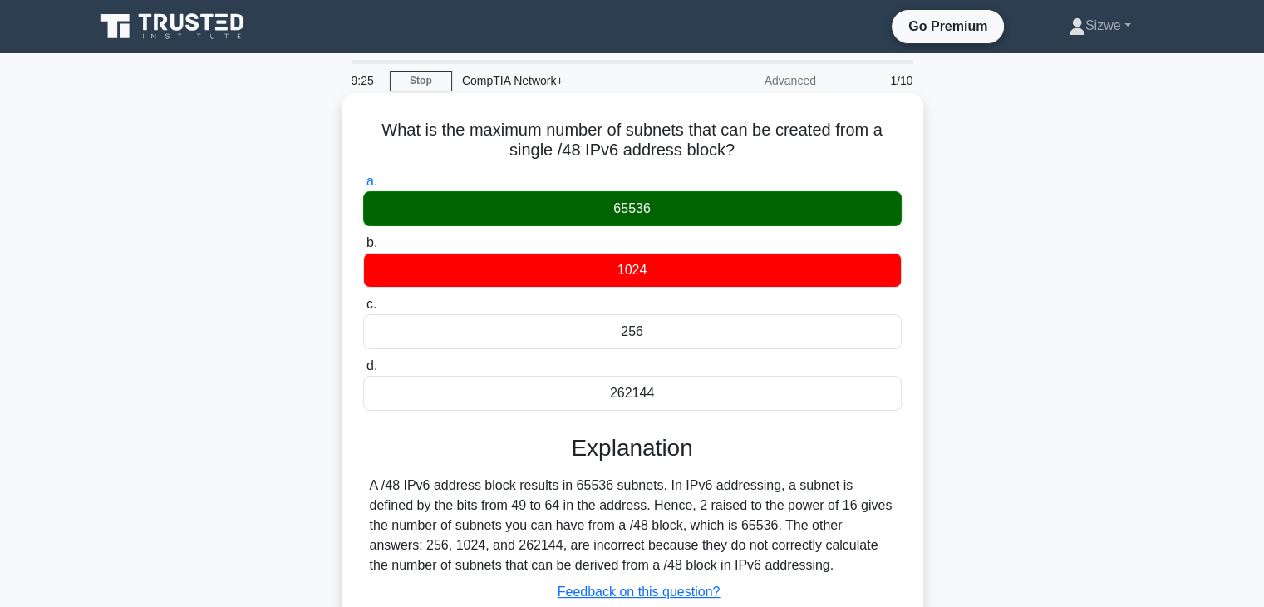
click at [363, 238] on input "b. 1024" at bounding box center [363, 243] width 0 height 11
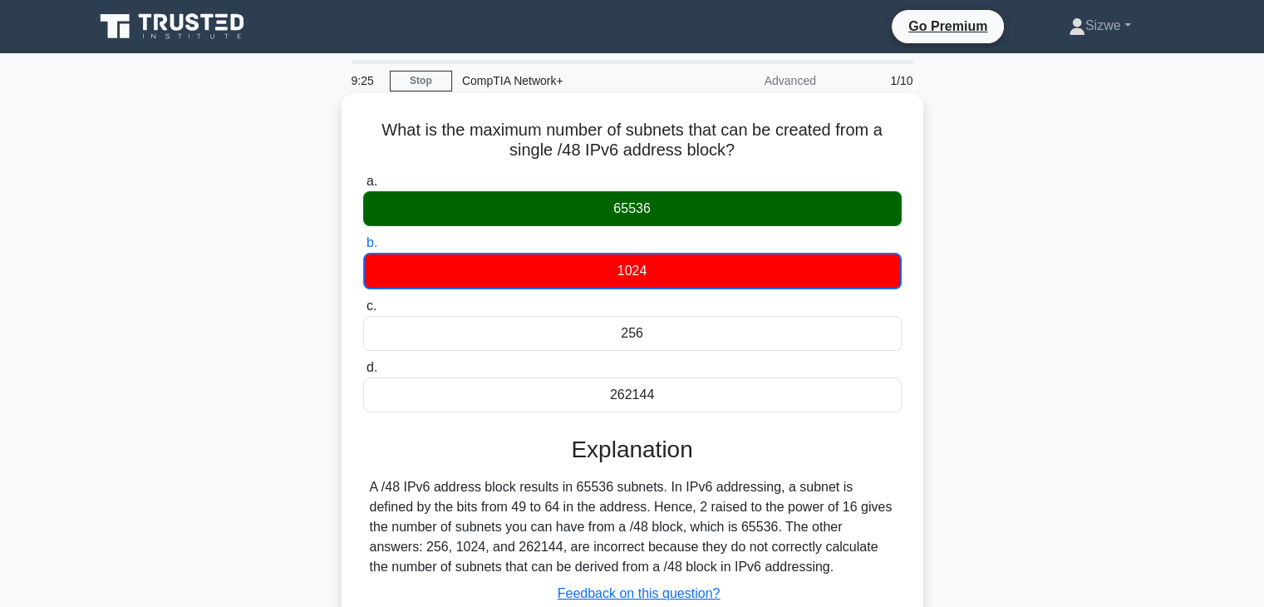
click at [363, 301] on input "c. 256" at bounding box center [363, 306] width 0 height 11
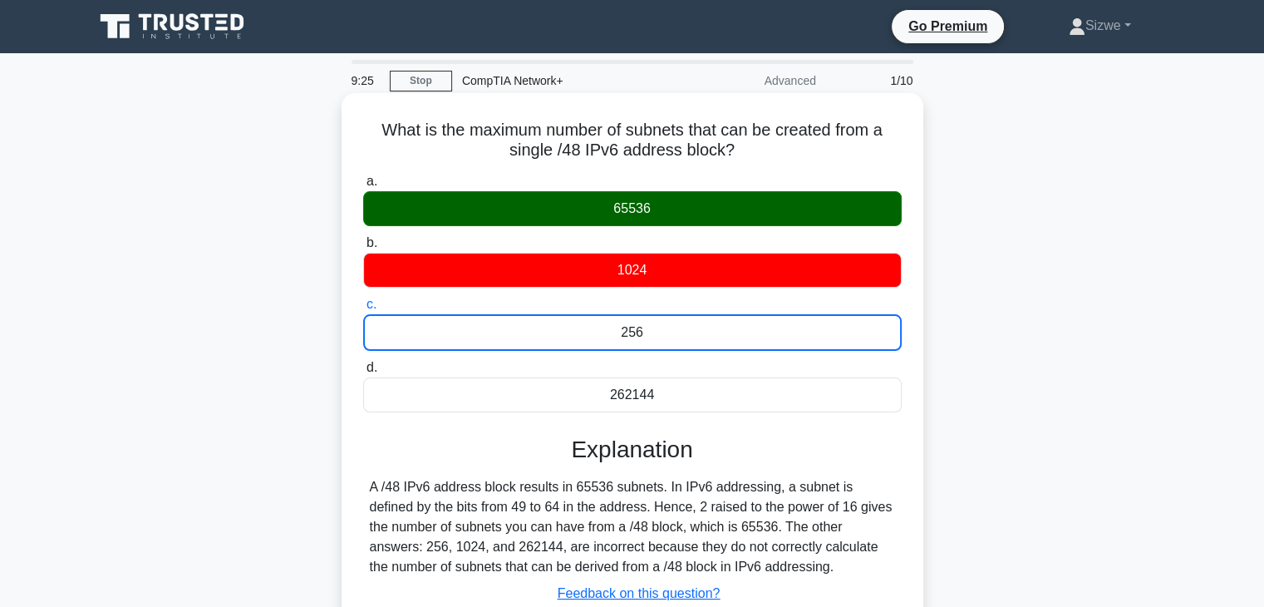
click at [363, 362] on input "d. 262144" at bounding box center [363, 367] width 0 height 11
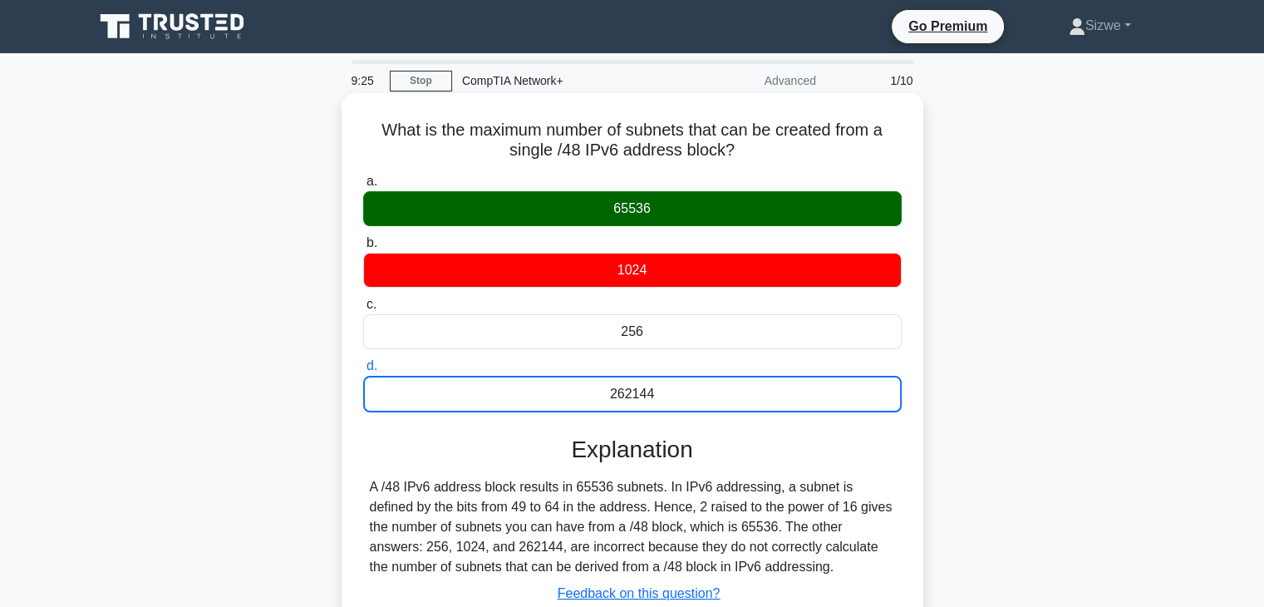
click at [363, 176] on input "a. 65536" at bounding box center [363, 181] width 0 height 11
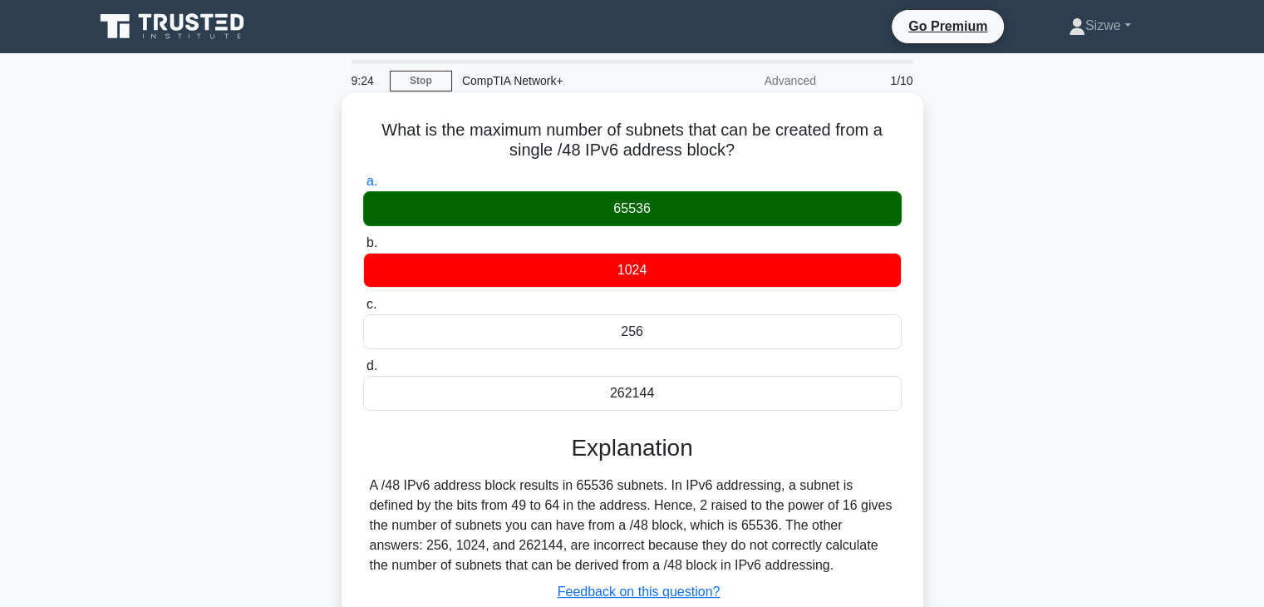
scroll to position [292, 0]
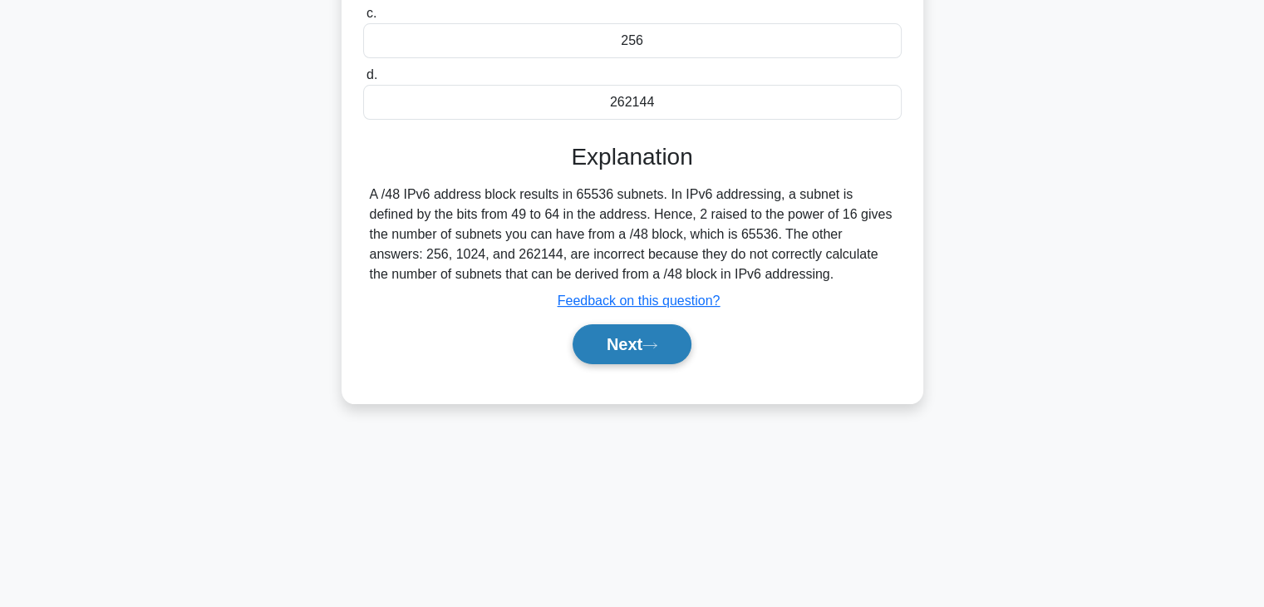
click at [636, 343] on button "Next" at bounding box center [632, 344] width 119 height 40
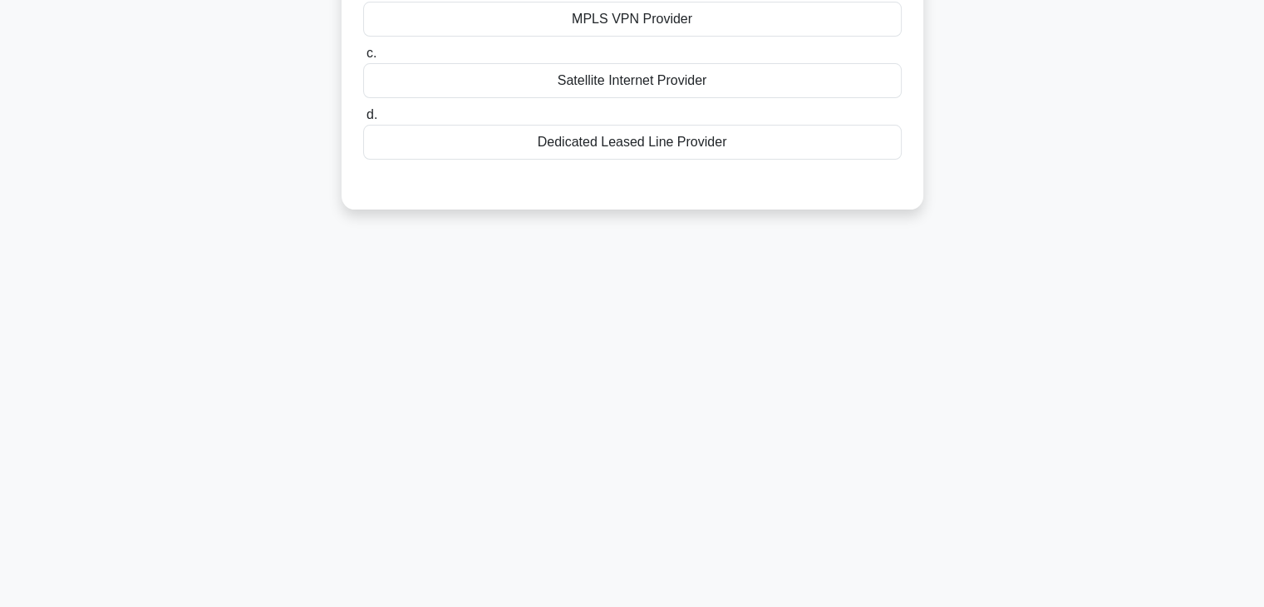
click at [430, 189] on div "A large enterprise requires a WAN connectivity solution that allows them to sea…" at bounding box center [632, 6] width 568 height 394
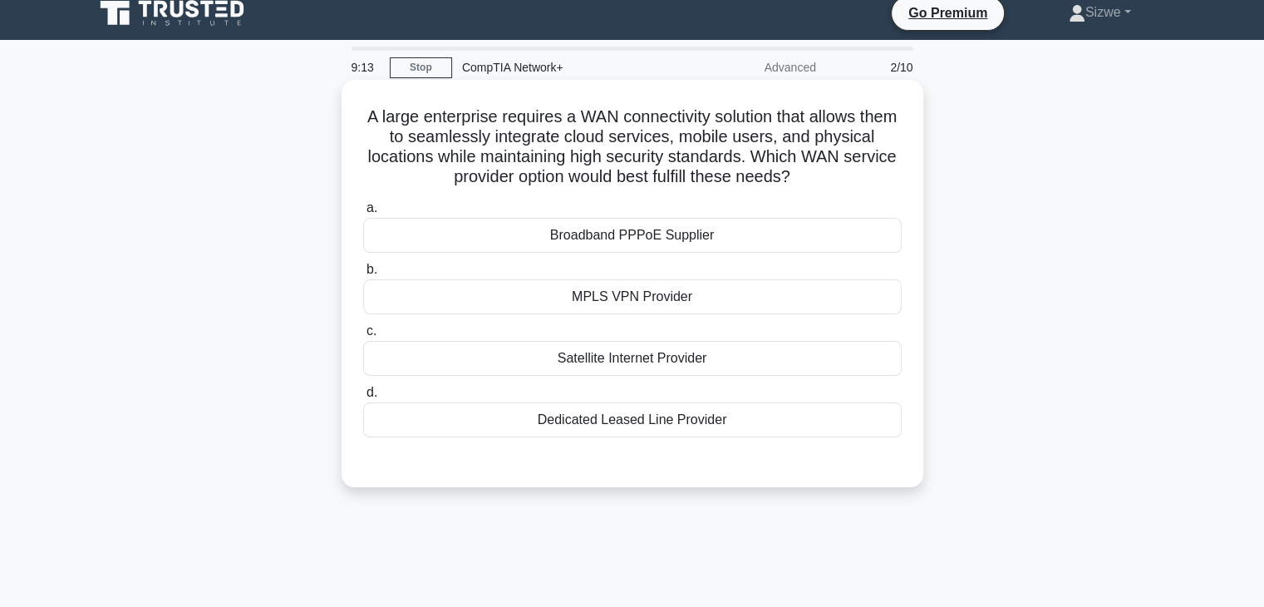
scroll to position [0, 0]
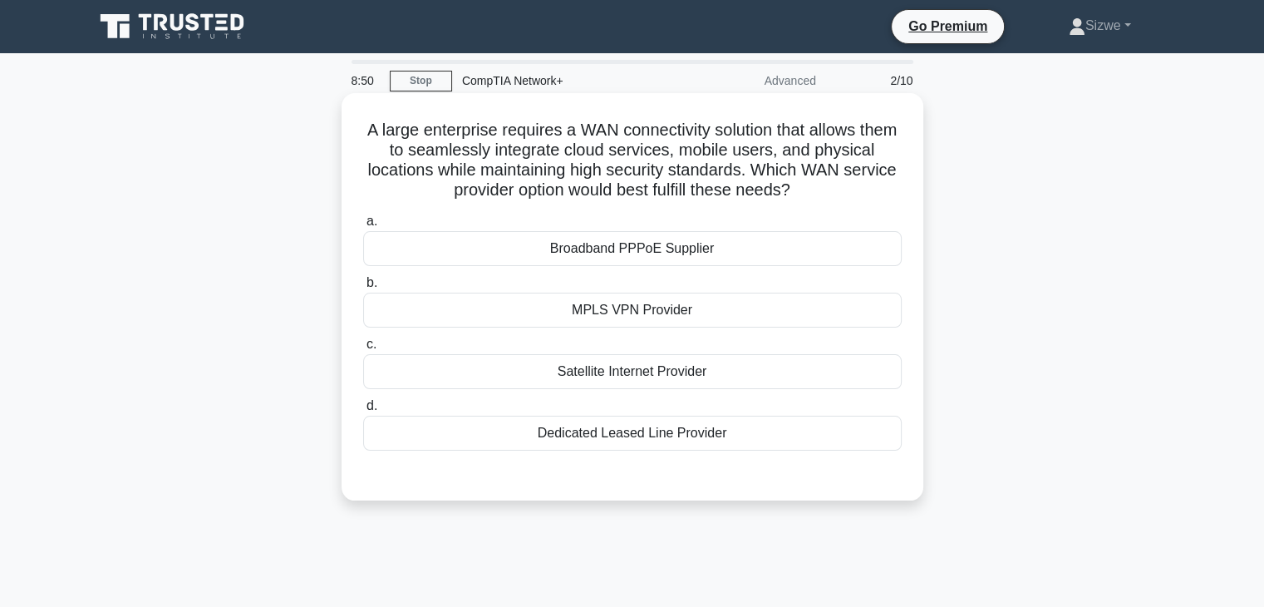
click at [573, 446] on div "Dedicated Leased Line Provider" at bounding box center [632, 432] width 538 height 35
click at [363, 411] on input "d. Dedicated Leased Line Provider" at bounding box center [363, 406] width 0 height 11
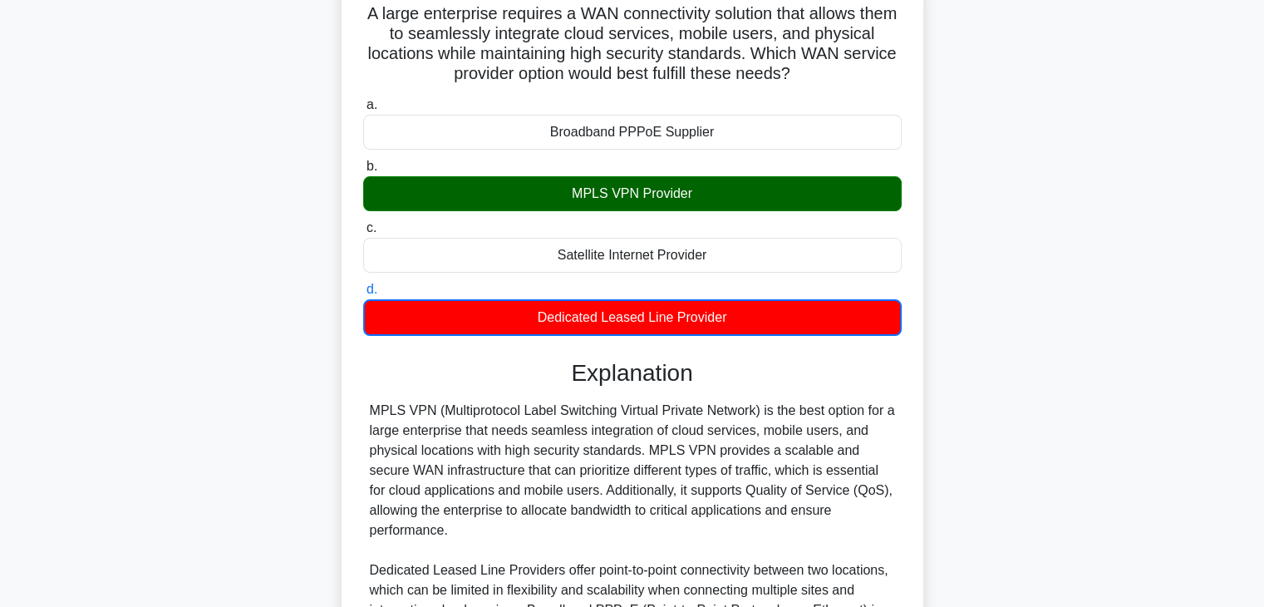
scroll to position [359, 0]
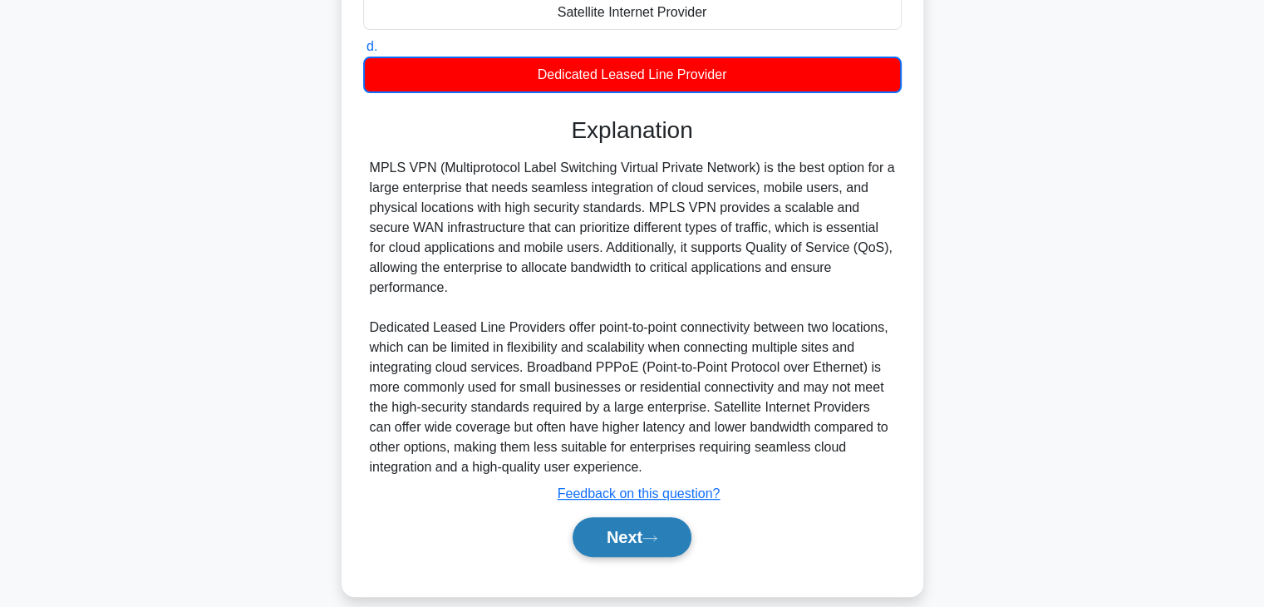
click at [627, 523] on button "Next" at bounding box center [632, 537] width 119 height 40
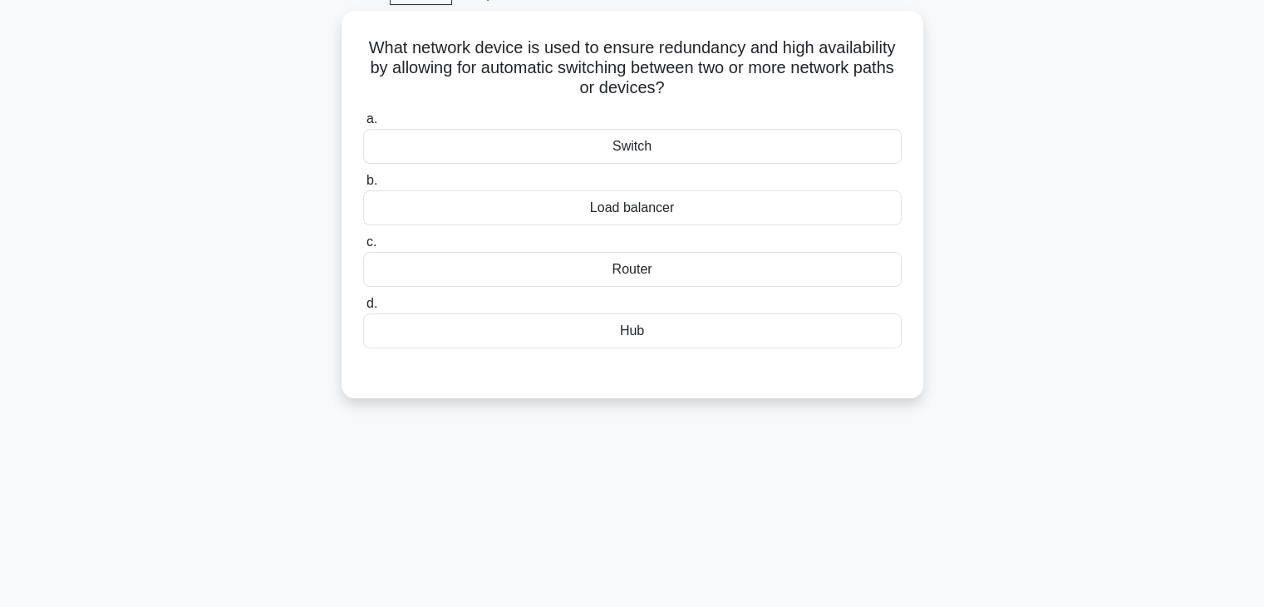
scroll to position [81, 0]
click at [632, 208] on div "Load balancer" at bounding box center [632, 209] width 538 height 35
click at [363, 188] on input "b. Load balancer" at bounding box center [363, 182] width 0 height 11
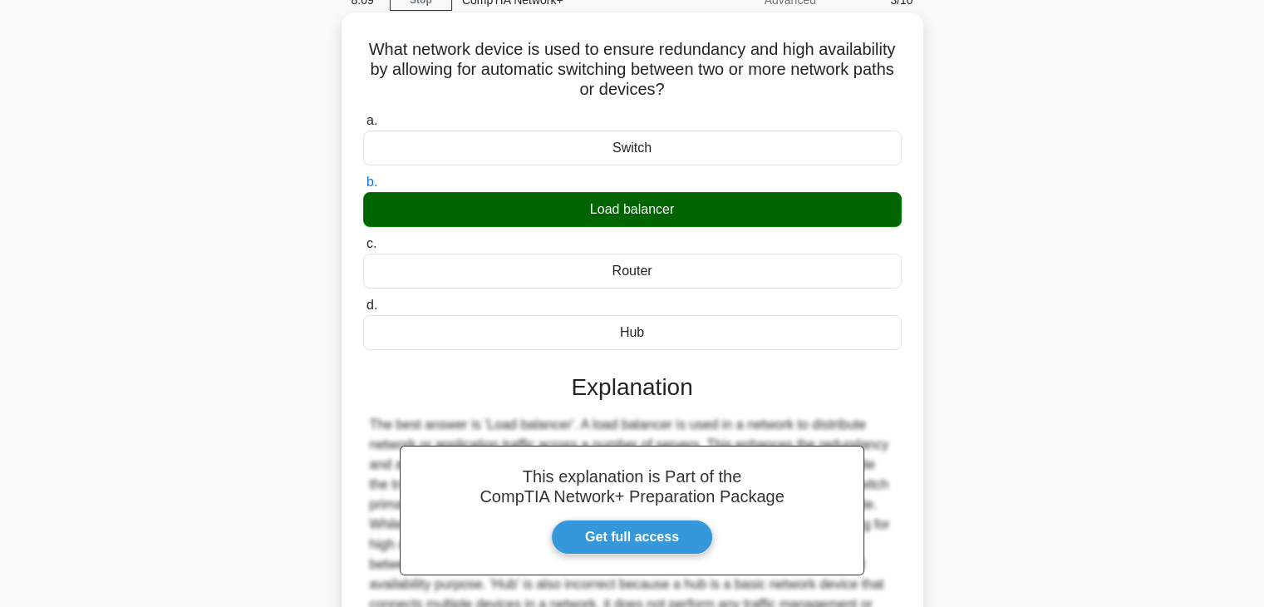
scroll to position [292, 0]
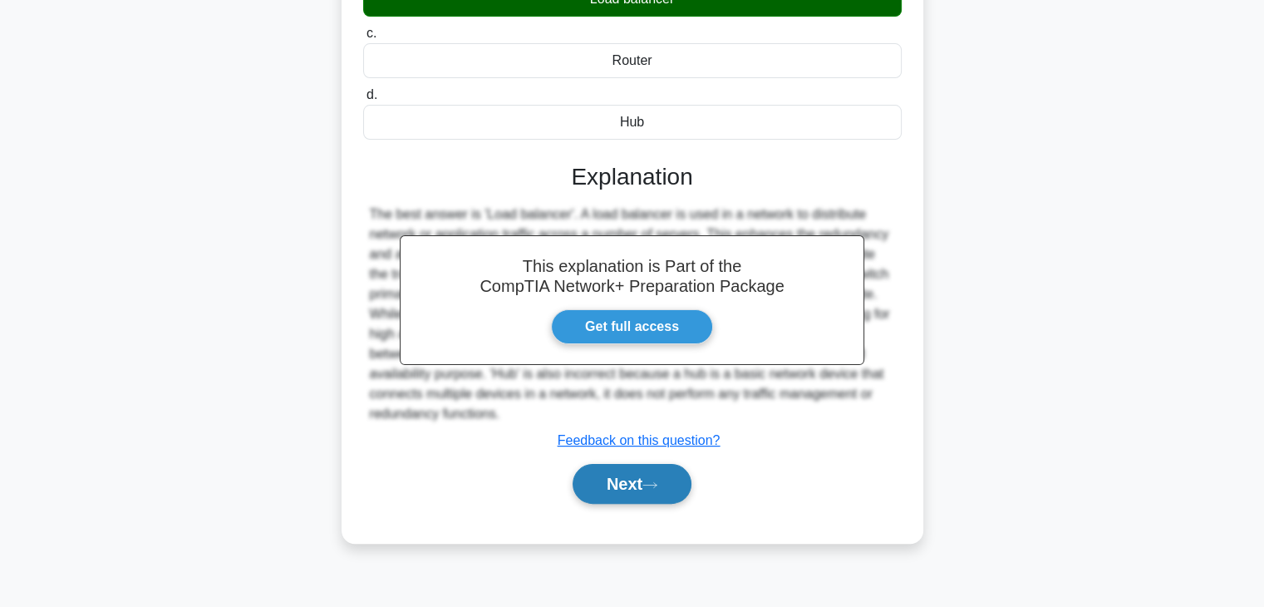
click at [610, 494] on button "Next" at bounding box center [632, 484] width 119 height 40
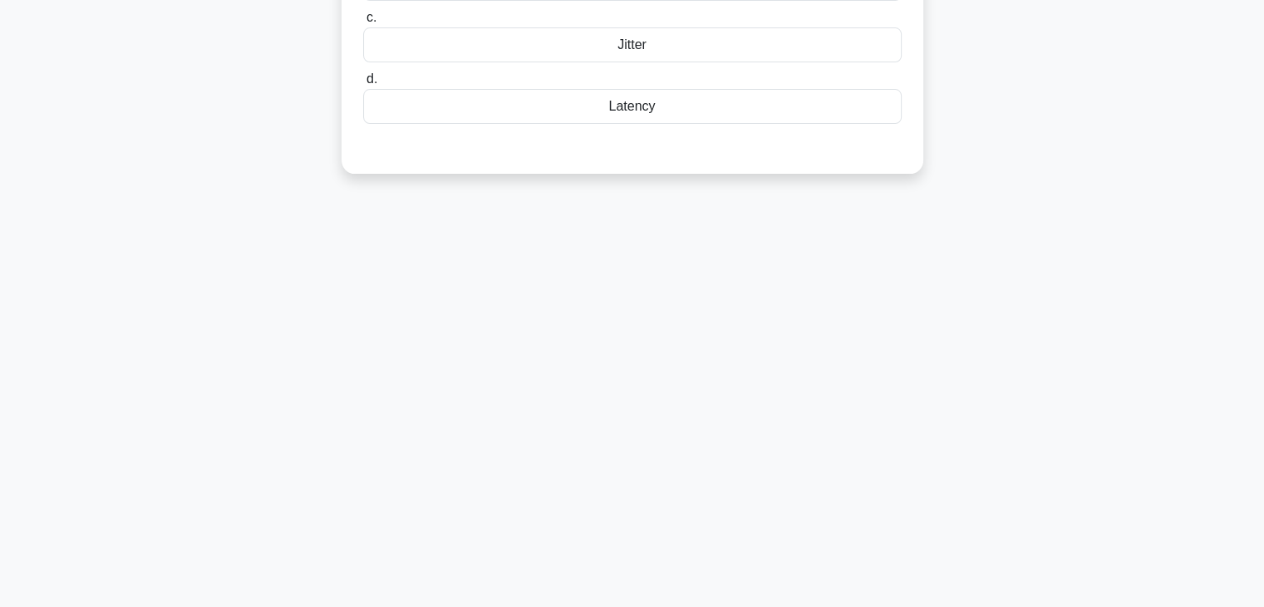
scroll to position [0, 0]
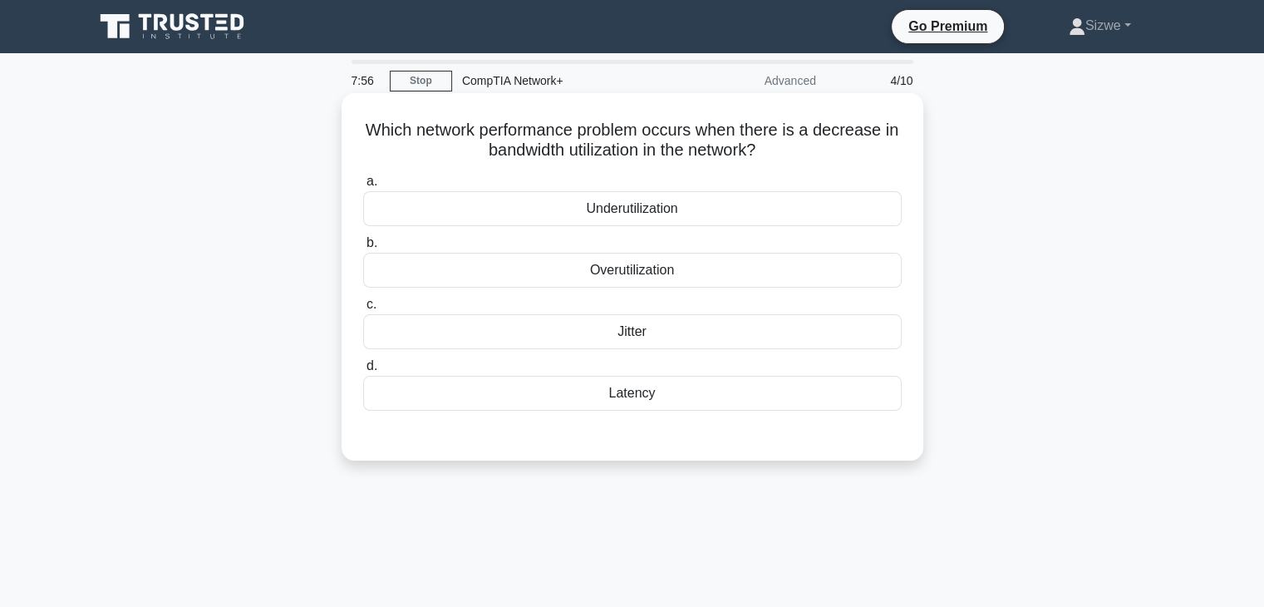
click at [630, 333] on div "Jitter" at bounding box center [632, 331] width 538 height 35
click at [363, 310] on input "c. Jitter" at bounding box center [363, 304] width 0 height 11
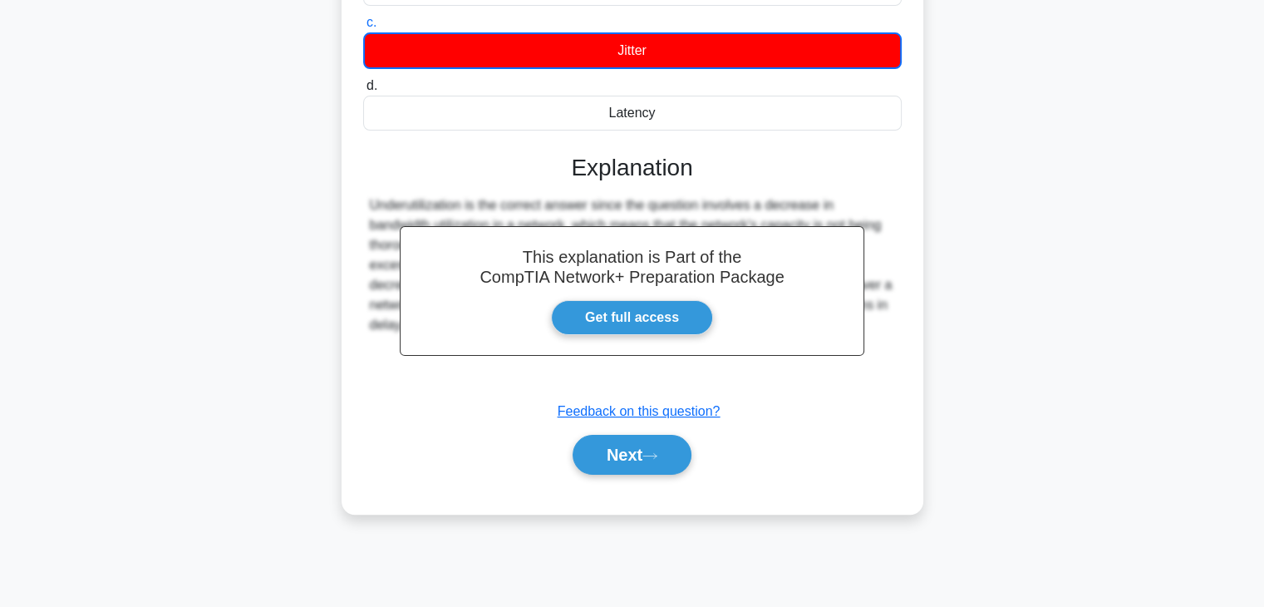
scroll to position [283, 0]
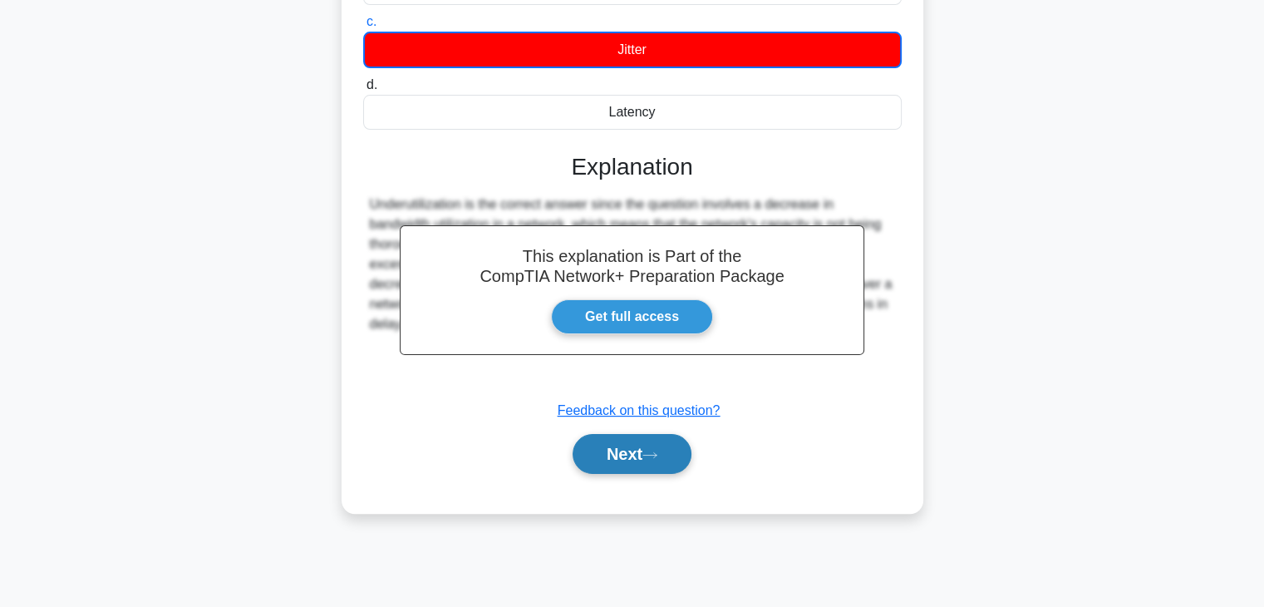
click at [617, 453] on button "Next" at bounding box center [632, 454] width 119 height 40
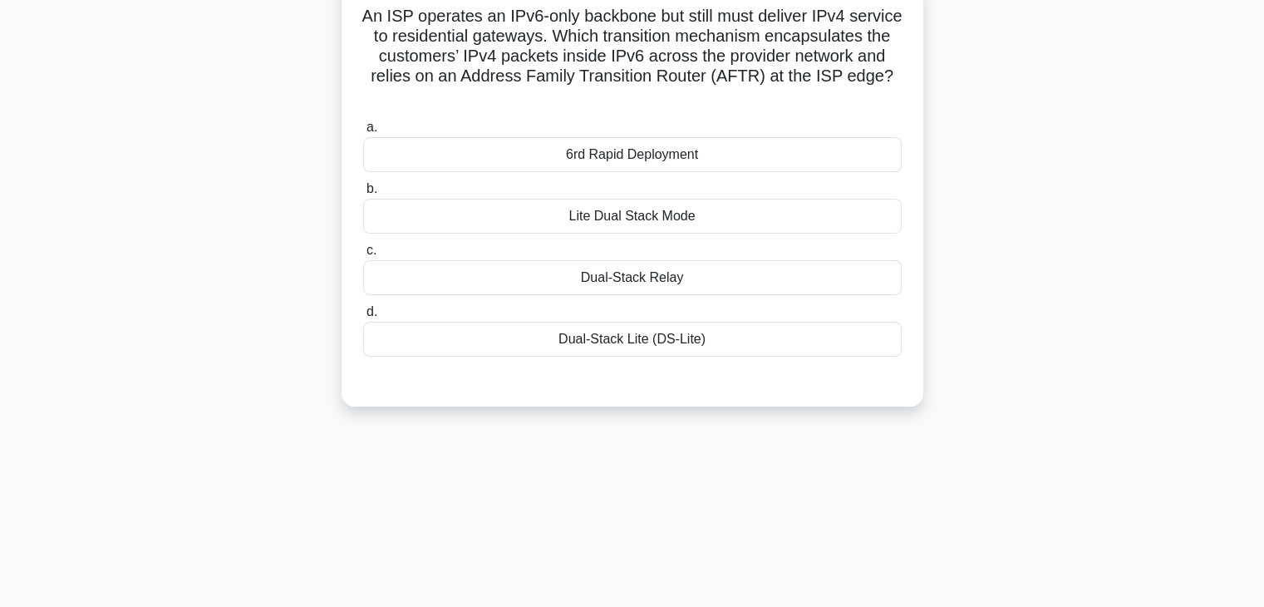
scroll to position [0, 0]
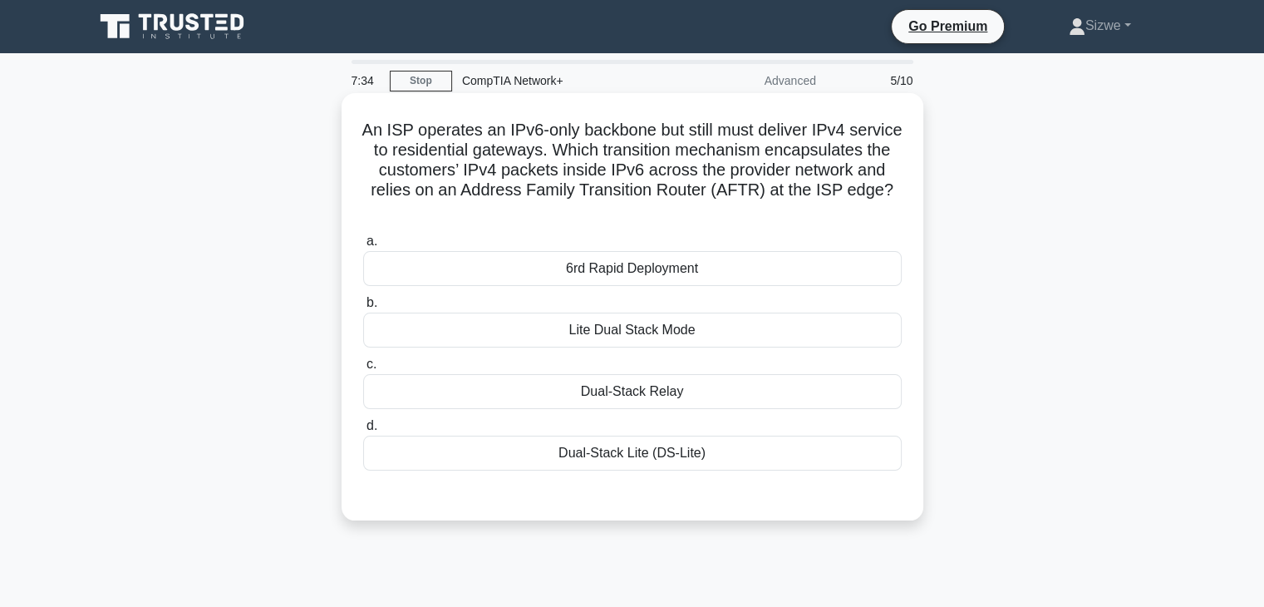
click at [602, 460] on div "Dual-Stack Lite (DS-Lite)" at bounding box center [632, 452] width 538 height 35
click at [363, 431] on input "d. Dual-Stack Lite (DS-Lite)" at bounding box center [363, 425] width 0 height 11
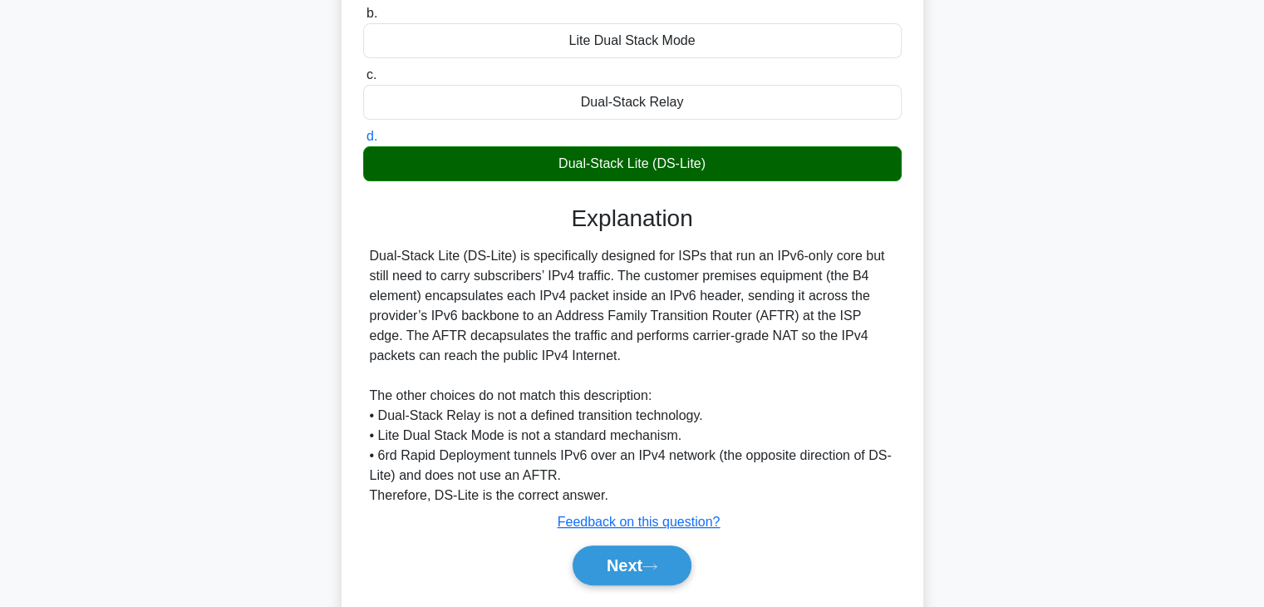
scroll to position [302, 0]
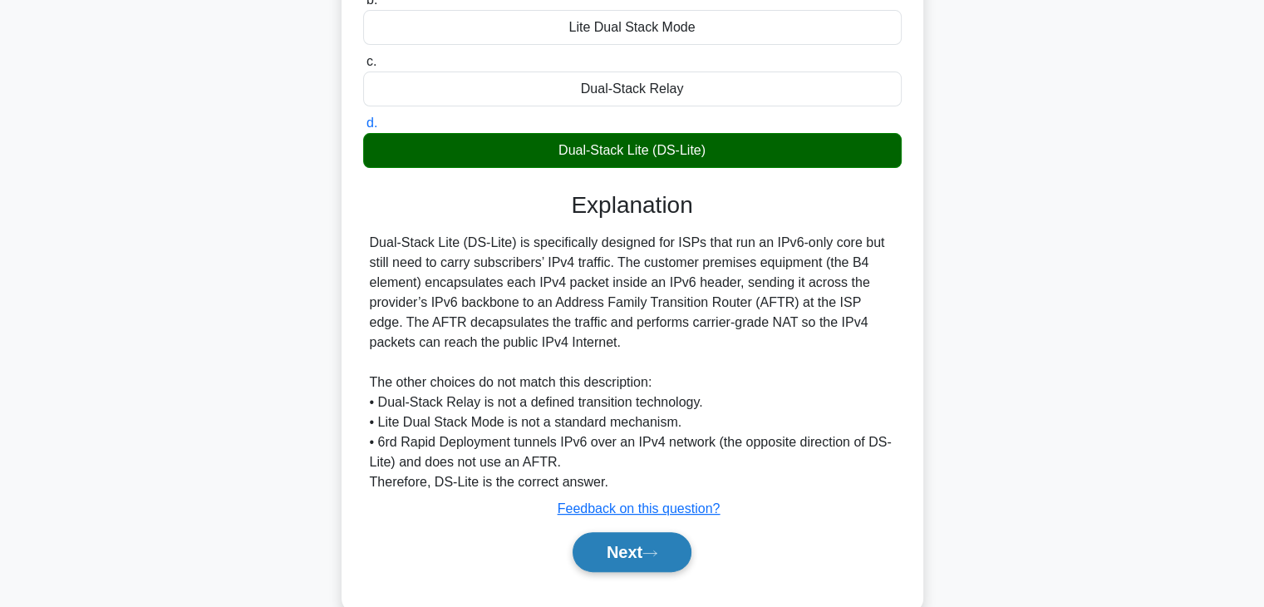
click at [597, 546] on button "Next" at bounding box center [632, 552] width 119 height 40
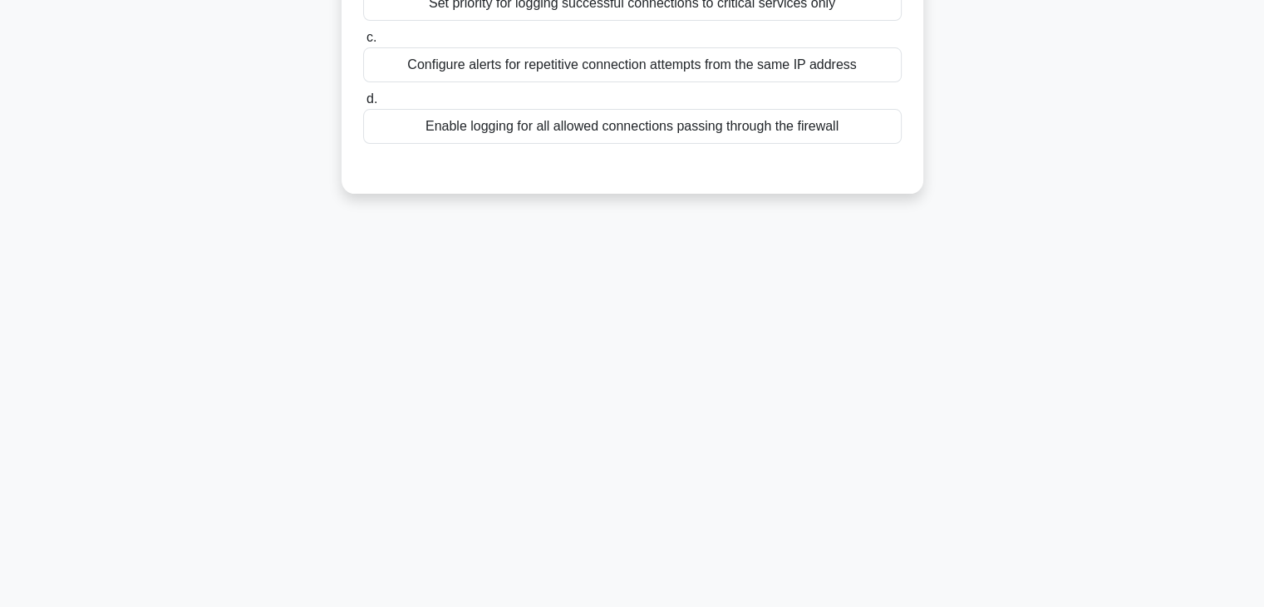
scroll to position [0, 0]
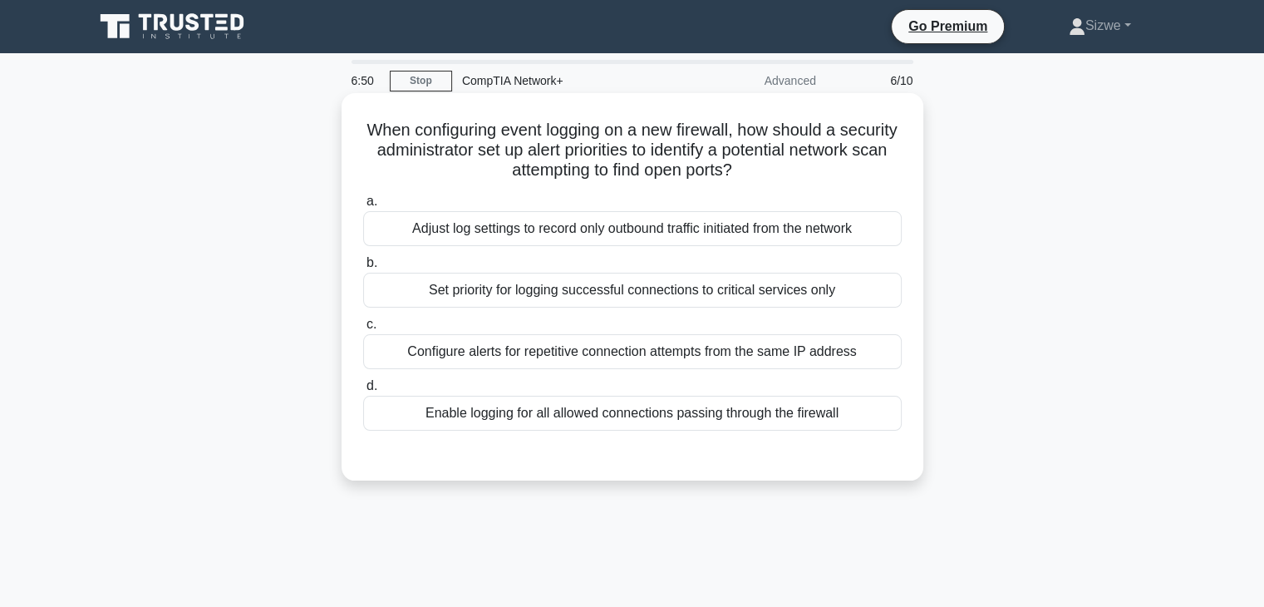
click at [577, 420] on div "Enable logging for all allowed connections passing through the firewall" at bounding box center [632, 413] width 538 height 35
click at [363, 391] on input "d. Enable logging for all allowed connections passing through the firewall" at bounding box center [363, 386] width 0 height 11
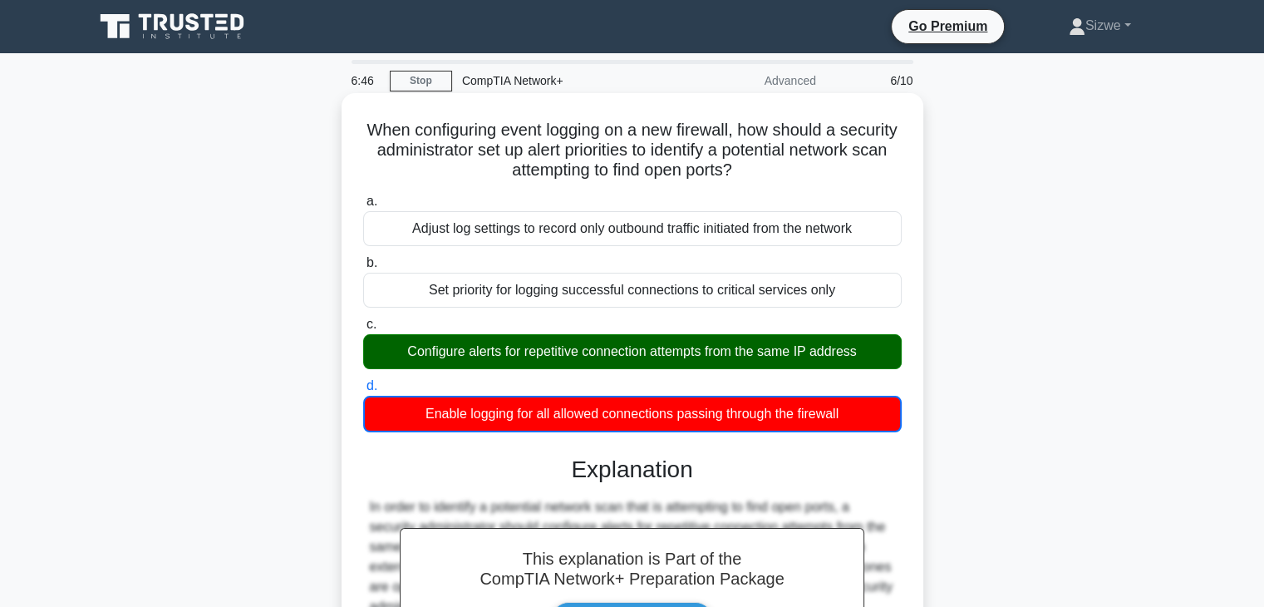
click at [363, 196] on input "a. Adjust log settings to record only outbound traffic initiated from the netwo…" at bounding box center [363, 201] width 0 height 11
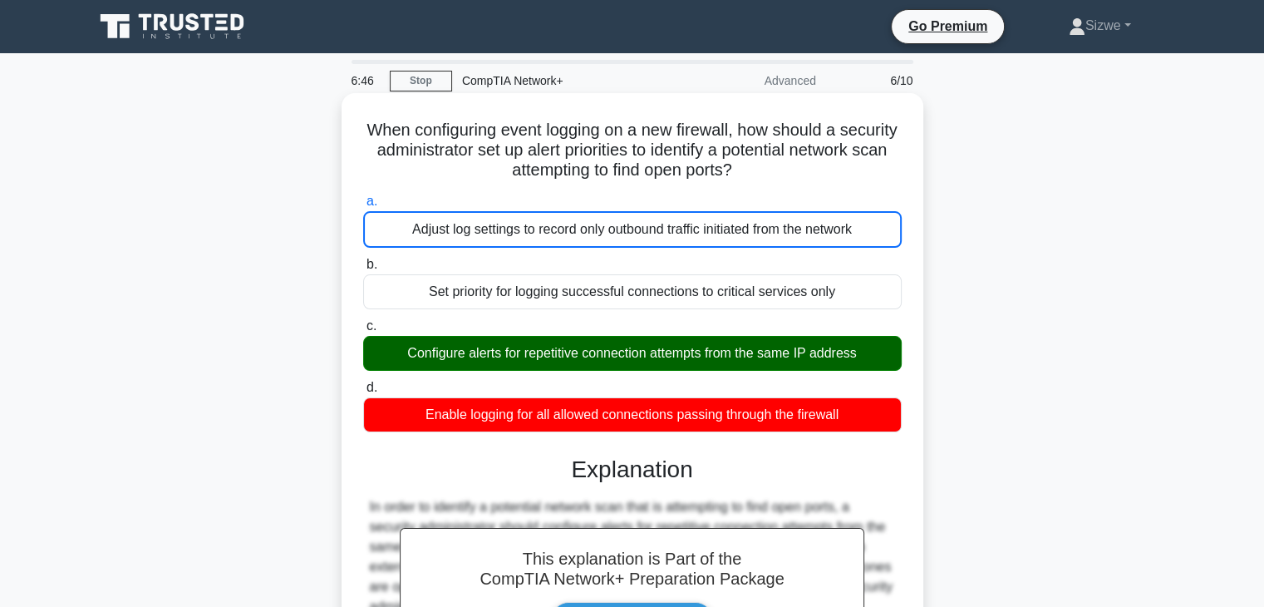
click at [363, 259] on input "b. Set priority for logging successful connections to critical services only" at bounding box center [363, 264] width 0 height 11
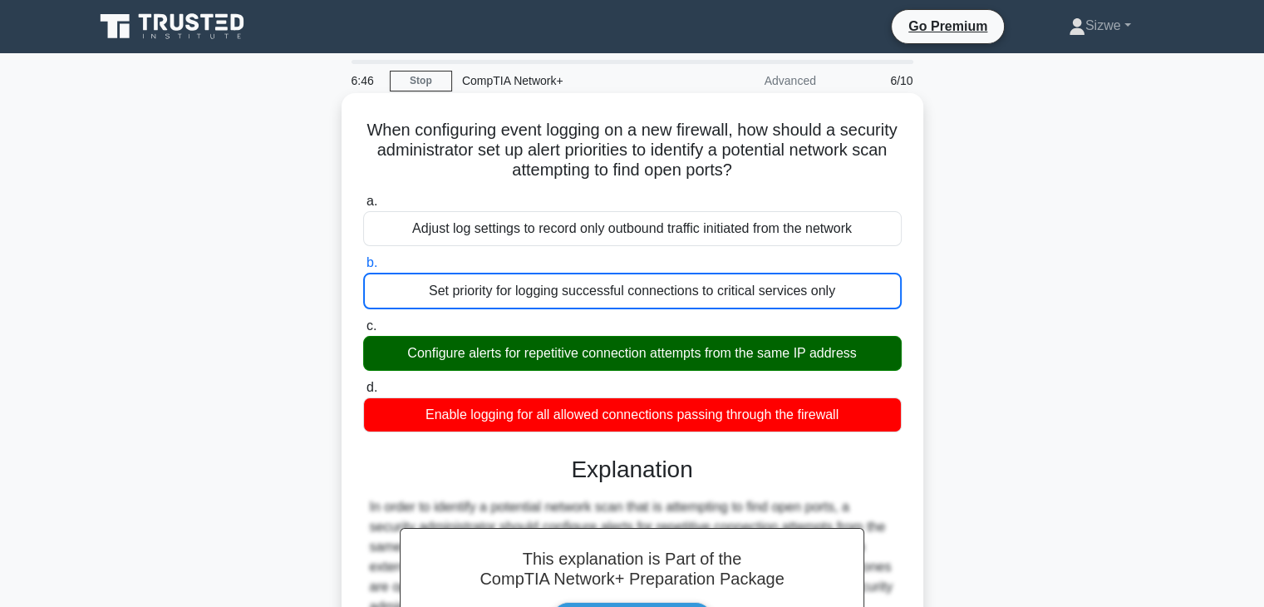
click at [363, 321] on input "c. Configure alerts for repetitive connection attempts from the same IP address" at bounding box center [363, 326] width 0 height 11
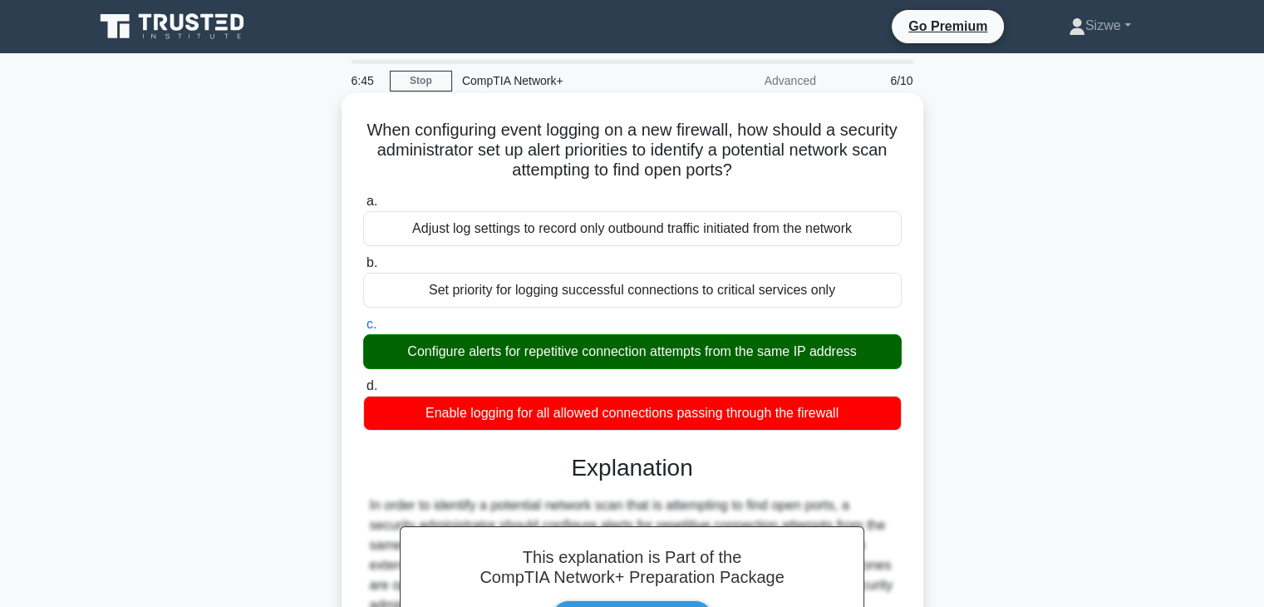
click at [363, 381] on input "d. Enable logging for all allowed connections passing through the firewall" at bounding box center [363, 386] width 0 height 11
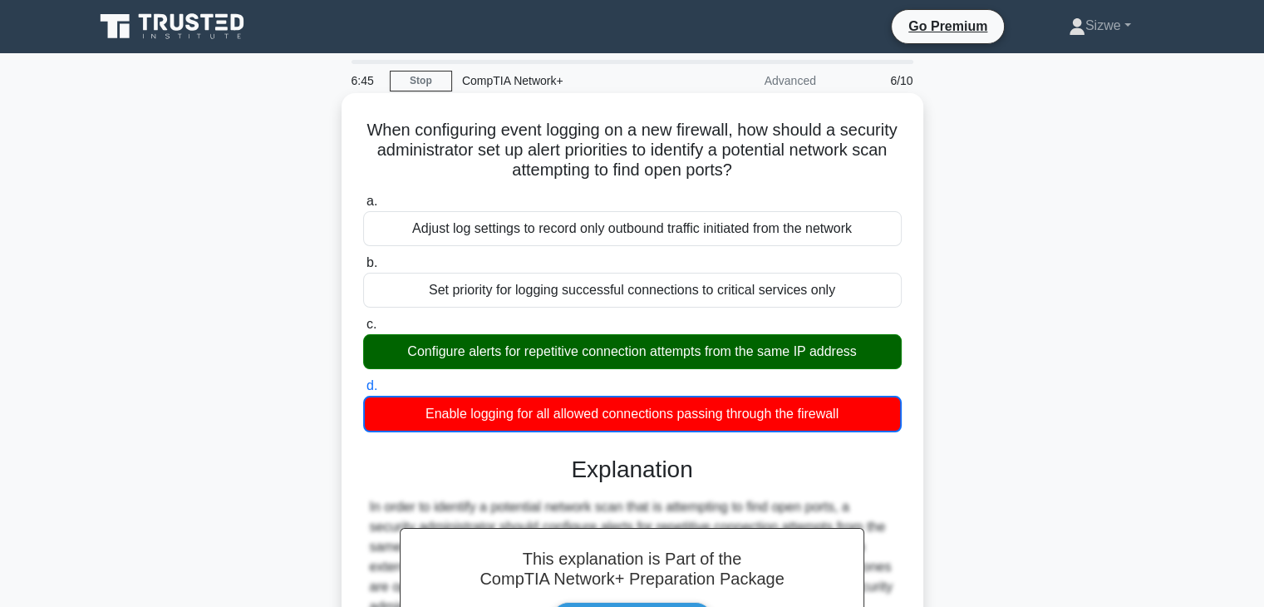
click at [363, 196] on input "a. Adjust log settings to record only outbound traffic initiated from the netwo…" at bounding box center [363, 201] width 0 height 11
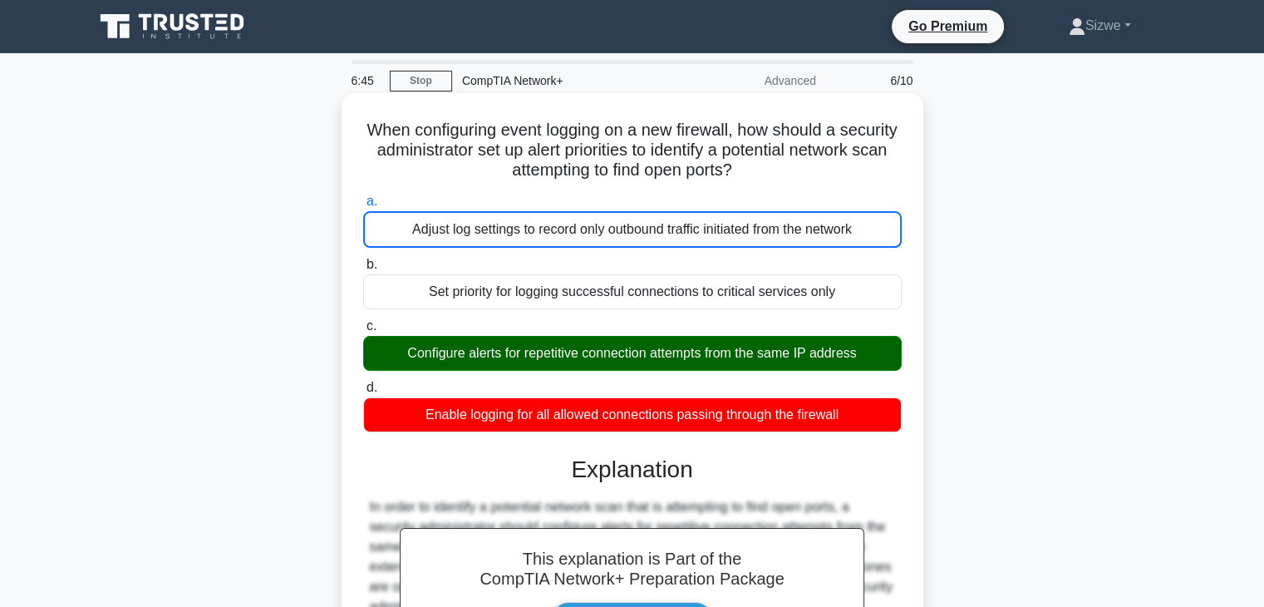
click at [363, 259] on input "b. Set priority for logging successful connections to critical services only" at bounding box center [363, 264] width 0 height 11
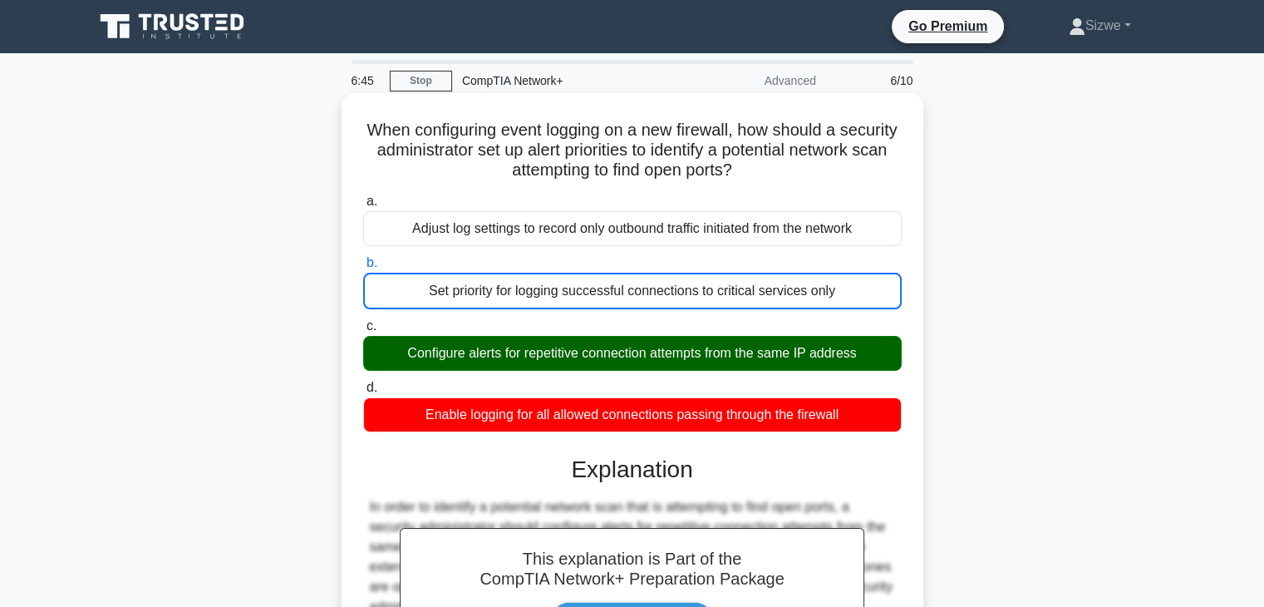
click at [363, 321] on input "c. Configure alerts for repetitive connection attempts from the same IP address" at bounding box center [363, 326] width 0 height 11
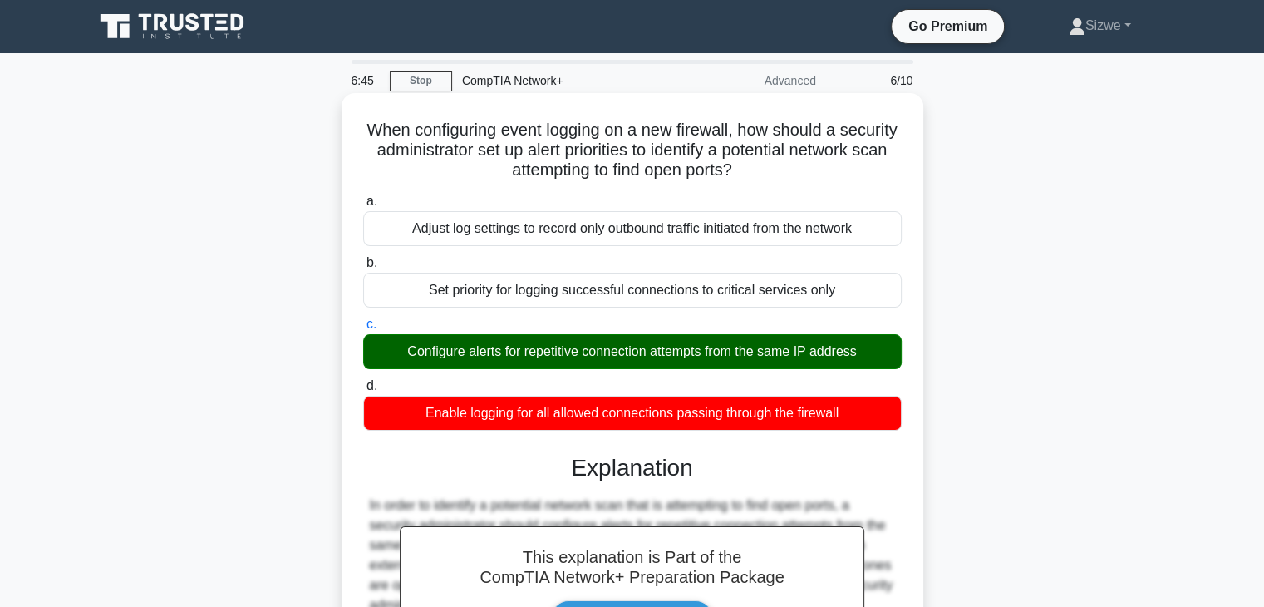
click at [363, 381] on input "d. Enable logging for all allowed connections passing through the firewall" at bounding box center [363, 386] width 0 height 11
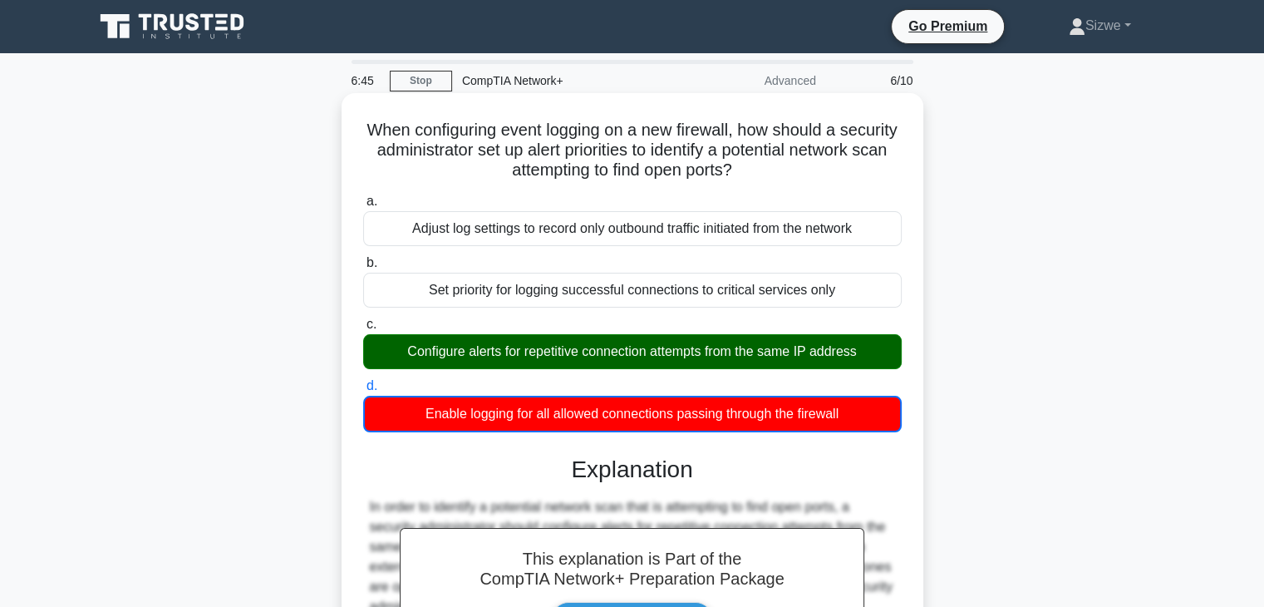
click at [363, 196] on input "a. Adjust log settings to record only outbound traffic initiated from the netwo…" at bounding box center [363, 201] width 0 height 11
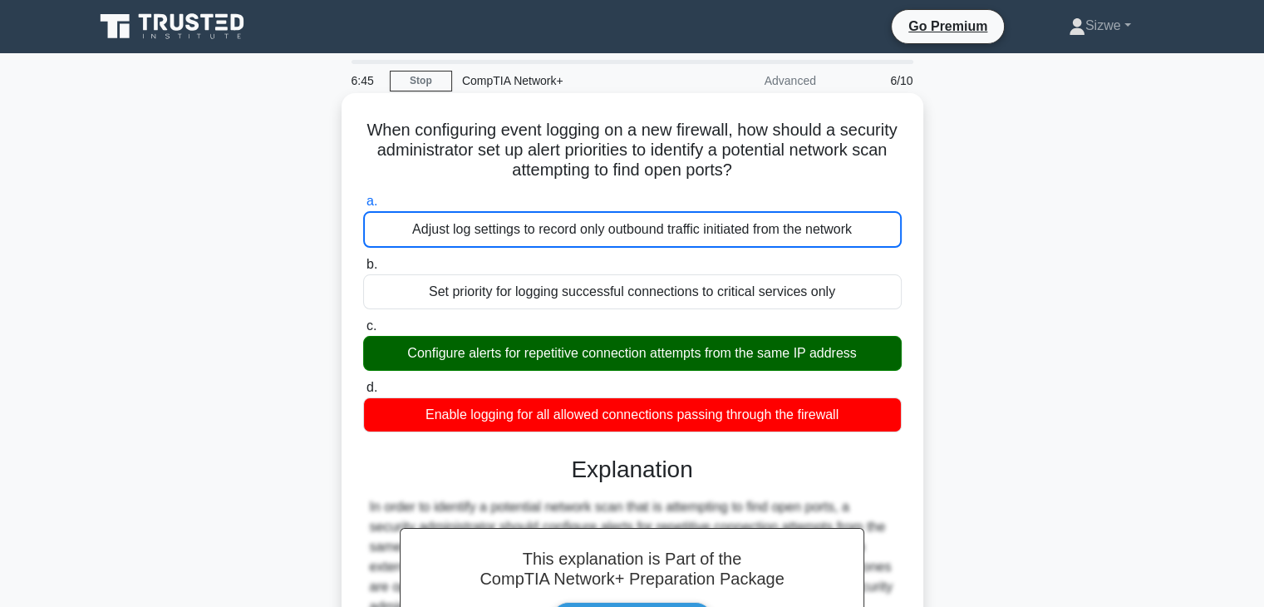
click at [363, 259] on input "b. Set priority for logging successful connections to critical services only" at bounding box center [363, 264] width 0 height 11
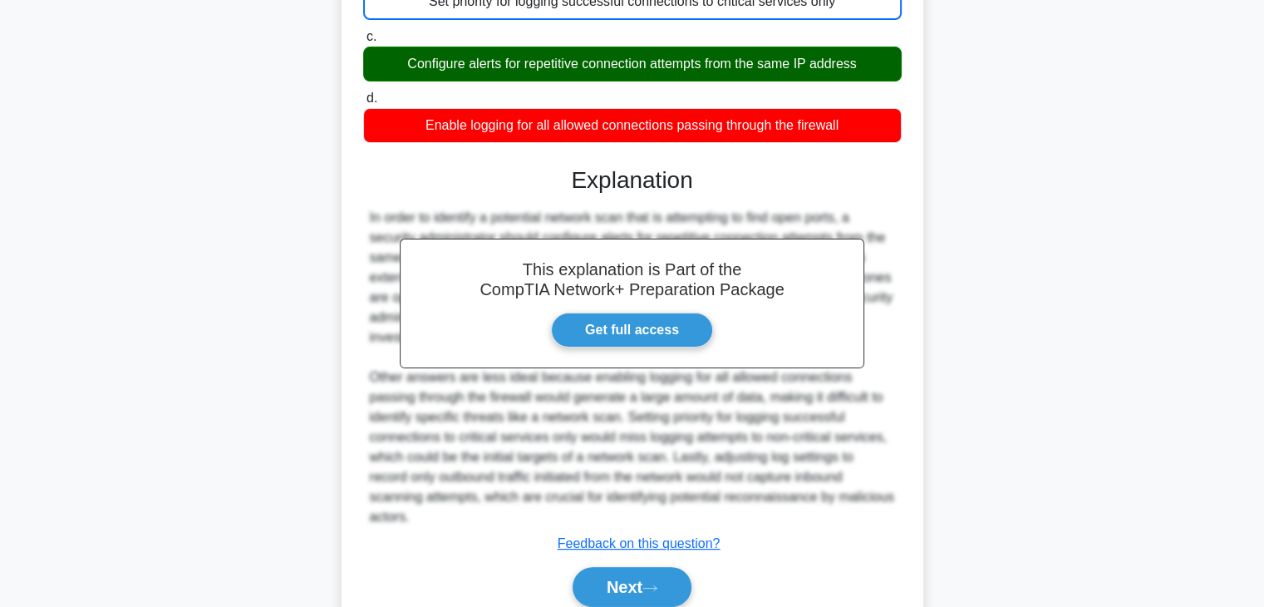
scroll to position [292, 0]
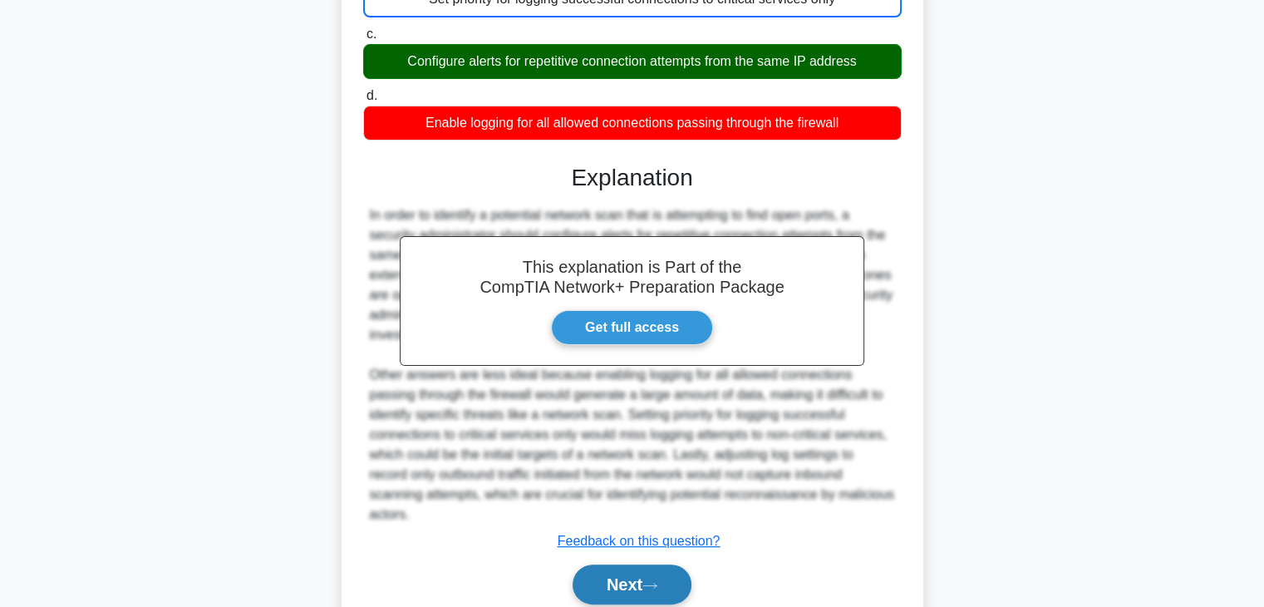
click at [596, 577] on button "Next" at bounding box center [632, 584] width 119 height 40
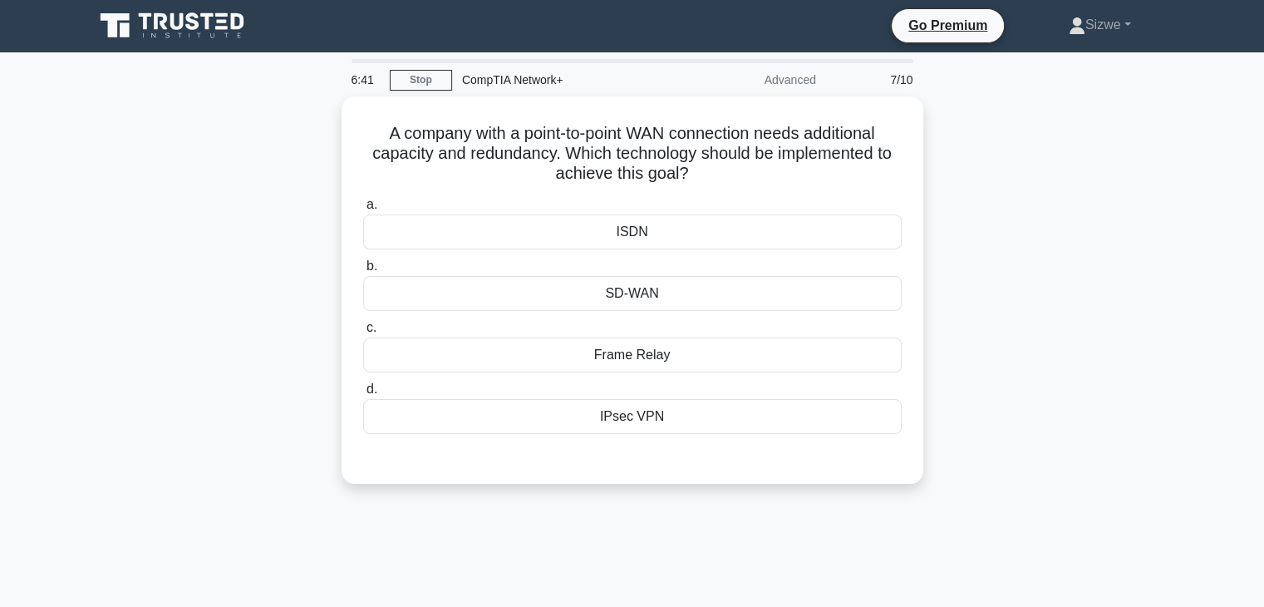
scroll to position [0, 0]
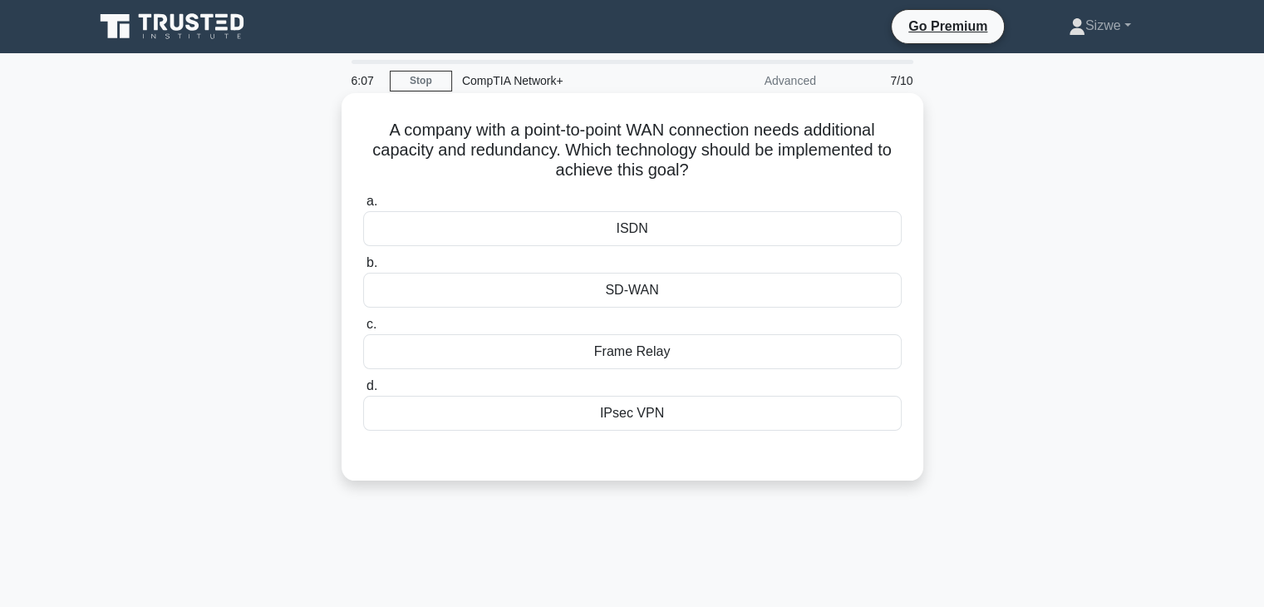
drag, startPoint x: 635, startPoint y: 294, endPoint x: 612, endPoint y: 291, distance: 22.7
click at [612, 291] on div "SD-WAN" at bounding box center [632, 290] width 538 height 35
click at [363, 268] on input "b. SD-WAN" at bounding box center [363, 263] width 0 height 11
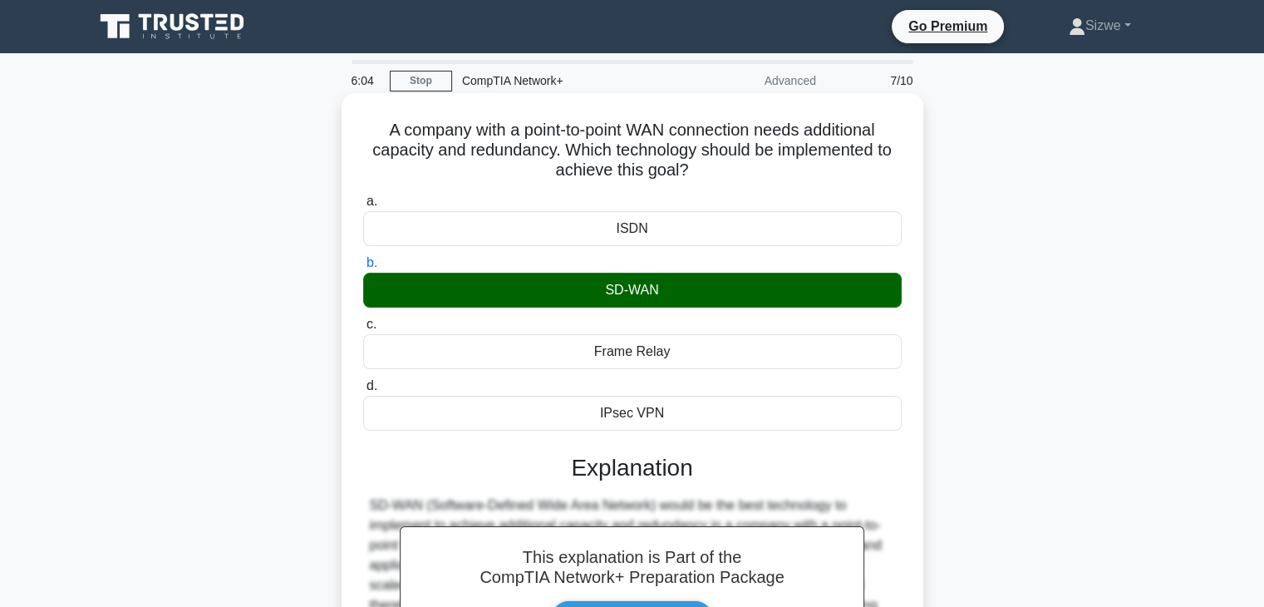
scroll to position [292, 0]
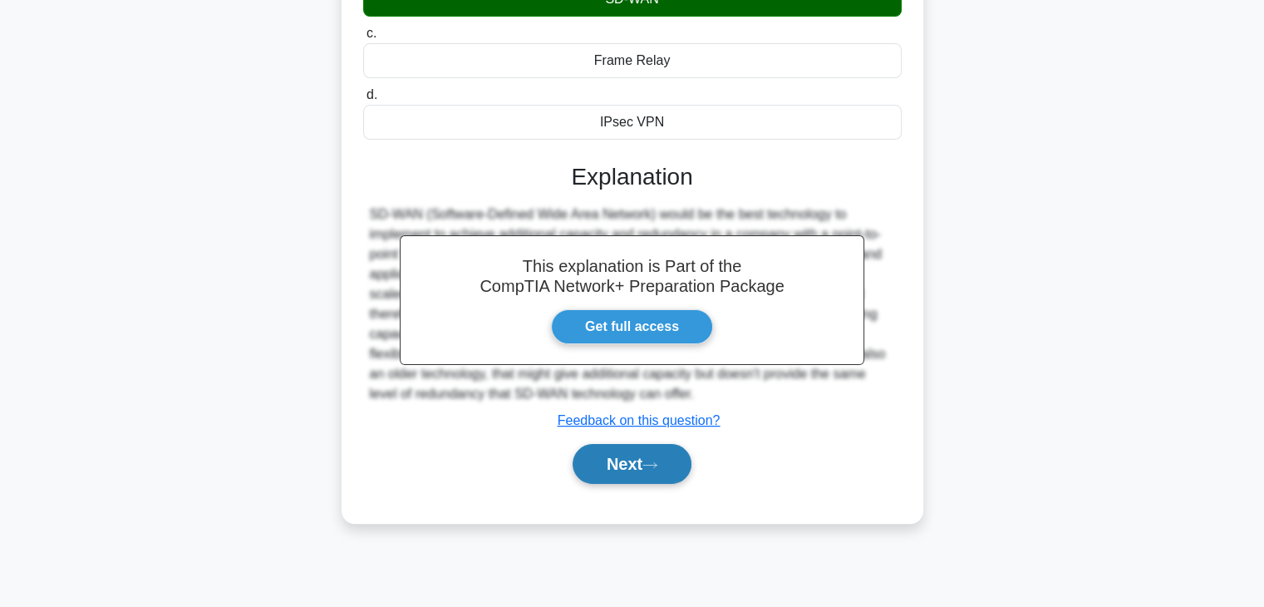
click at [625, 460] on button "Next" at bounding box center [632, 464] width 119 height 40
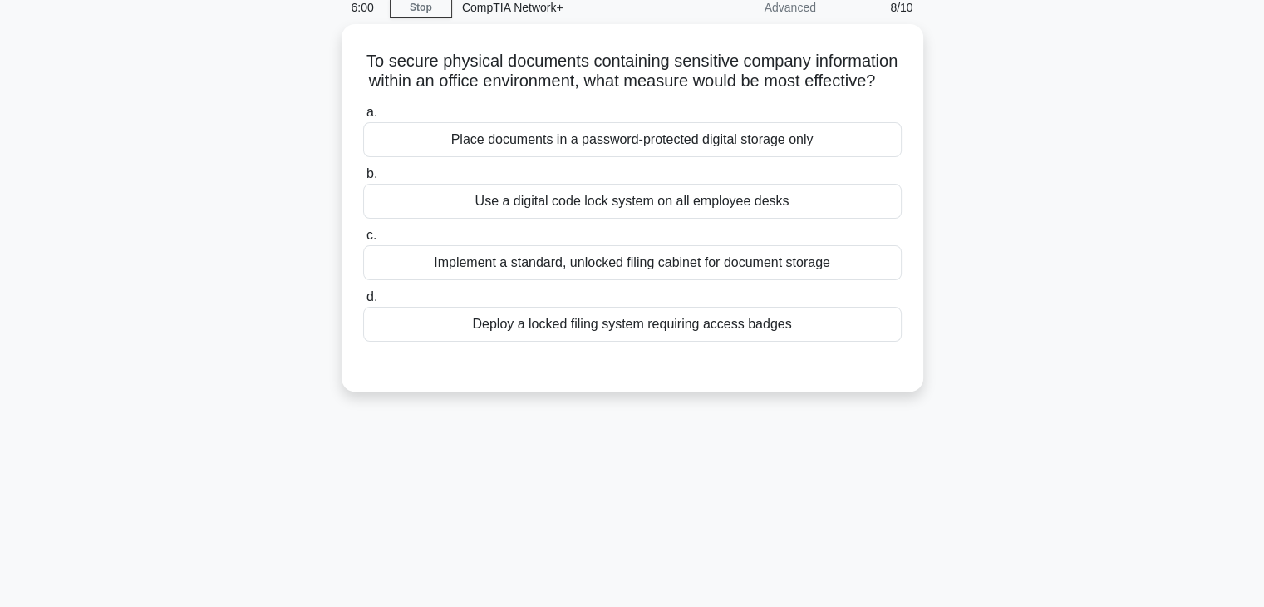
scroll to position [0, 0]
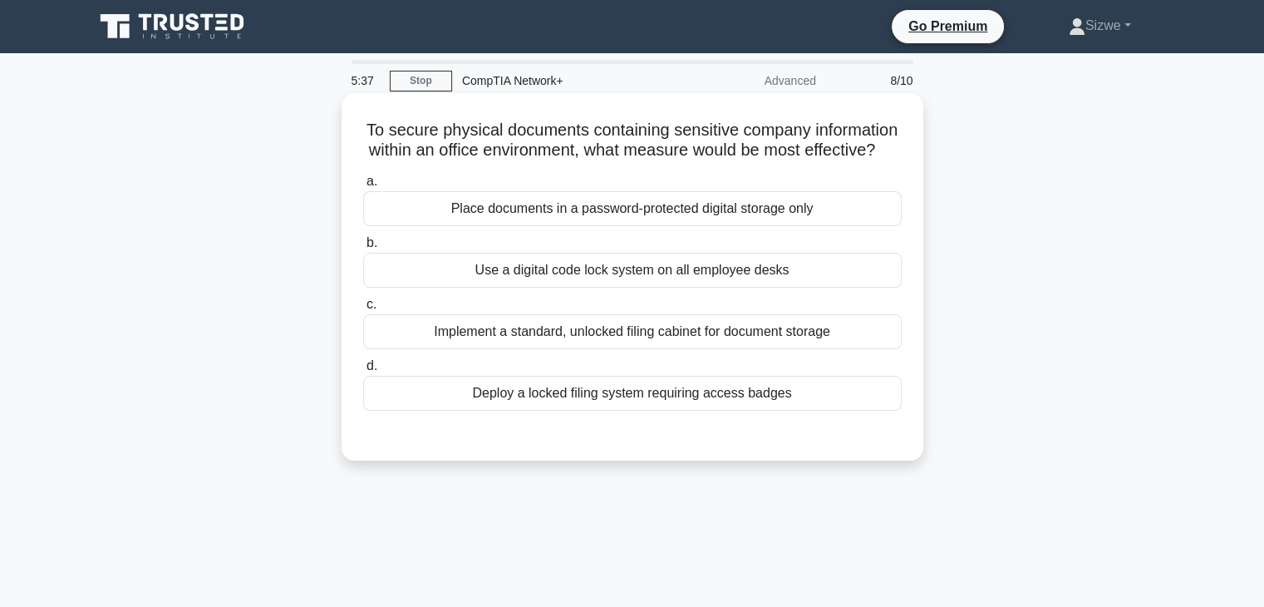
click at [644, 410] on div "Deploy a locked filing system requiring access badges" at bounding box center [632, 393] width 538 height 35
click at [363, 371] on input "d. Deploy a locked filing system requiring access badges" at bounding box center [363, 366] width 0 height 11
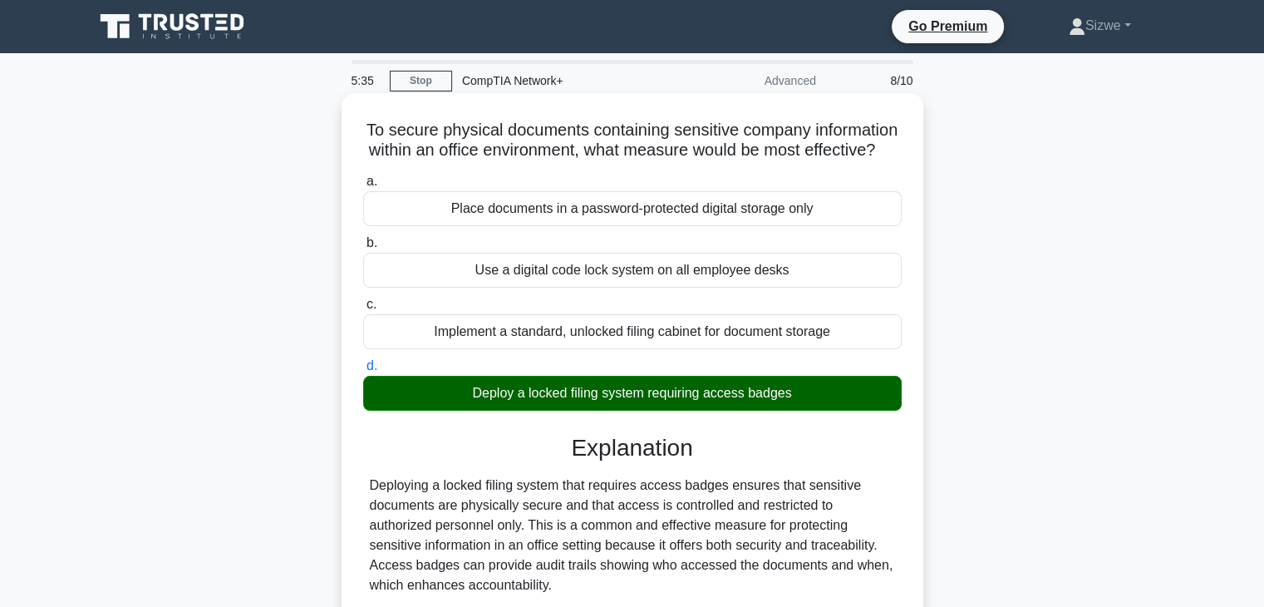
scroll to position [317, 0]
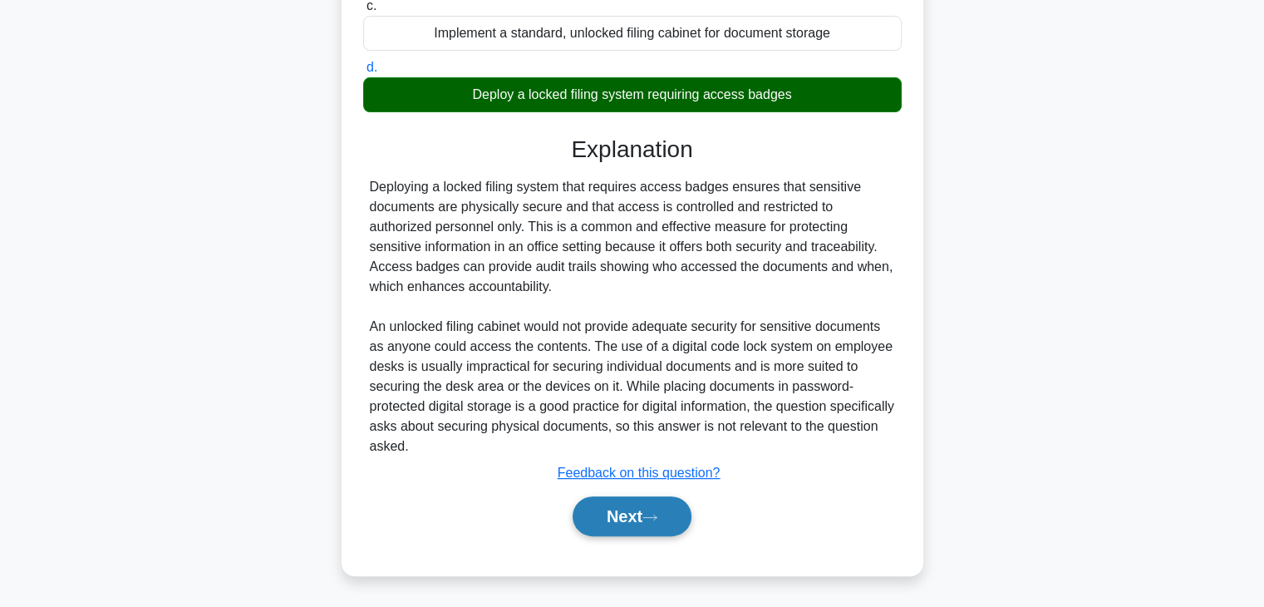
click at [621, 523] on button "Next" at bounding box center [632, 516] width 119 height 40
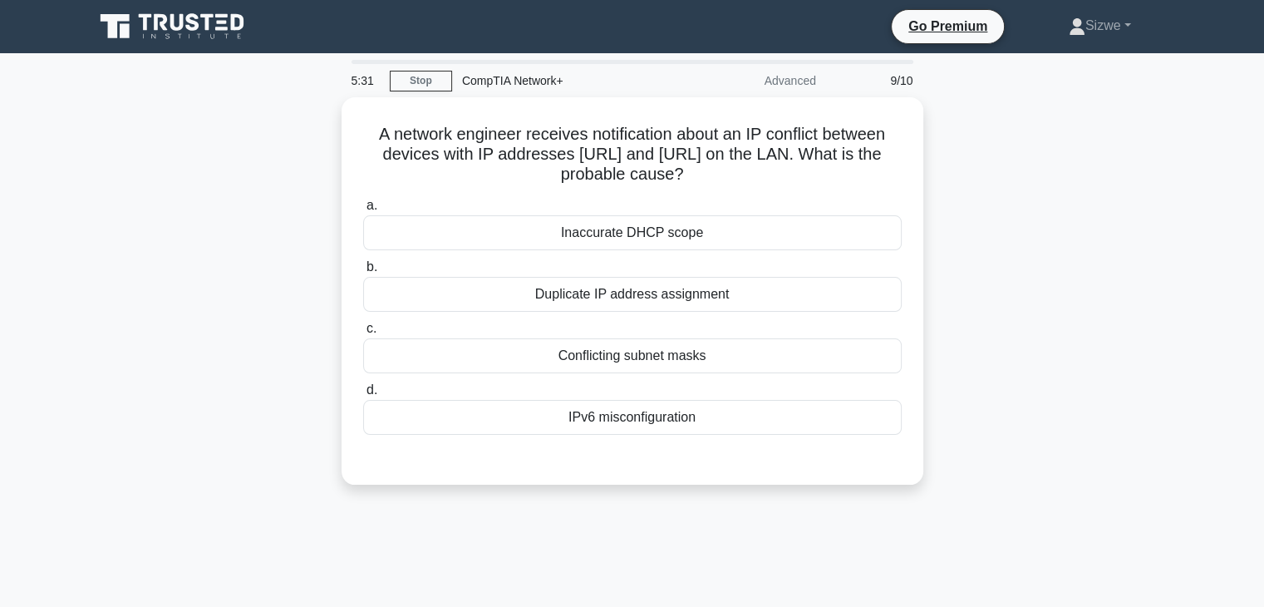
scroll to position [10, 0]
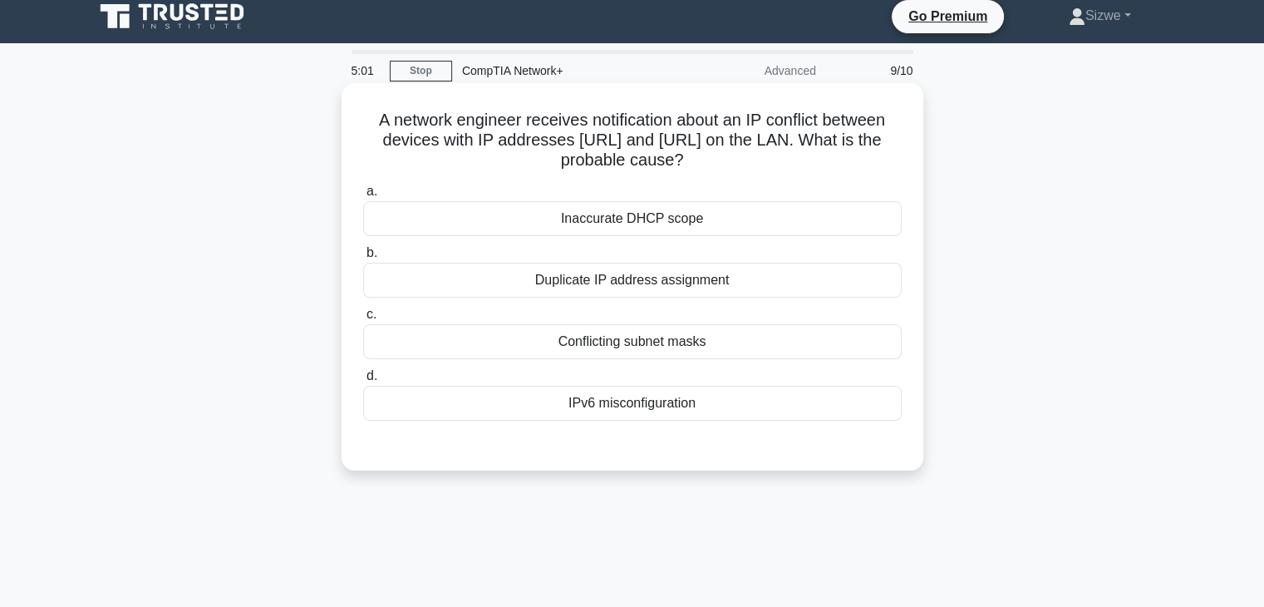
drag, startPoint x: 622, startPoint y: 356, endPoint x: 607, endPoint y: 349, distance: 15.6
click at [607, 349] on div "Conflicting subnet masks" at bounding box center [632, 341] width 538 height 35
click at [363, 320] on input "c. Conflicting subnet masks" at bounding box center [363, 314] width 0 height 11
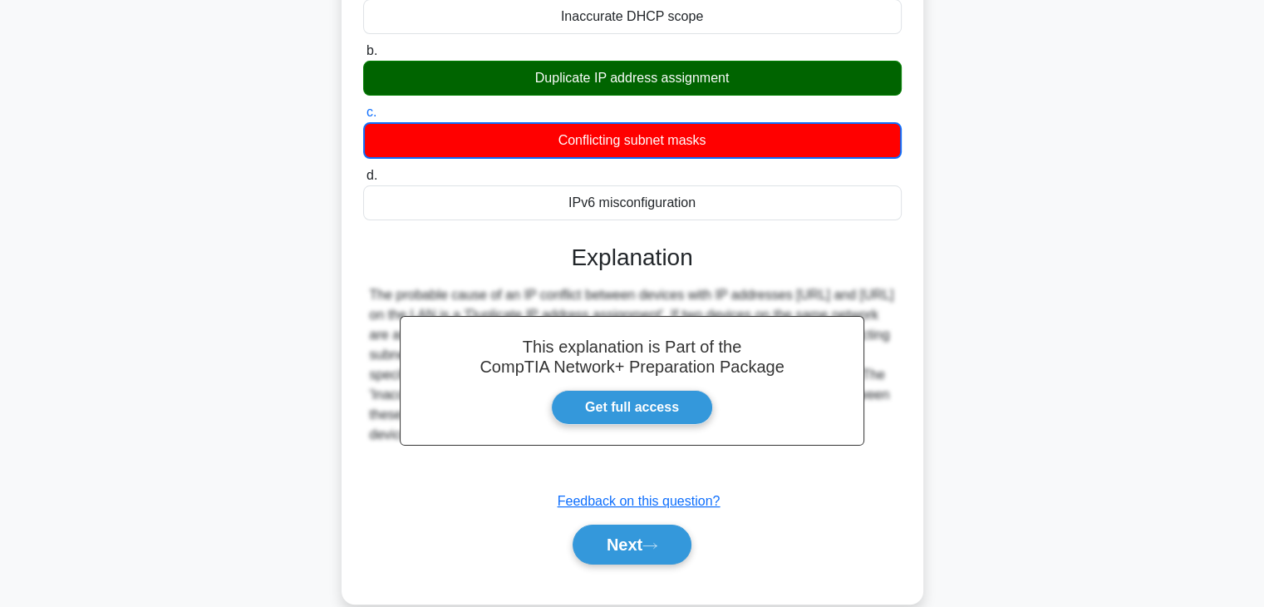
scroll to position [292, 0]
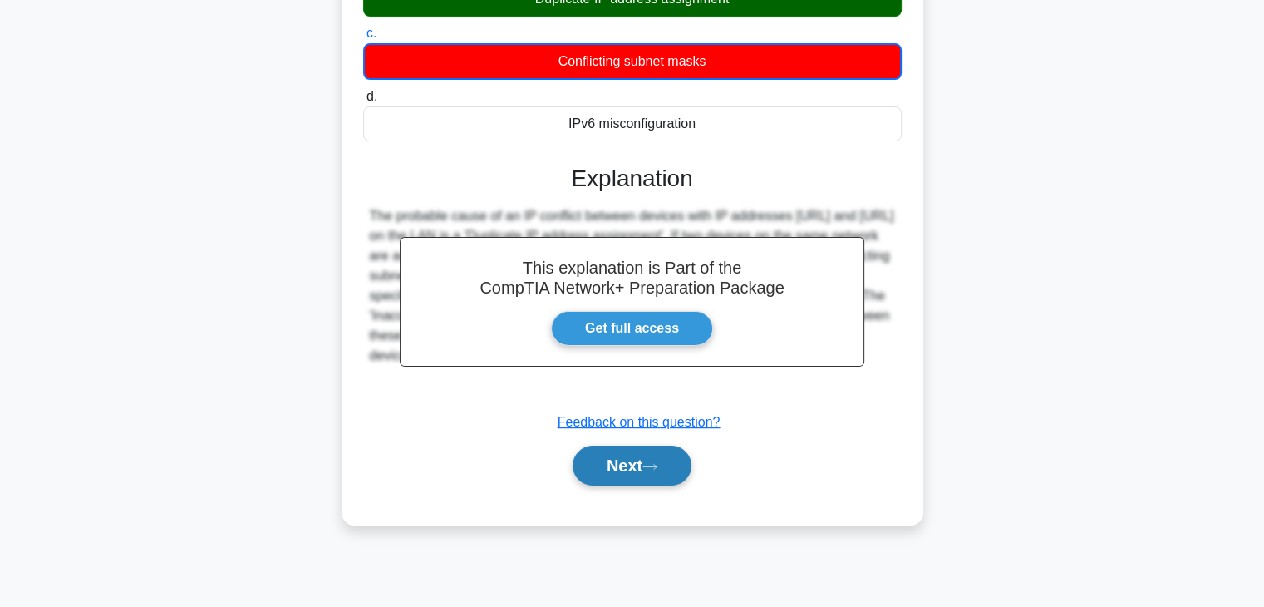
click at [608, 460] on button "Next" at bounding box center [632, 465] width 119 height 40
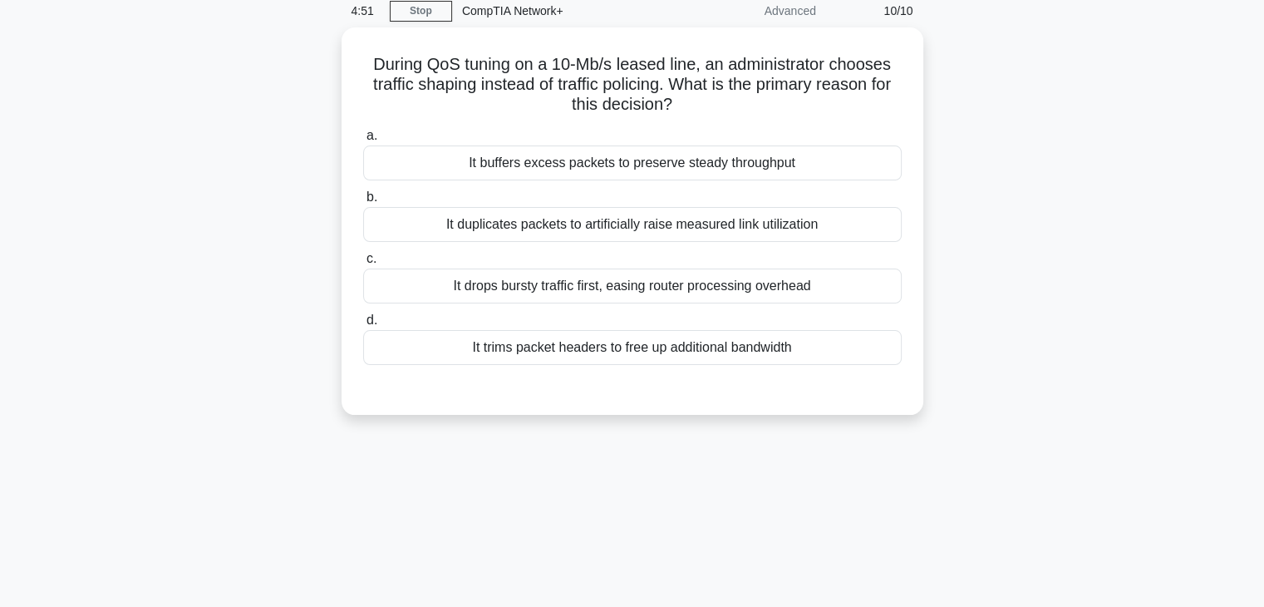
scroll to position [66, 0]
drag, startPoint x: 635, startPoint y: 230, endPoint x: 607, endPoint y: 217, distance: 31.2
click at [607, 217] on div "It duplicates packets to artificially raise measured link utilization" at bounding box center [632, 223] width 538 height 35
click at [363, 202] on input "b. It duplicates packets to artificially raise measured link utilization" at bounding box center [363, 196] width 0 height 11
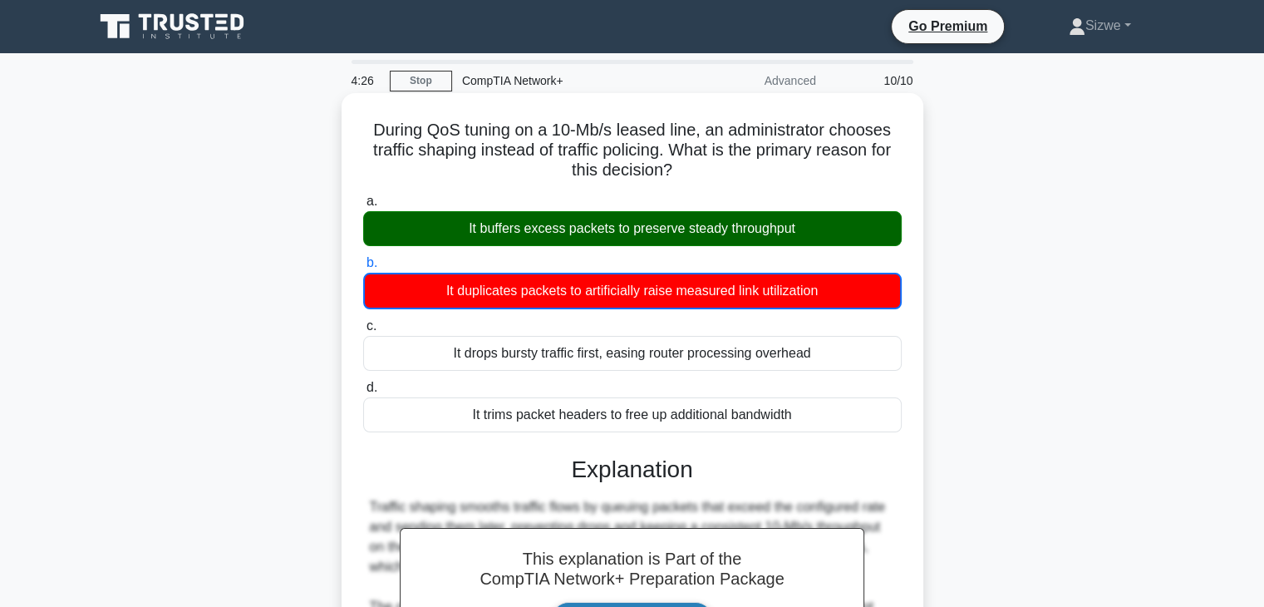
scroll to position [292, 0]
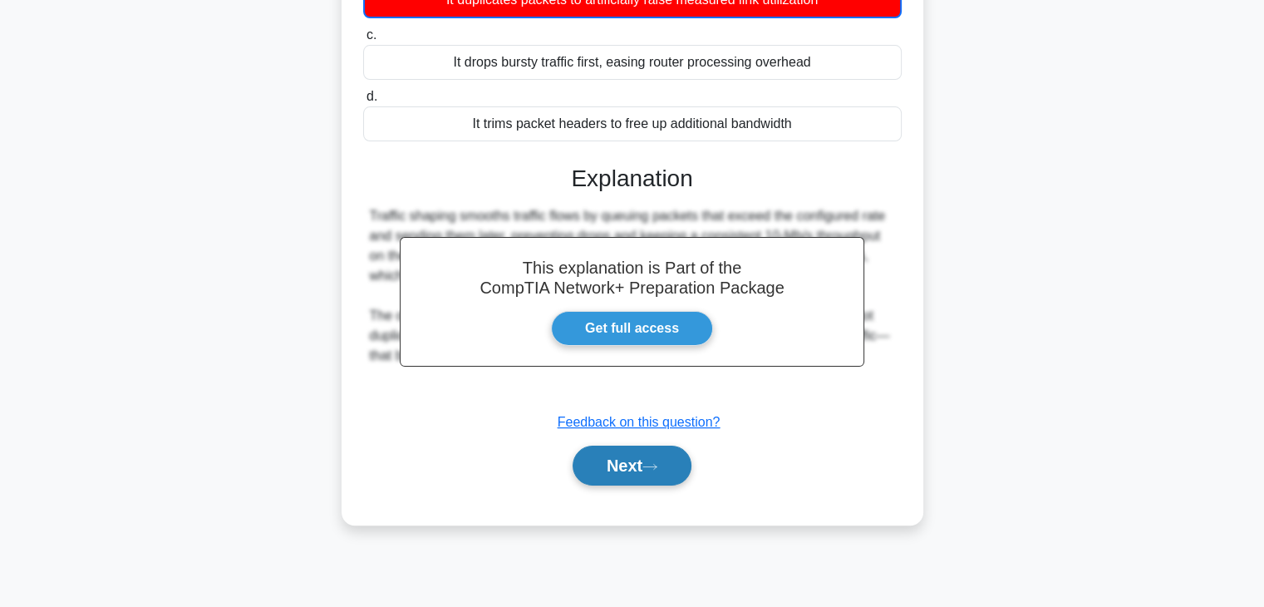
click at [635, 470] on button "Next" at bounding box center [632, 465] width 119 height 40
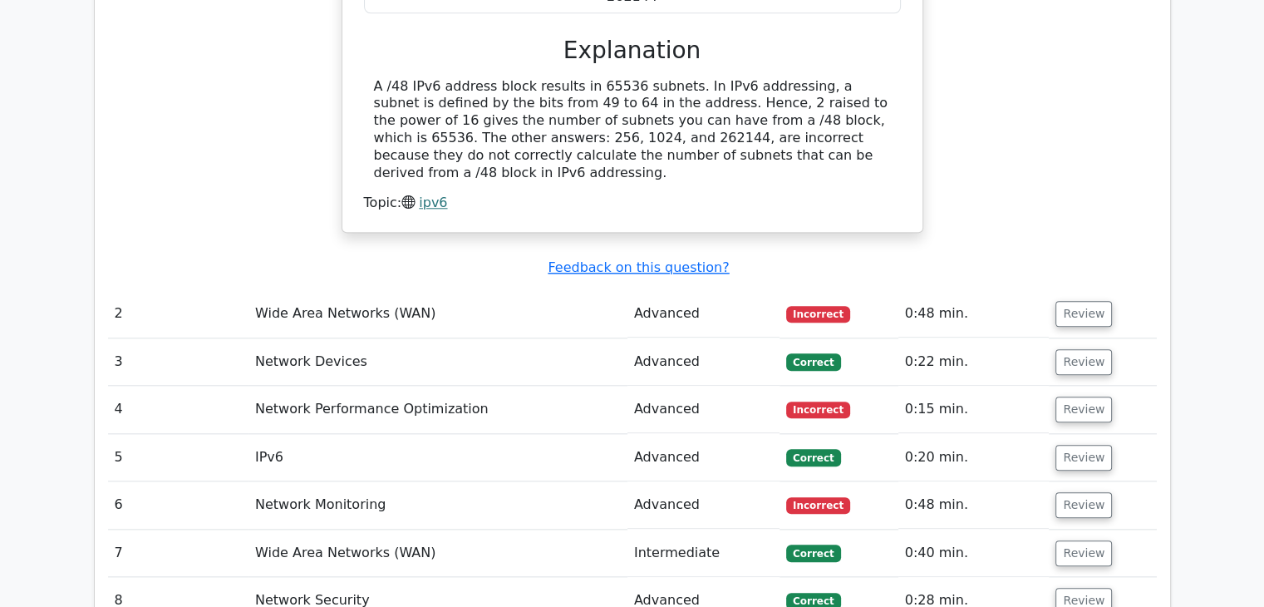
scroll to position [1674, 0]
